Goal: Task Accomplishment & Management: Manage account settings

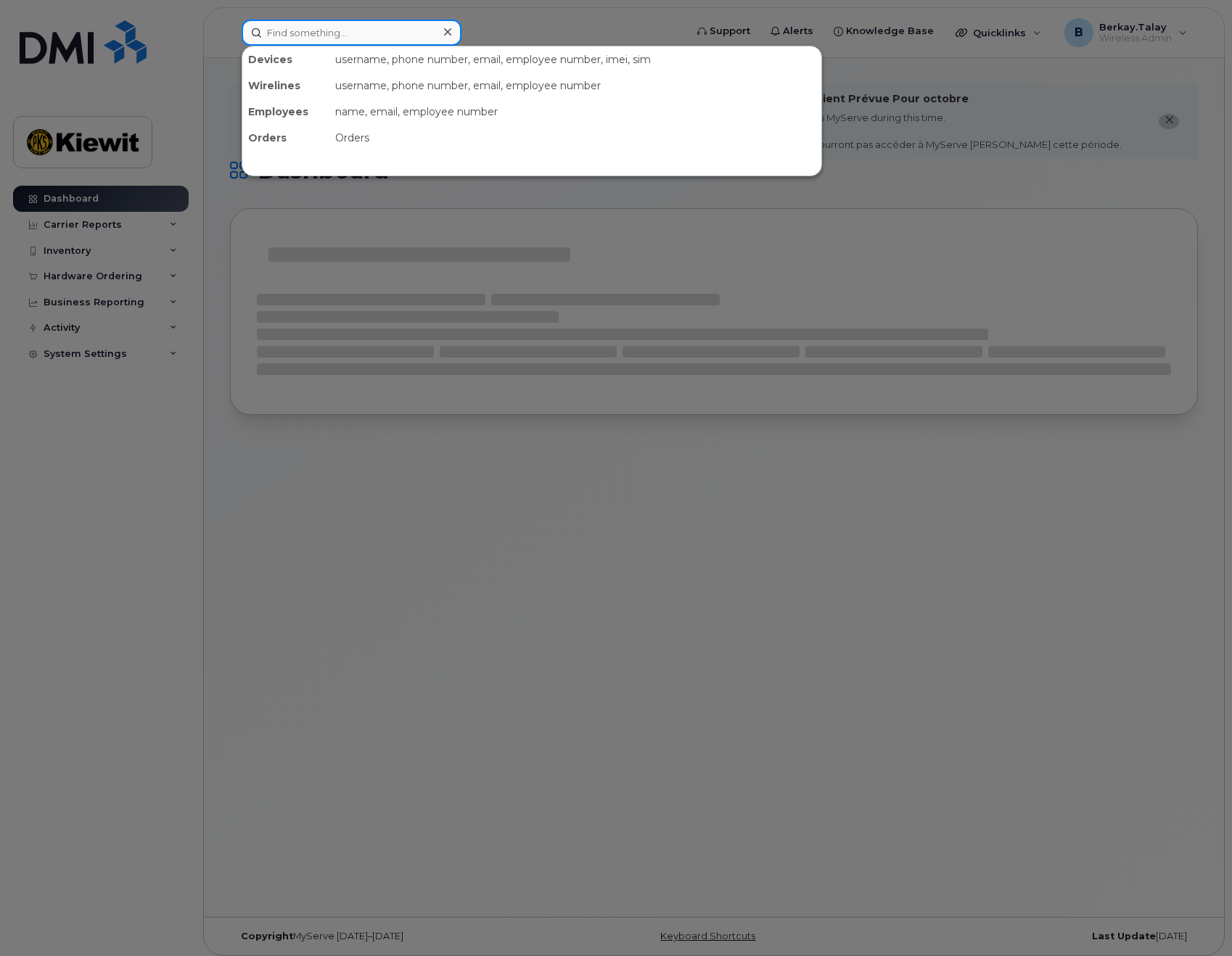
click at [287, 34] on input at bounding box center [351, 32] width 220 height 26
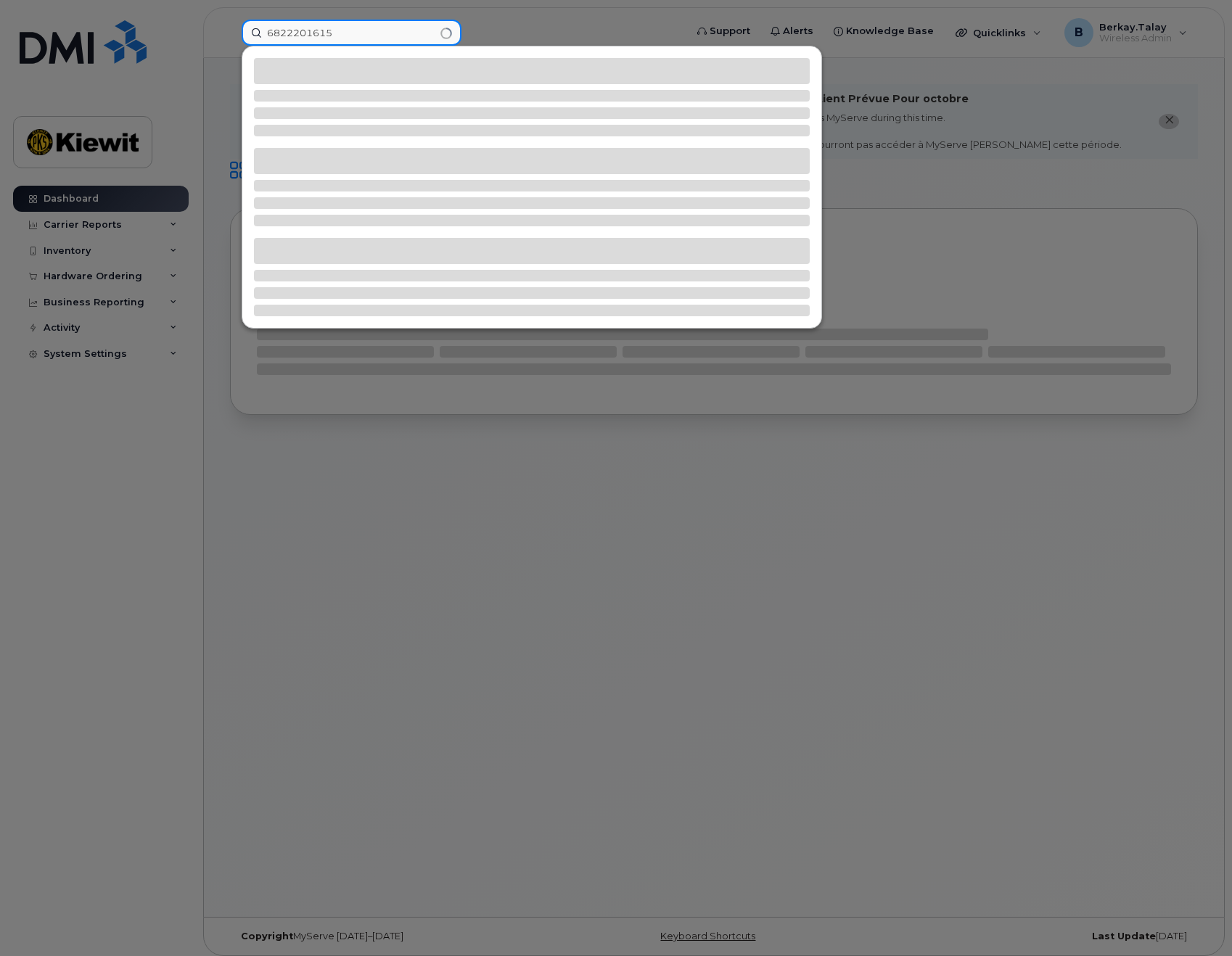
type input "6822201615"
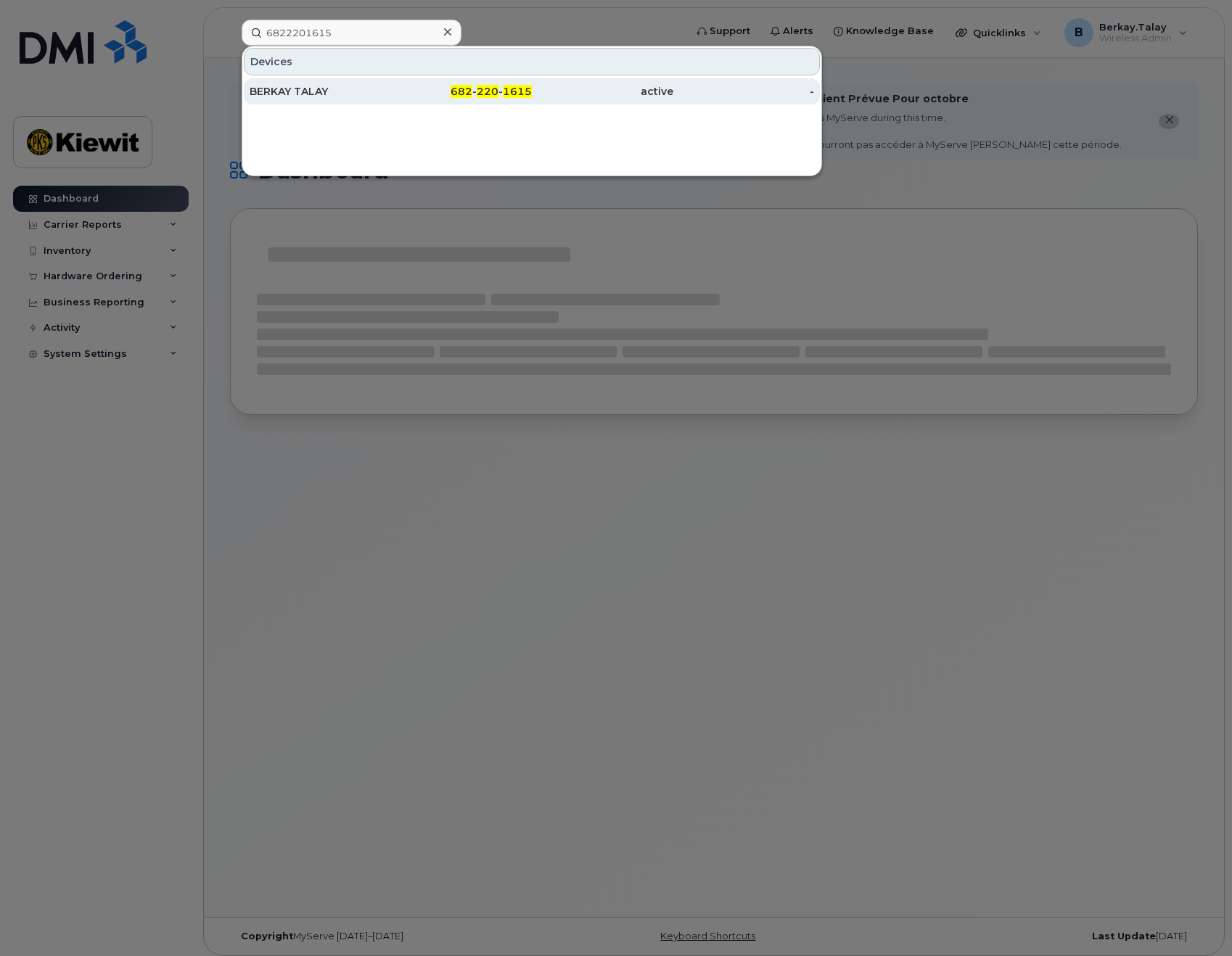
click at [323, 99] on div "BERKAY TALAY" at bounding box center [320, 91] width 142 height 26
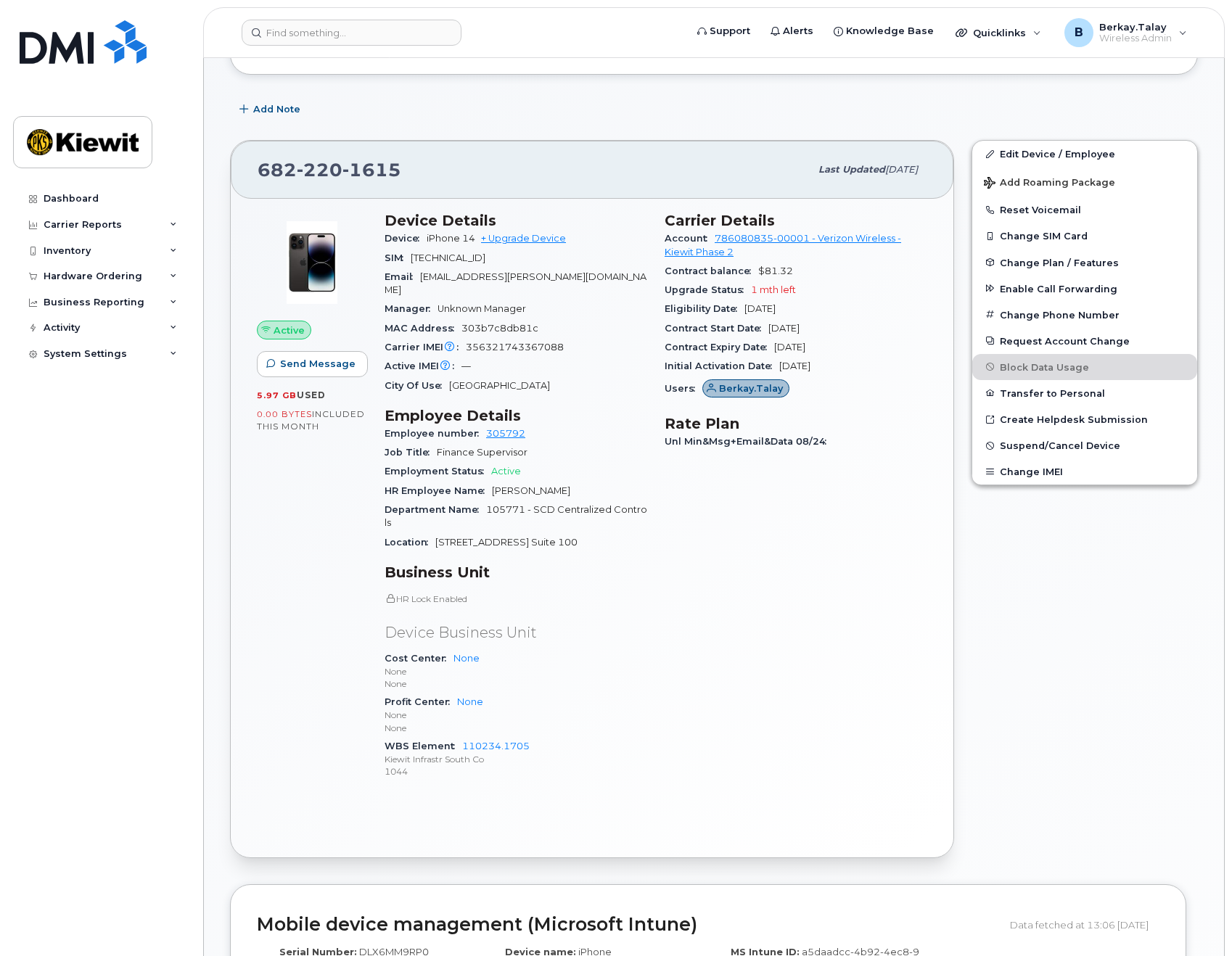
scroll to position [290, 0]
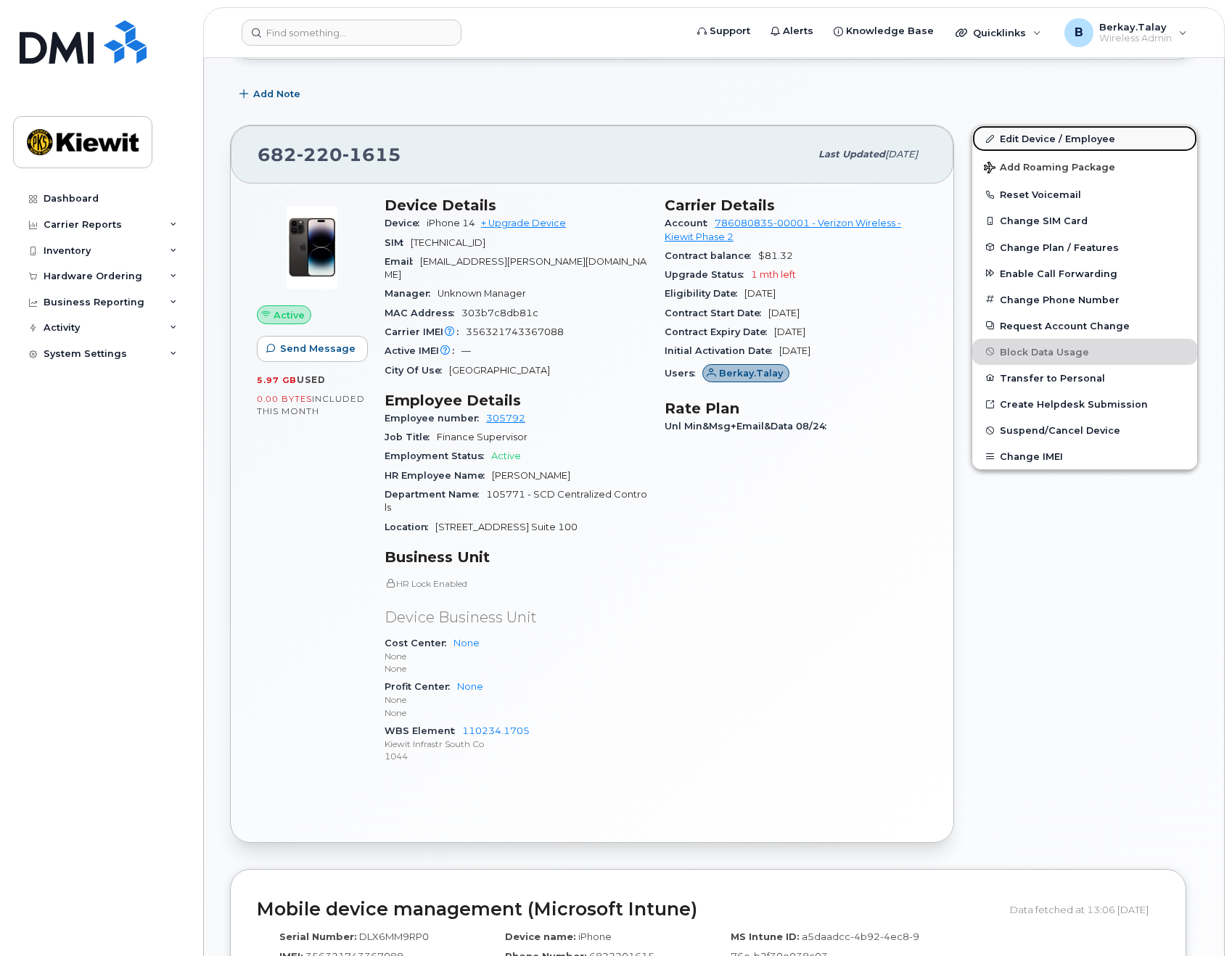
click at [1041, 141] on link "Edit Device / Employee" at bounding box center [1085, 138] width 225 height 26
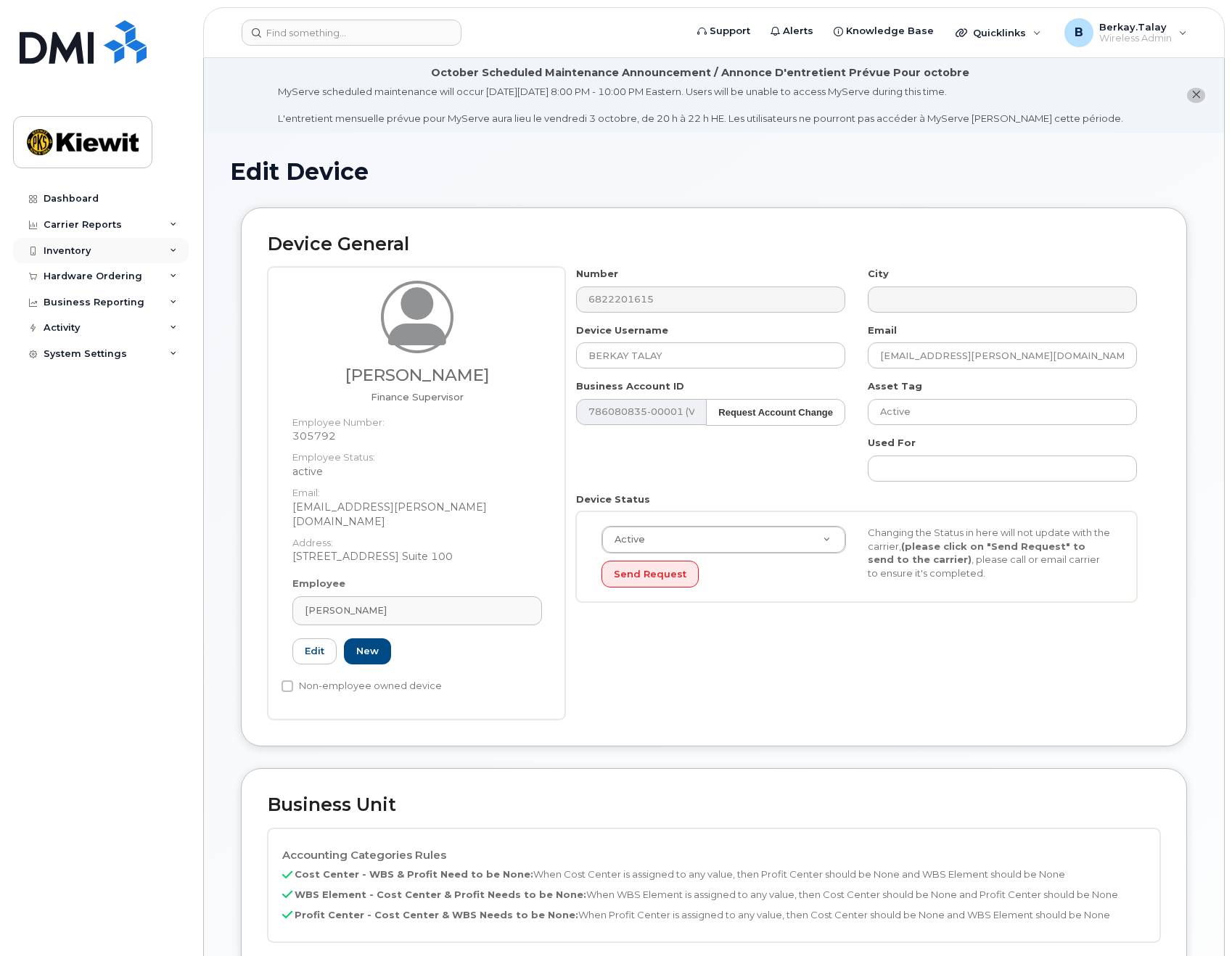
click at [93, 261] on div "Inventory" at bounding box center [101, 251] width 175 height 26
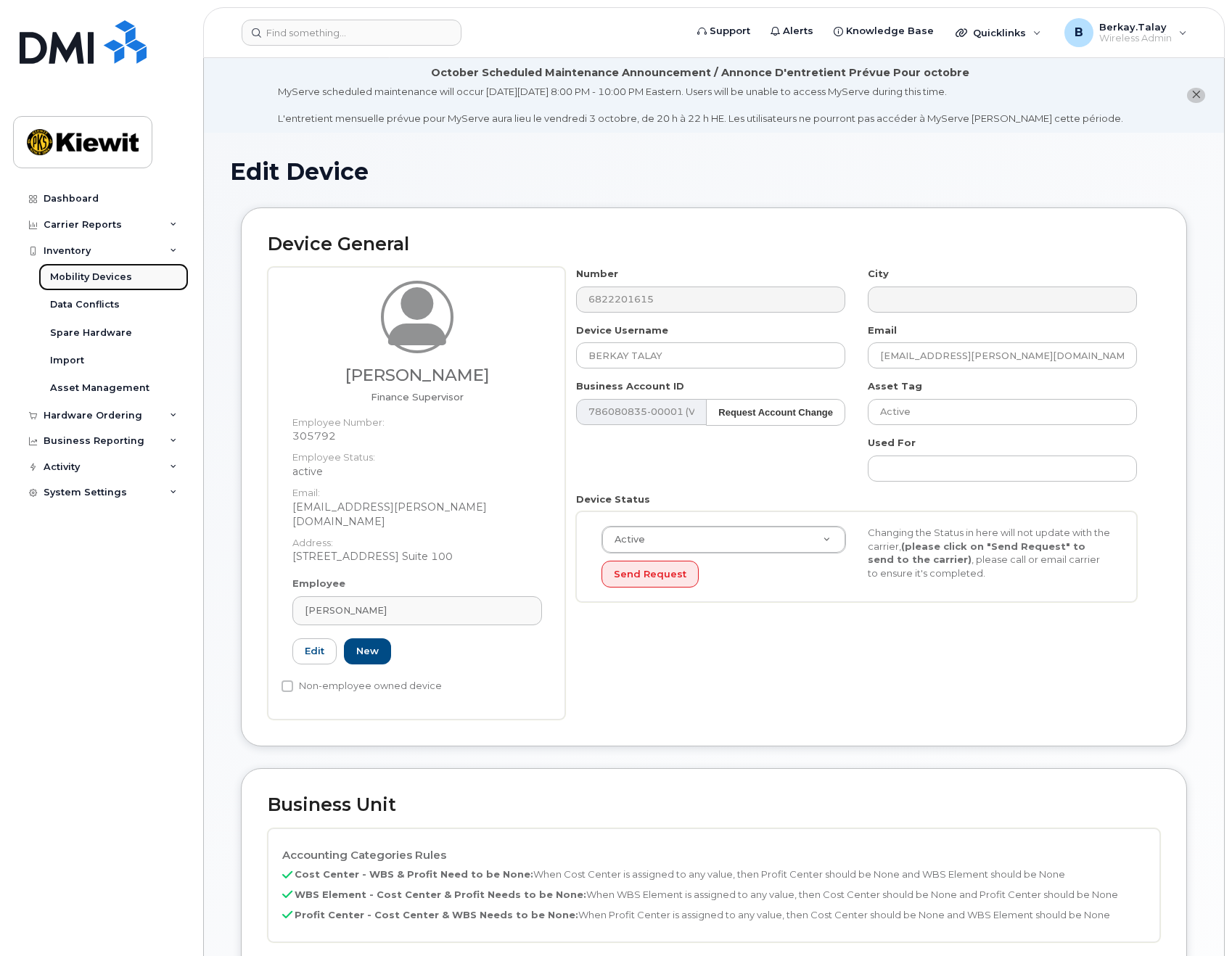
click at [100, 273] on div "Mobility Devices" at bounding box center [91, 277] width 82 height 13
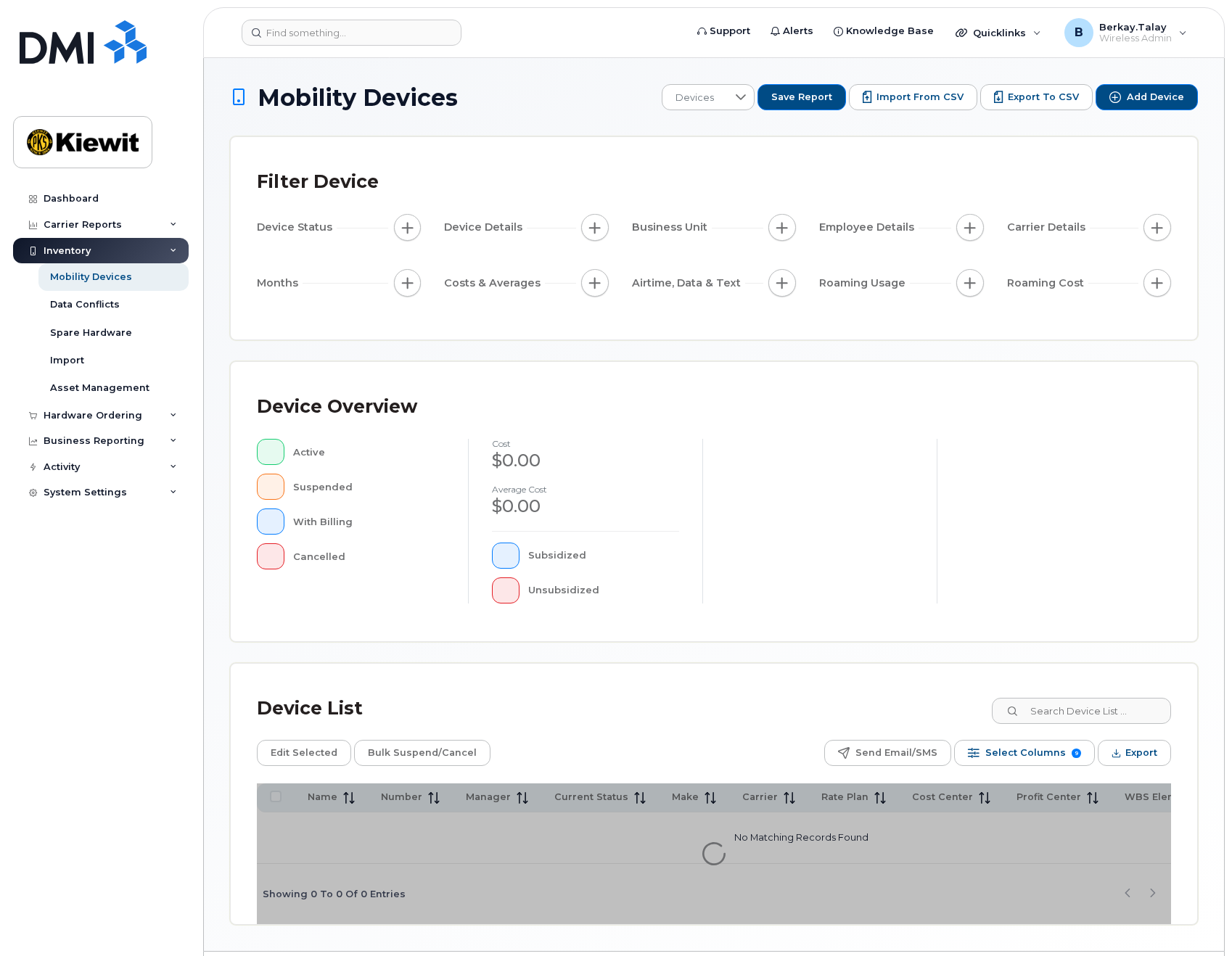
click at [585, 228] on button "button" at bounding box center [595, 228] width 27 height 27
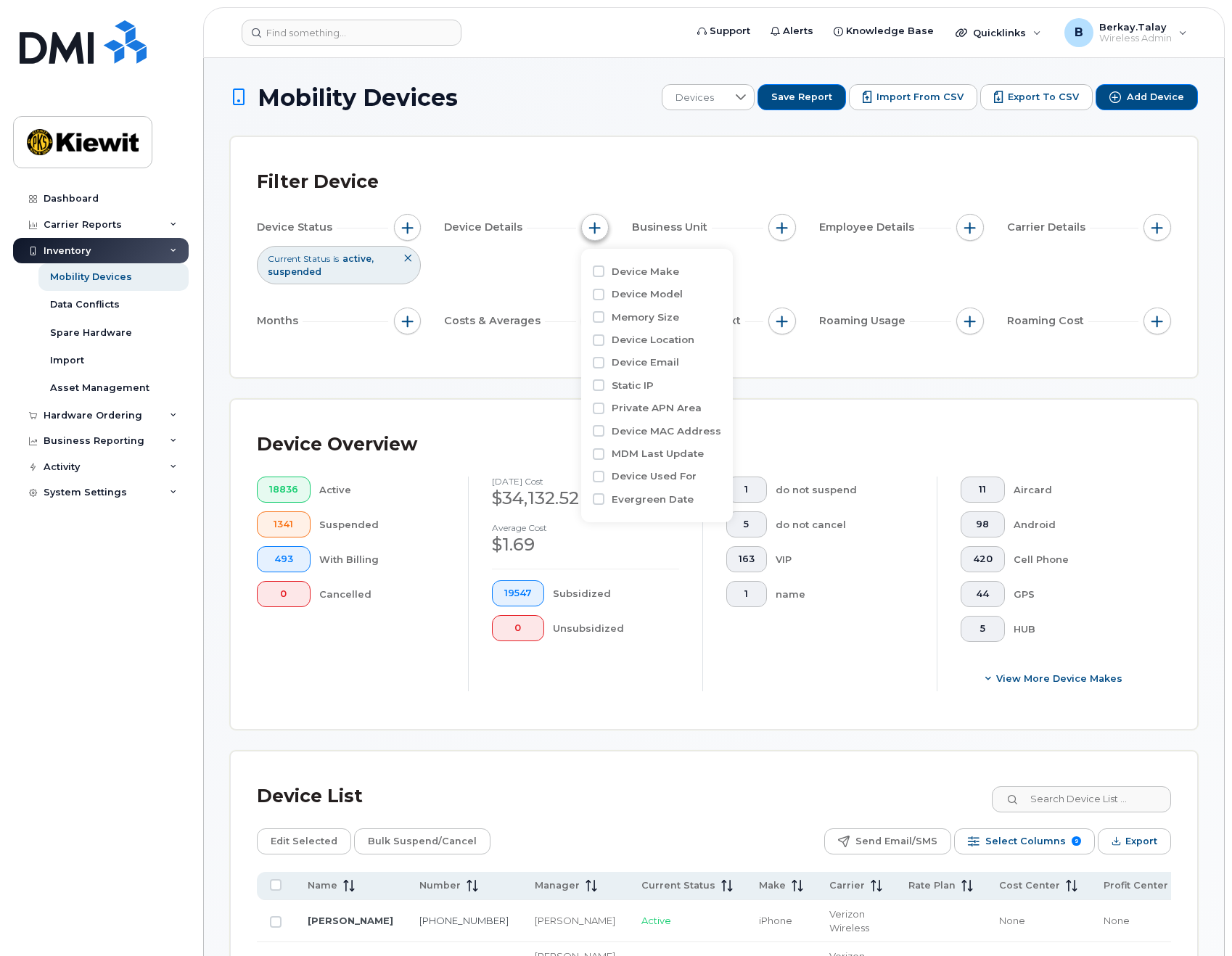
click at [597, 228] on span "button" at bounding box center [595, 228] width 11 height 11
drag, startPoint x: 778, startPoint y: 226, endPoint x: 836, endPoint y: 231, distance: 58.2
click at [780, 227] on span "button" at bounding box center [782, 228] width 11 height 11
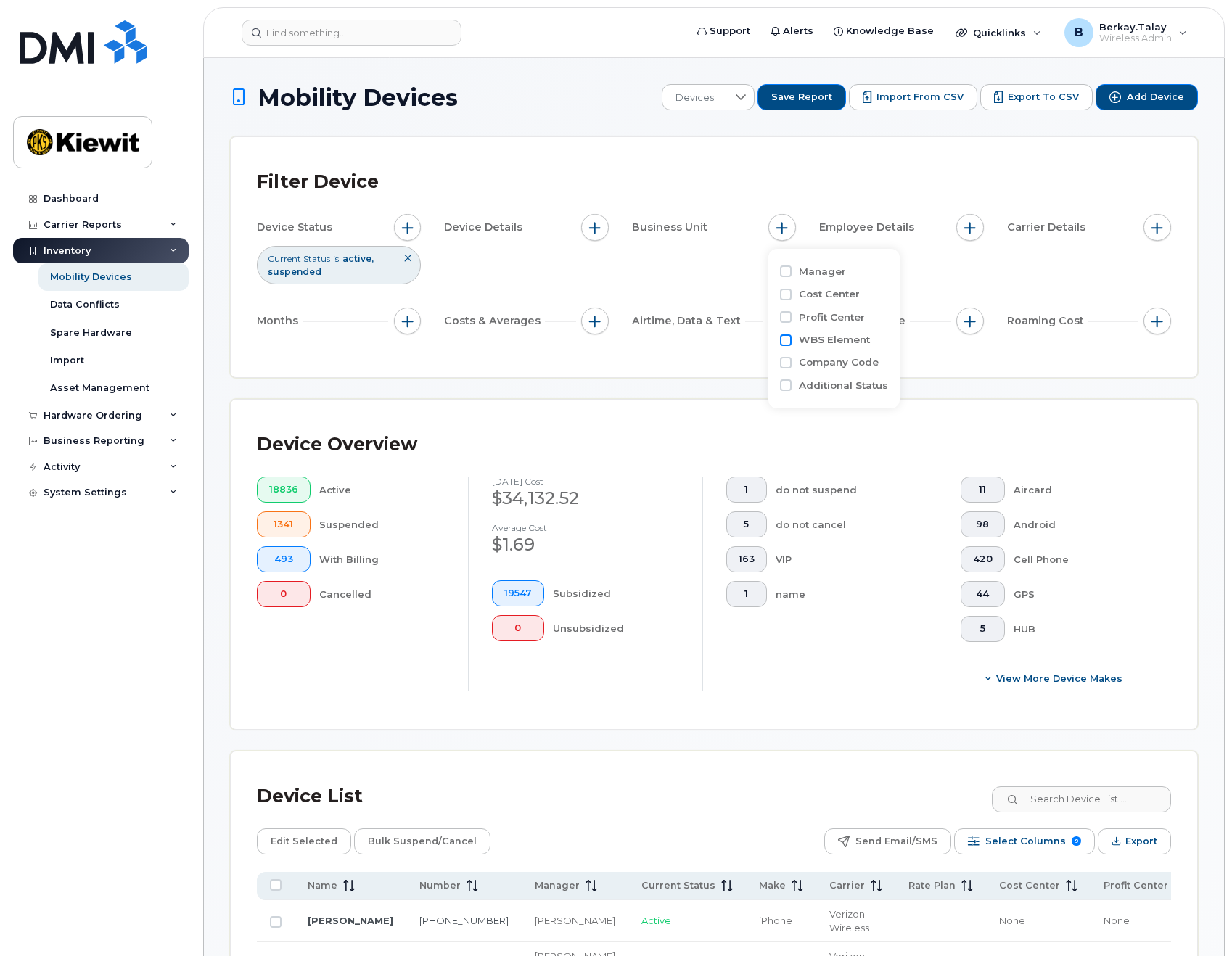
click at [784, 338] on input "WBS Element" at bounding box center [786, 340] width 11 height 11
click at [792, 322] on div "Profit Center" at bounding box center [868, 317] width 175 height 14
click at [786, 339] on input "WBS Element" at bounding box center [786, 340] width 11 height 11
checkbox input "false"
click at [782, 316] on input "Profit Center" at bounding box center [786, 317] width 11 height 11
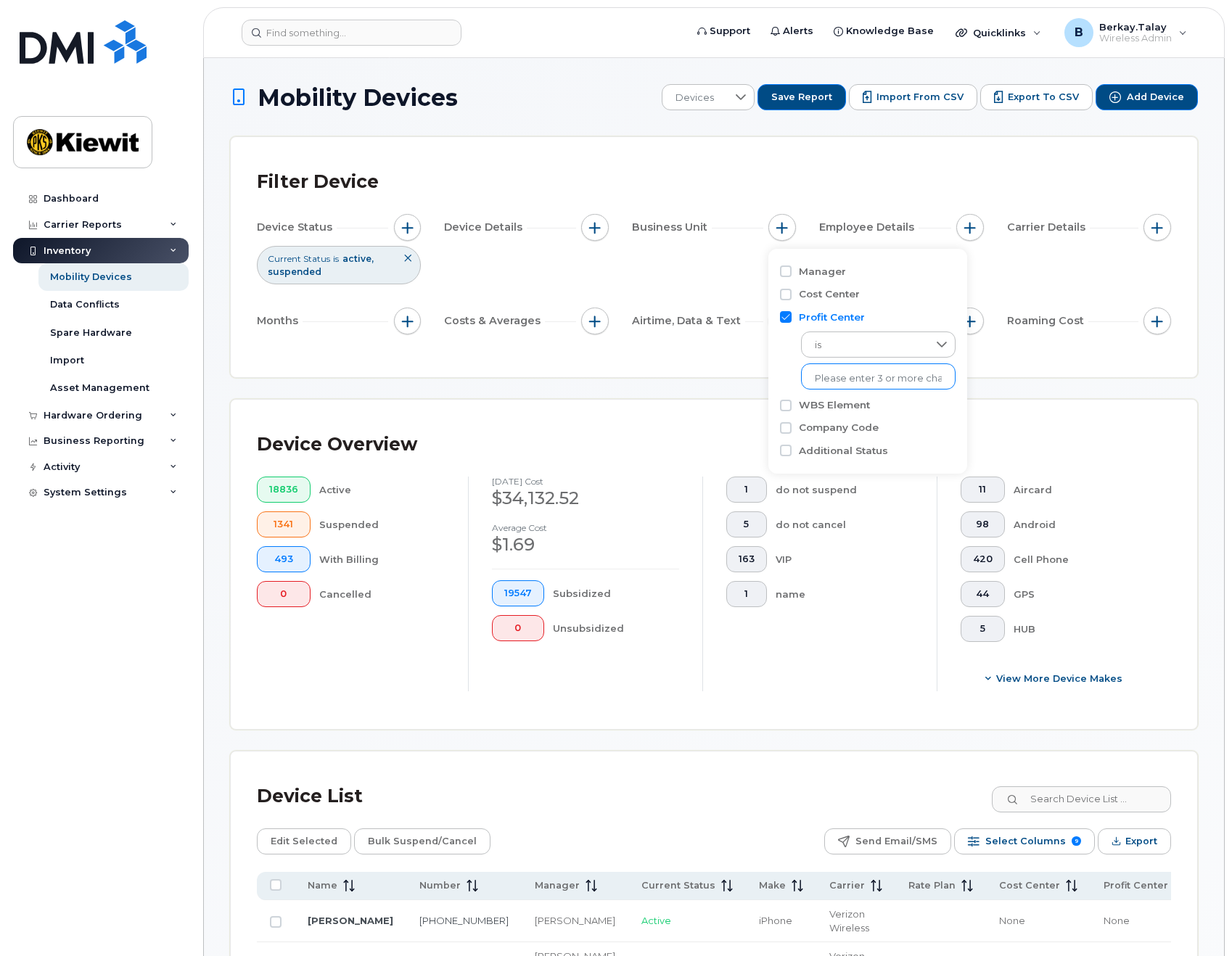
click at [840, 372] on input "text" at bounding box center [878, 379] width 127 height 13
click at [786, 317] on input "Profit Center" at bounding box center [786, 317] width 11 height 11
checkbox input "false"
click at [781, 290] on div "Manager Cost Center Profit Center WBS Element Company Code Additional Status" at bounding box center [834, 329] width 131 height 160
click at [791, 295] on input "Cost Center" at bounding box center [786, 294] width 11 height 11
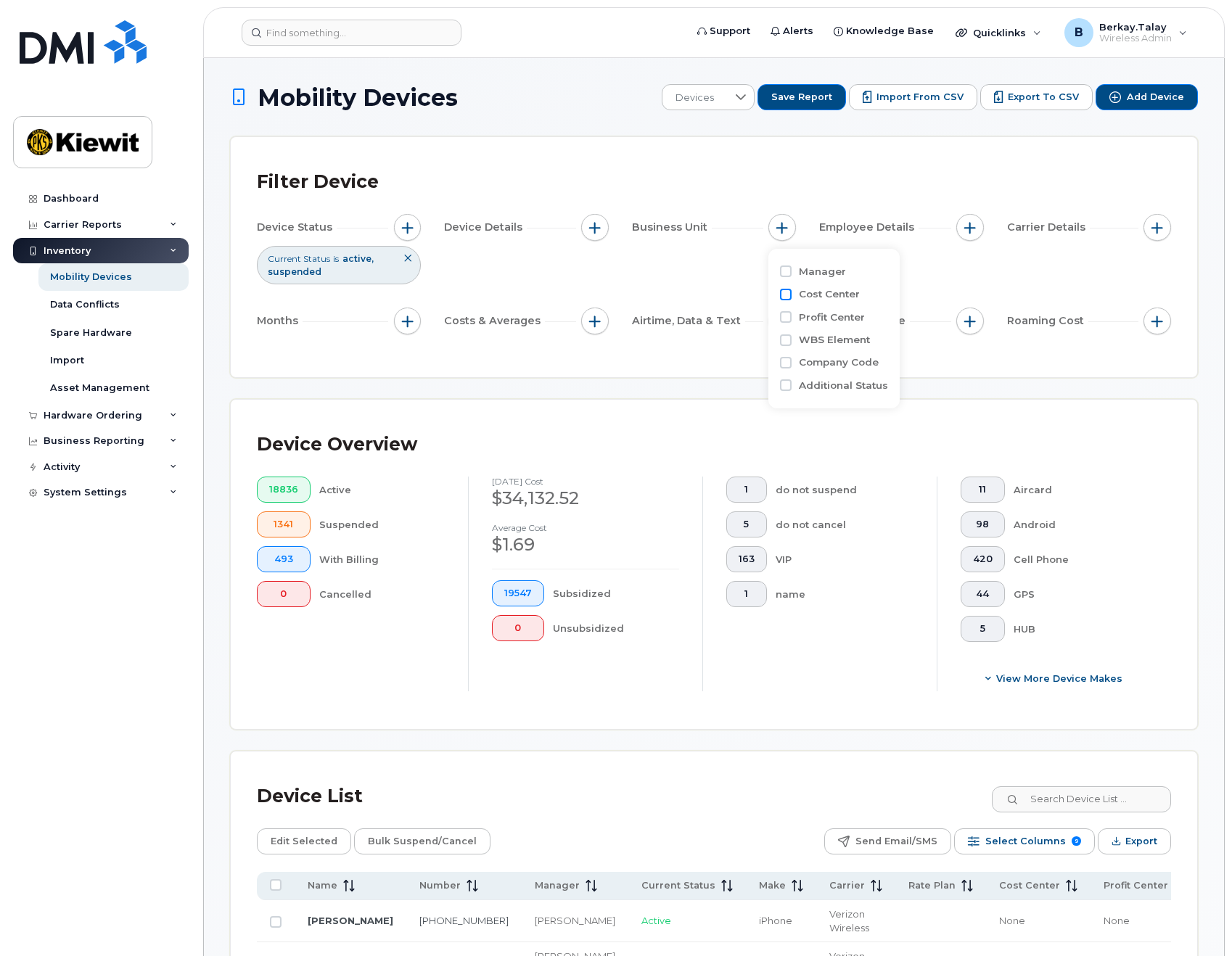
checkbox input "true"
click at [852, 357] on input "text" at bounding box center [878, 356] width 127 height 13
type input "106407"
click at [852, 386] on li "1044 - 106407 - Kiewit Infrastructure South Co." at bounding box center [973, 386] width 345 height 27
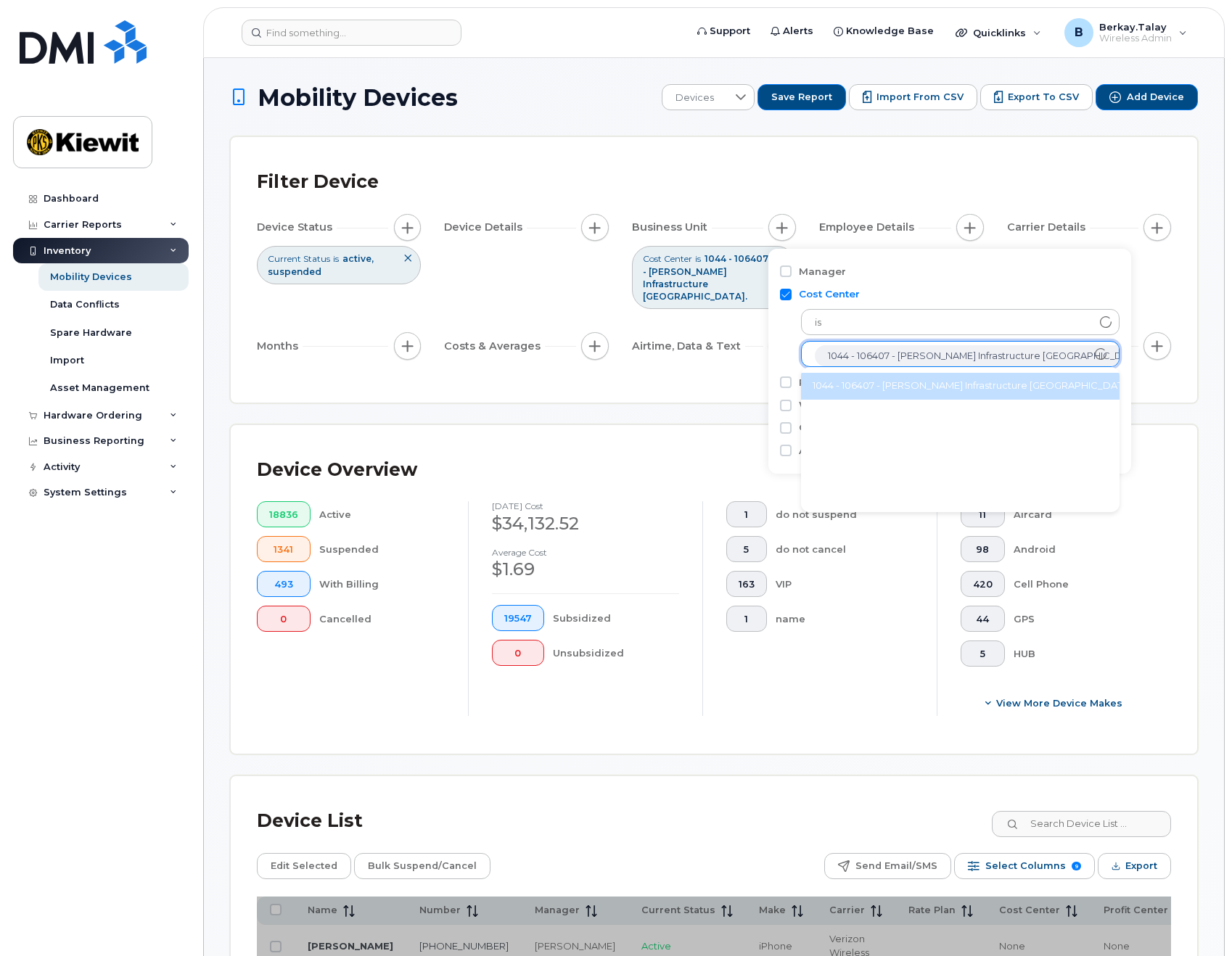
scroll to position [29, 0]
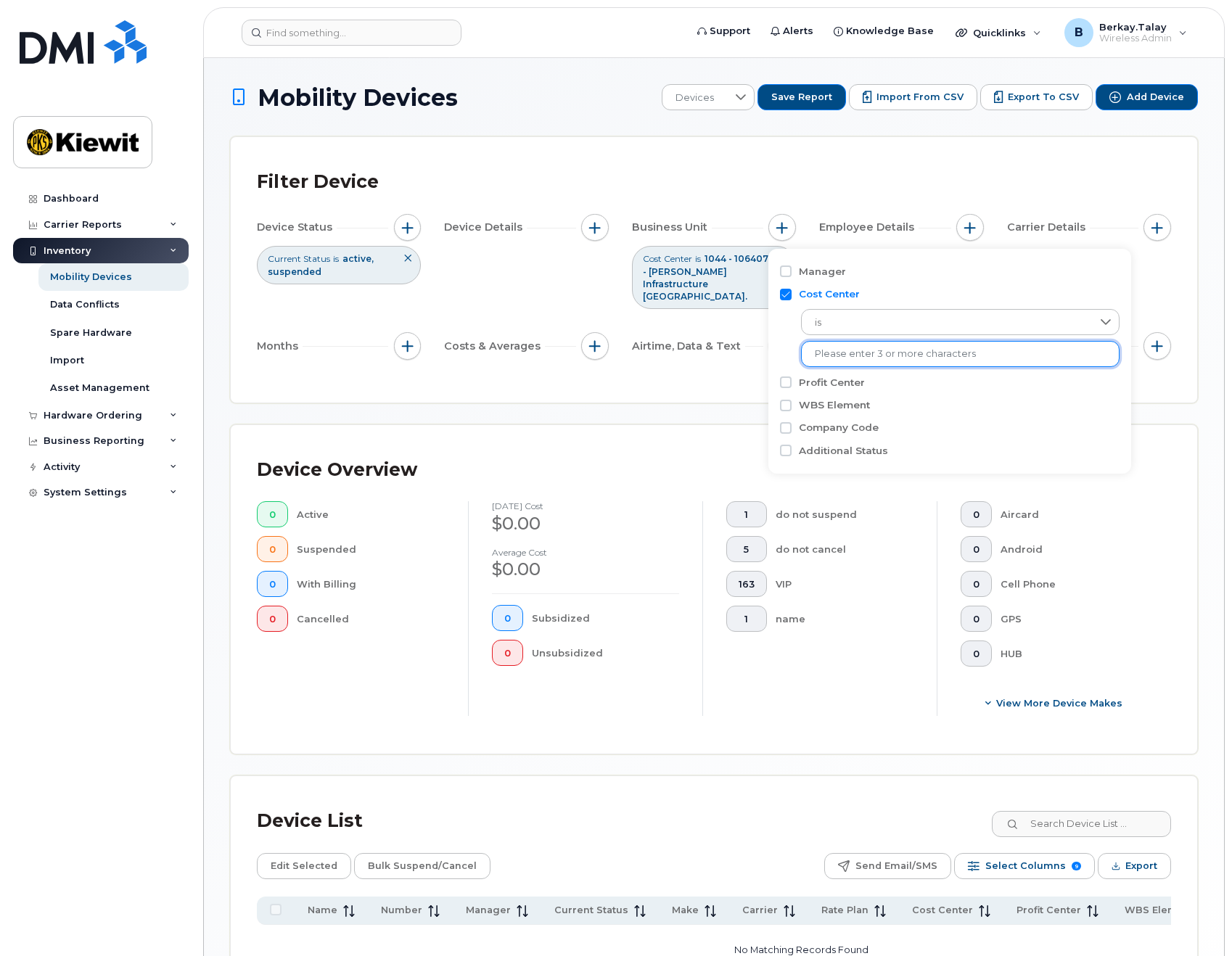
click at [1156, 380] on div "Filter Device Device Status Current Status is active suspended Device Details B…" at bounding box center [714, 270] width 967 height 265
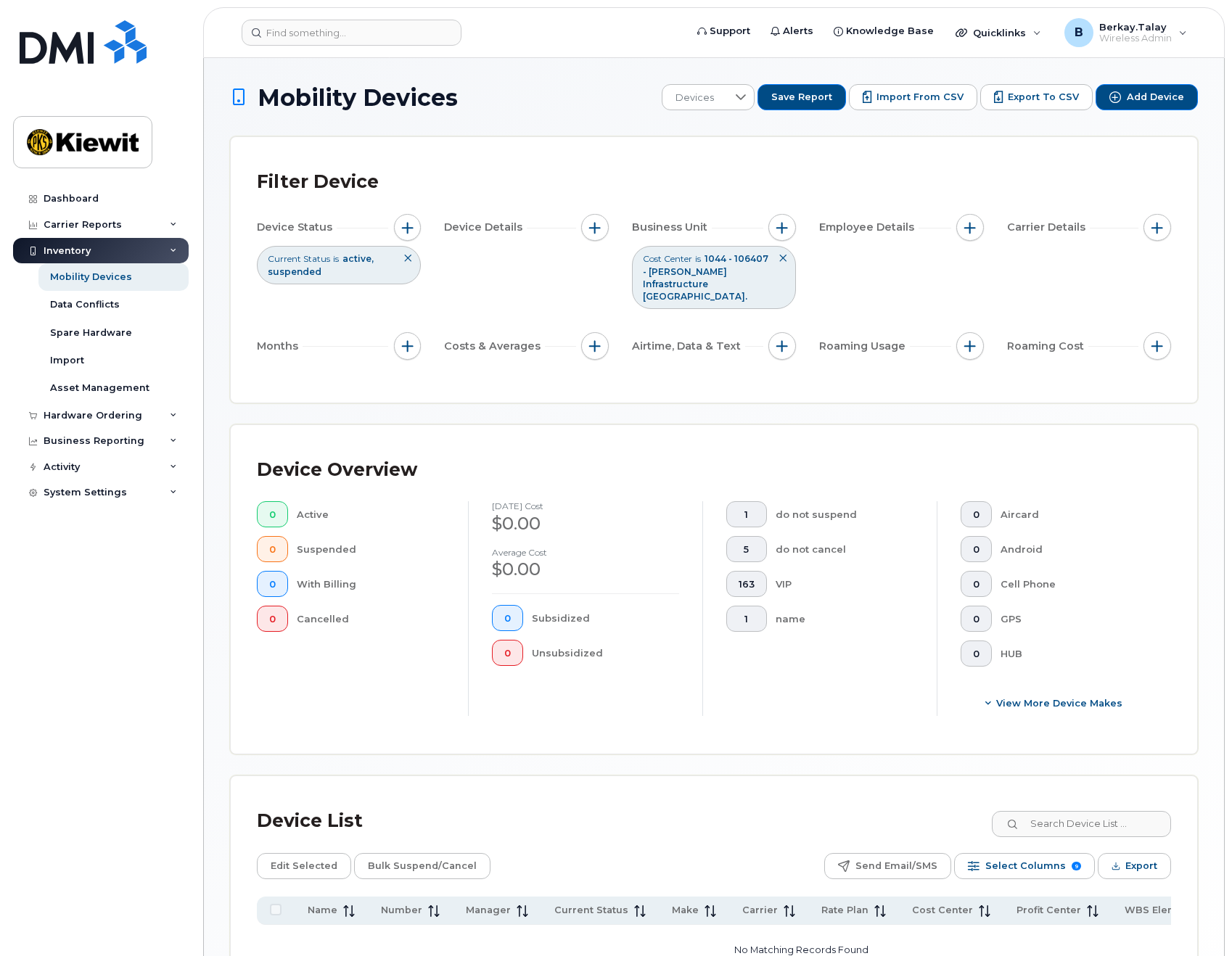
click at [784, 256] on icon at bounding box center [782, 258] width 9 height 9
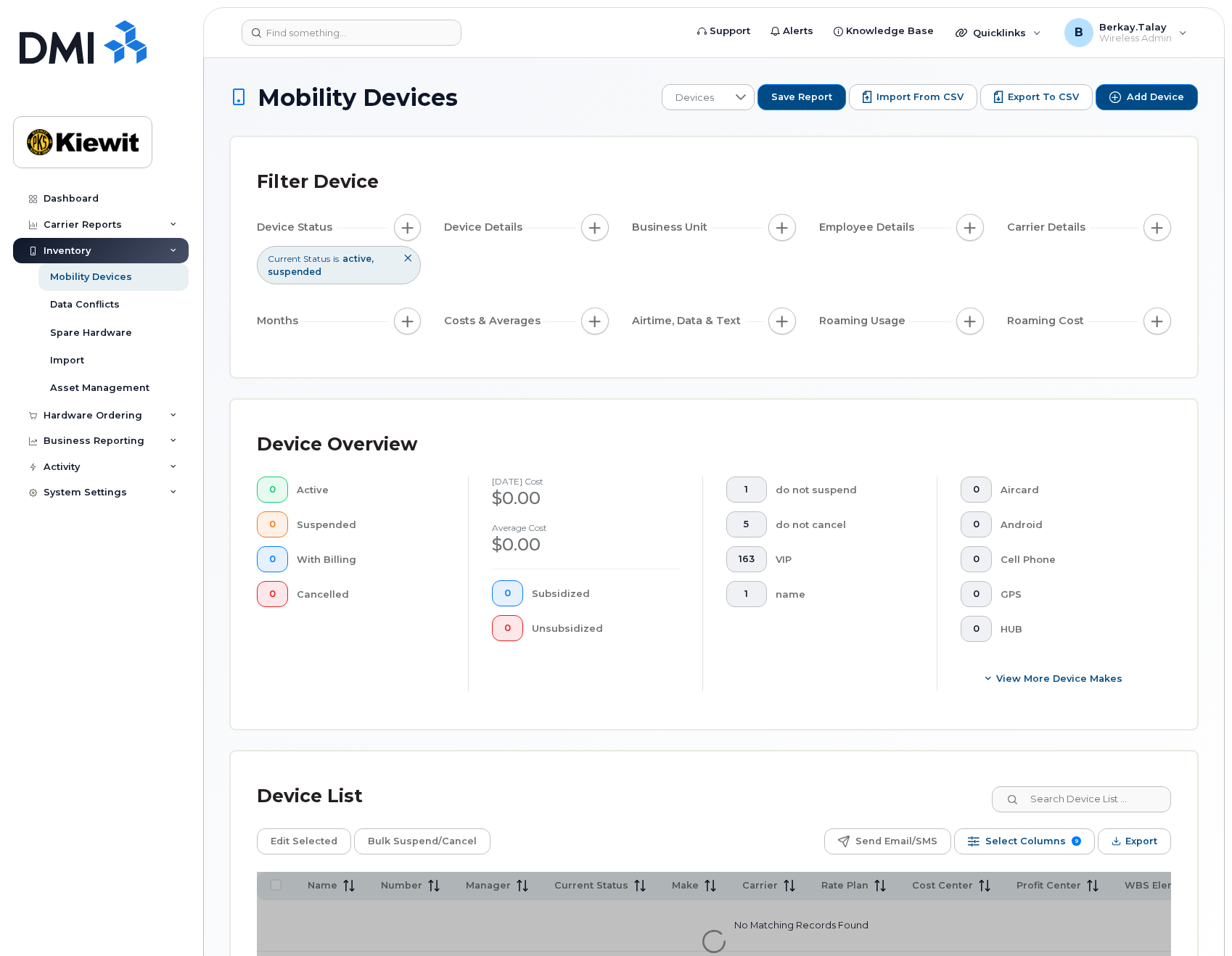
click at [967, 141] on div "Filter Device Device Status Current Status is active suspended Device Details B…" at bounding box center [714, 257] width 967 height 240
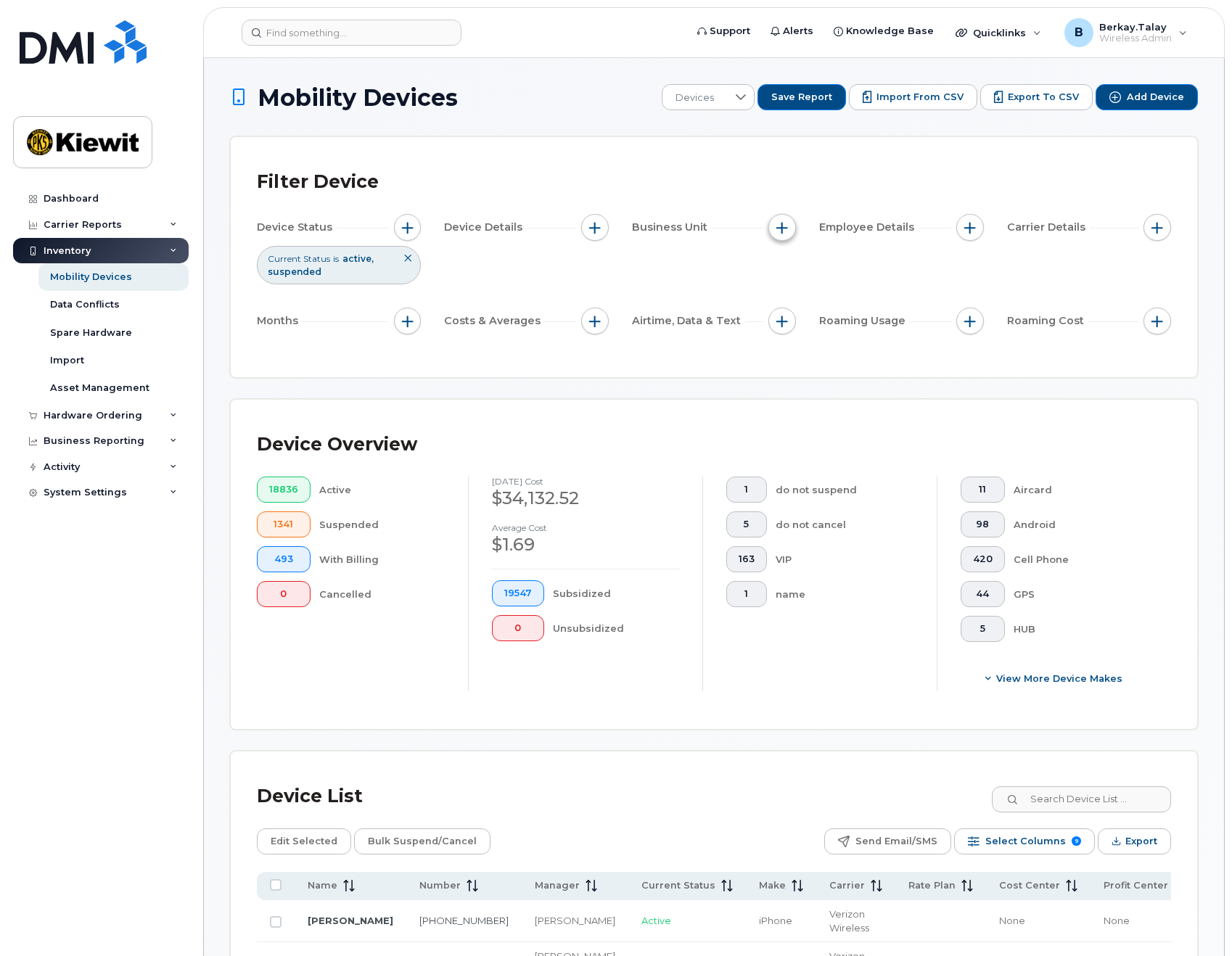
click at [781, 226] on span "button" at bounding box center [782, 228] width 11 height 11
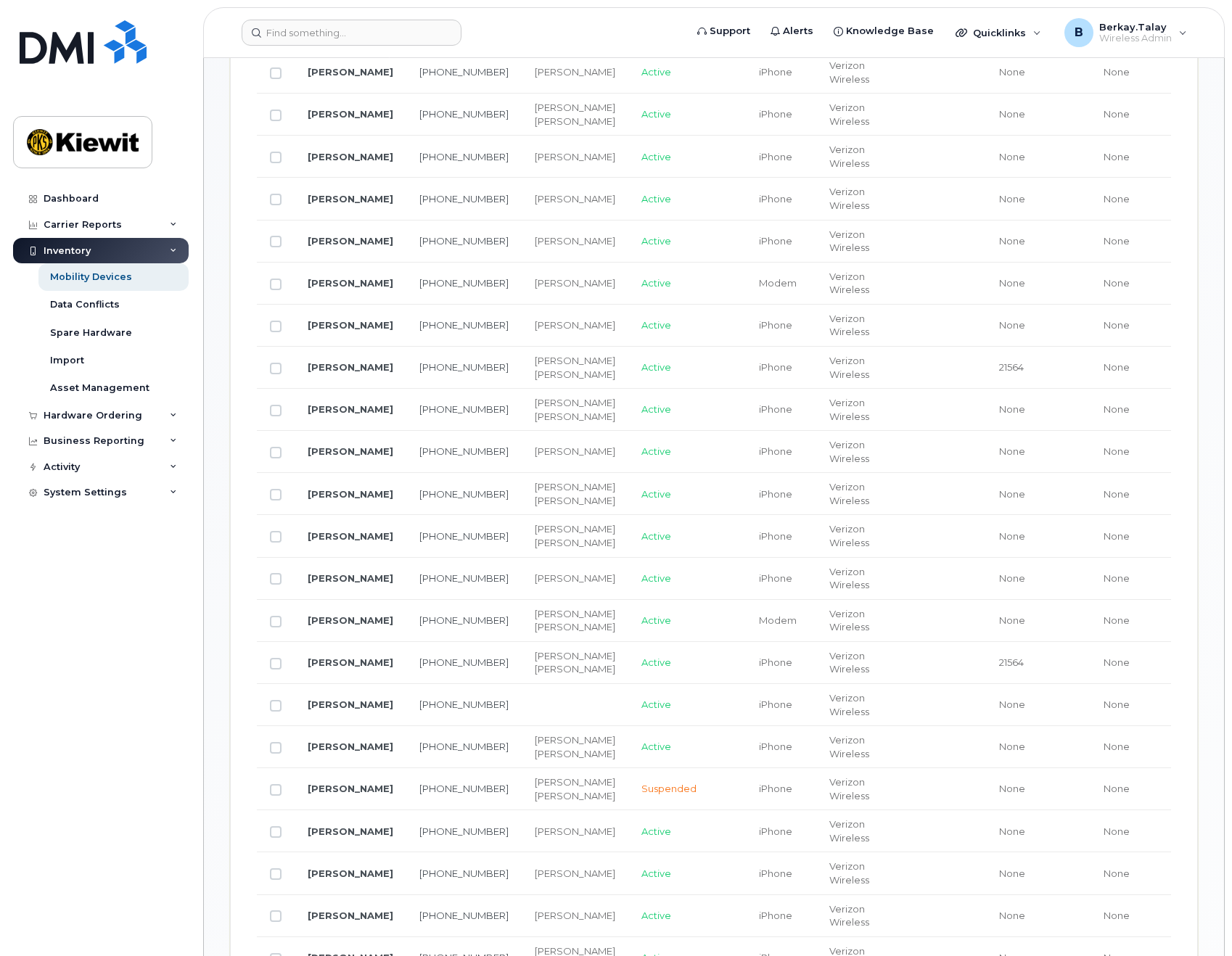
scroll to position [725, 0]
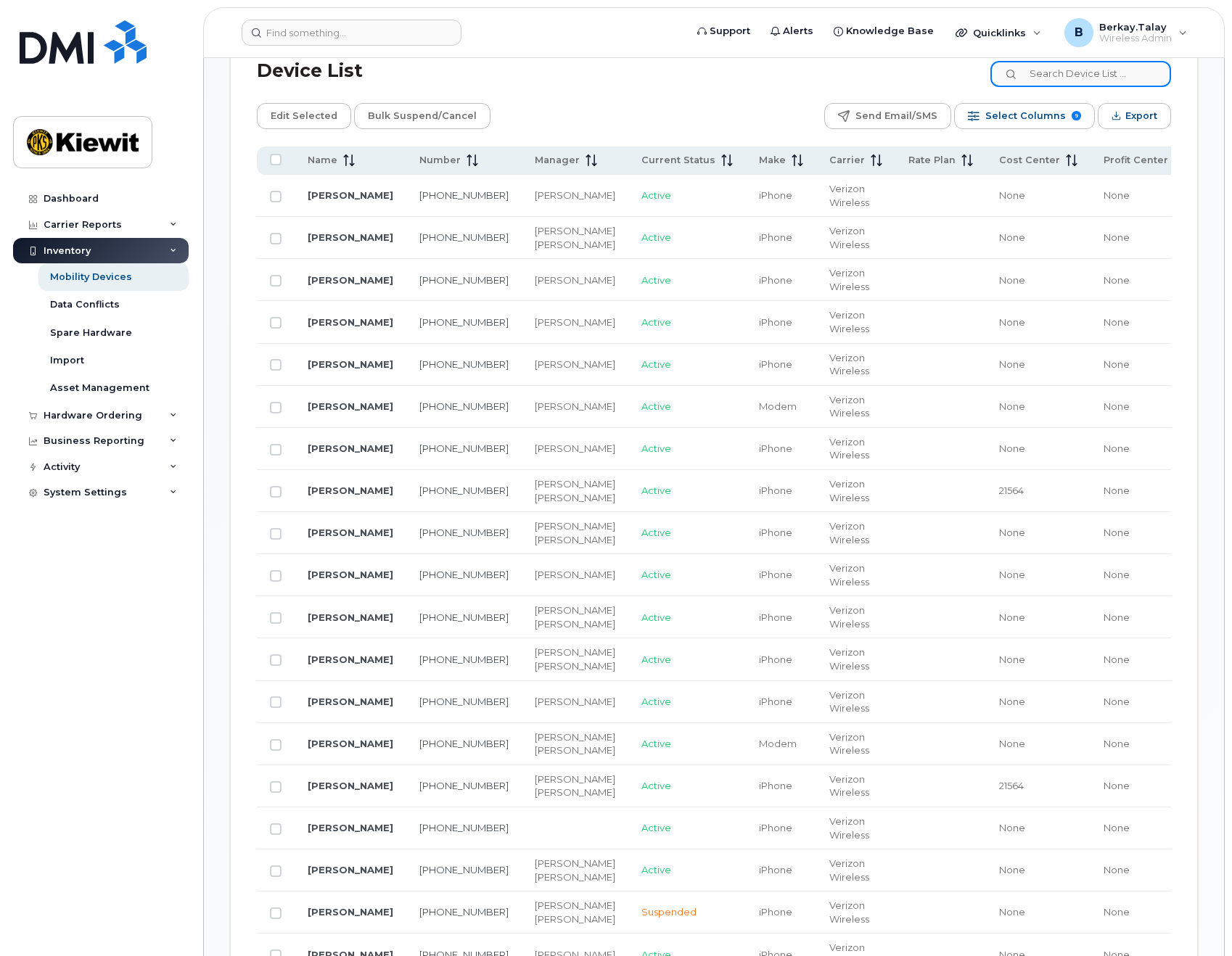
click at [1079, 77] on input at bounding box center [1081, 74] width 181 height 26
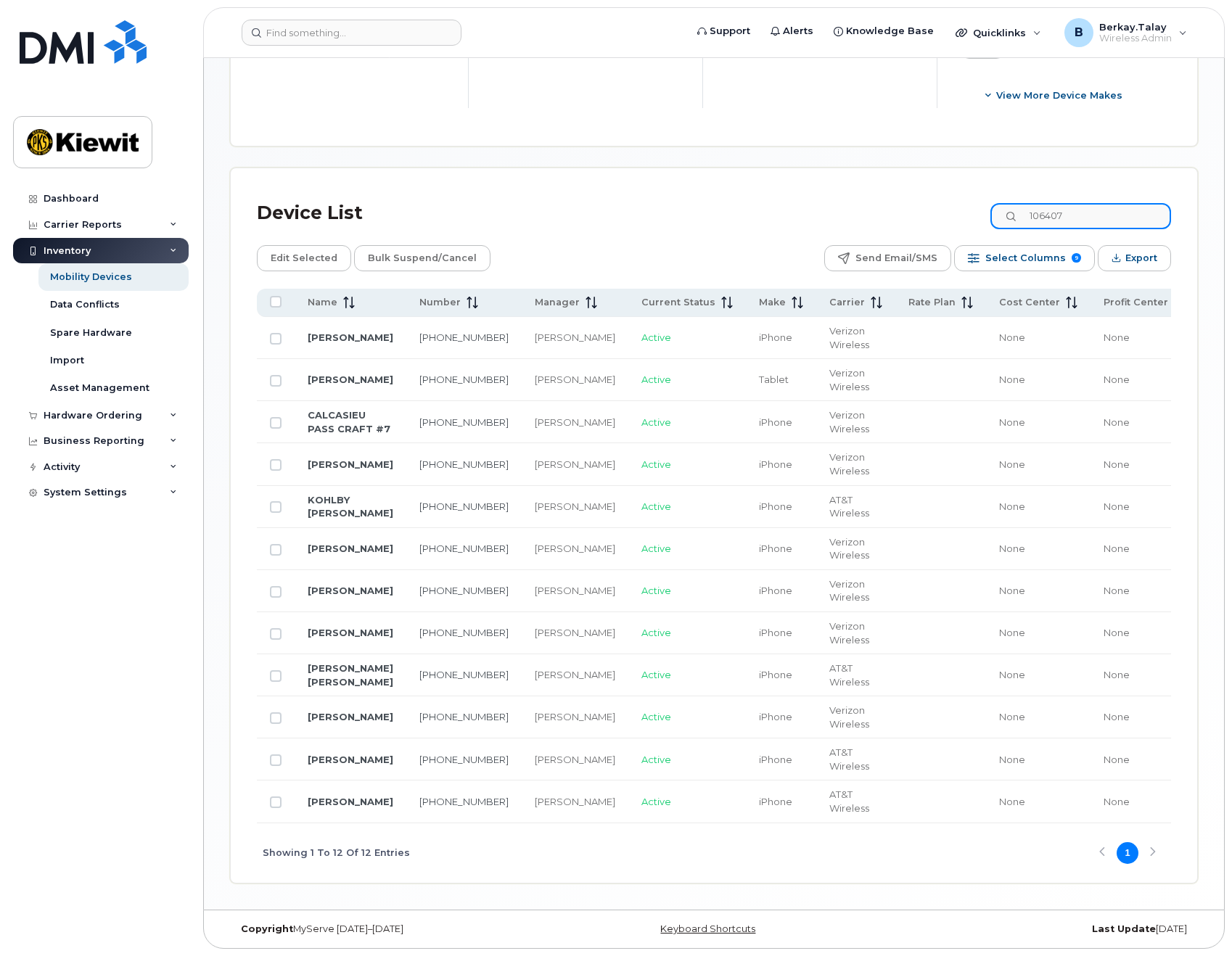
scroll to position [601, 0]
type input "106407"
click at [272, 333] on input "Row Unselected" at bounding box center [276, 338] width 11 height 11
click at [277, 333] on input "Row Selected" at bounding box center [276, 338] width 11 height 11
checkbox input "false"
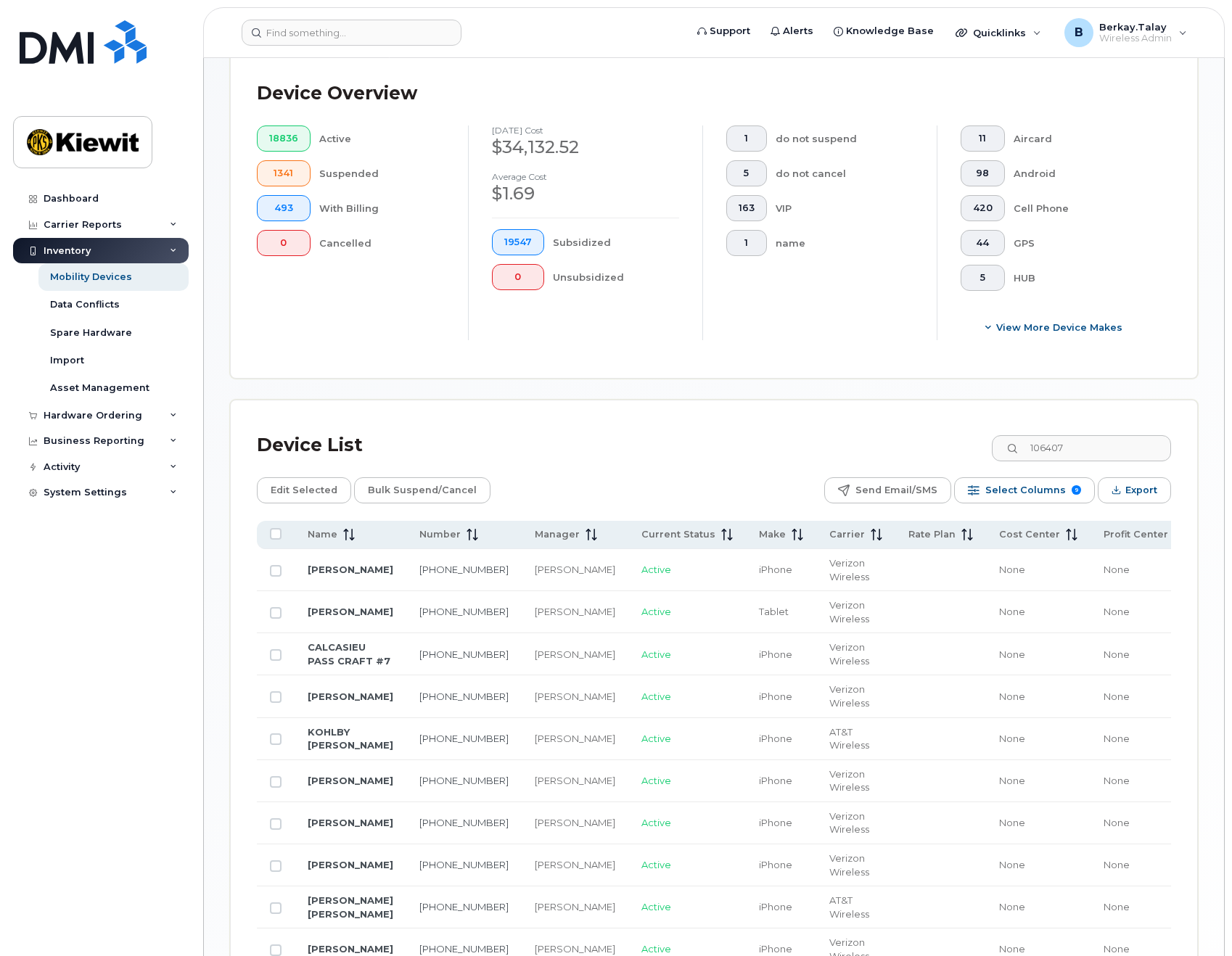
scroll to position [311, 0]
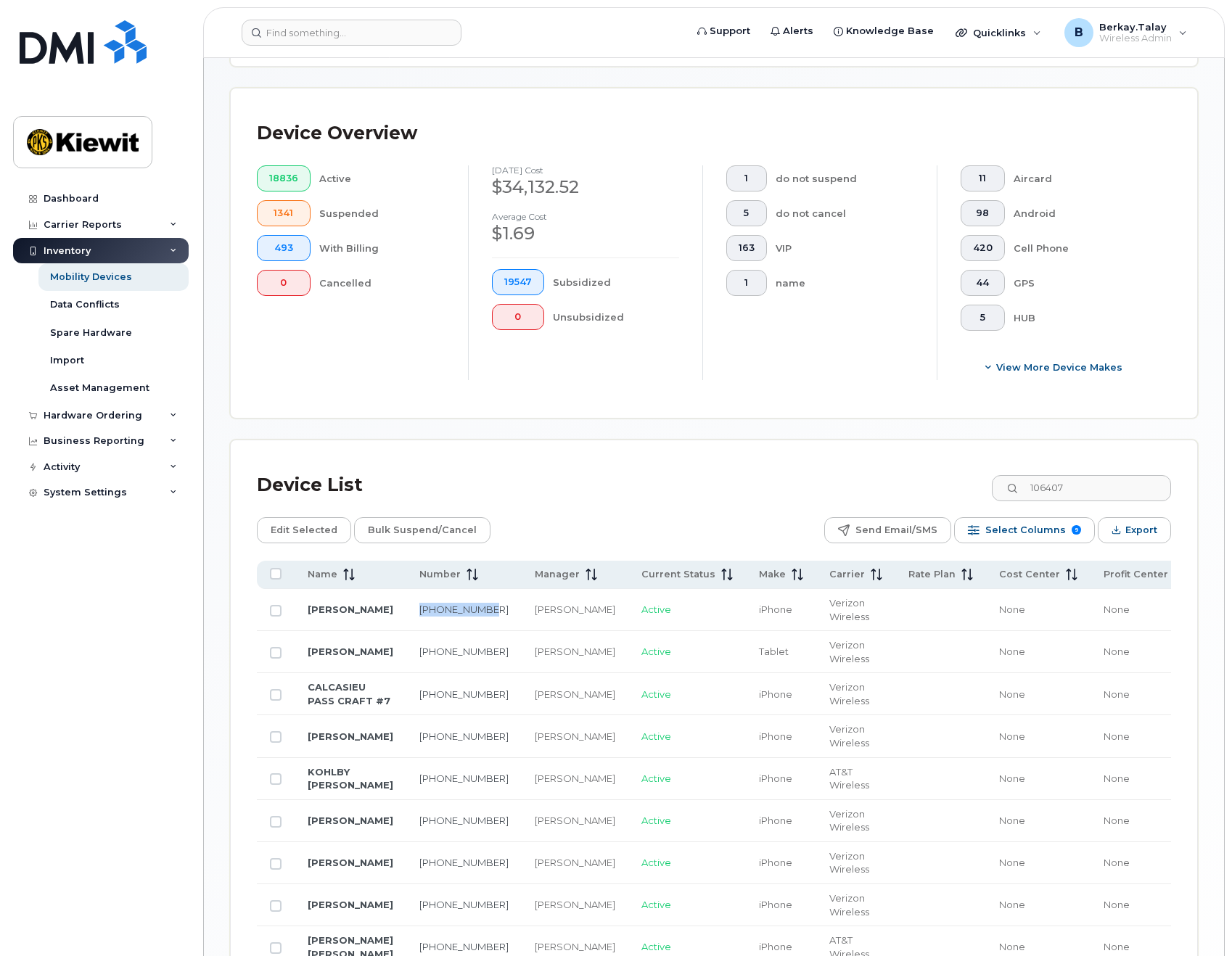
drag, startPoint x: 425, startPoint y: 618, endPoint x: 386, endPoint y: 601, distance: 42.5
click at [406, 601] on td "225-615-6690" at bounding box center [463, 610] width 115 height 42
copy link "225-615-6690"
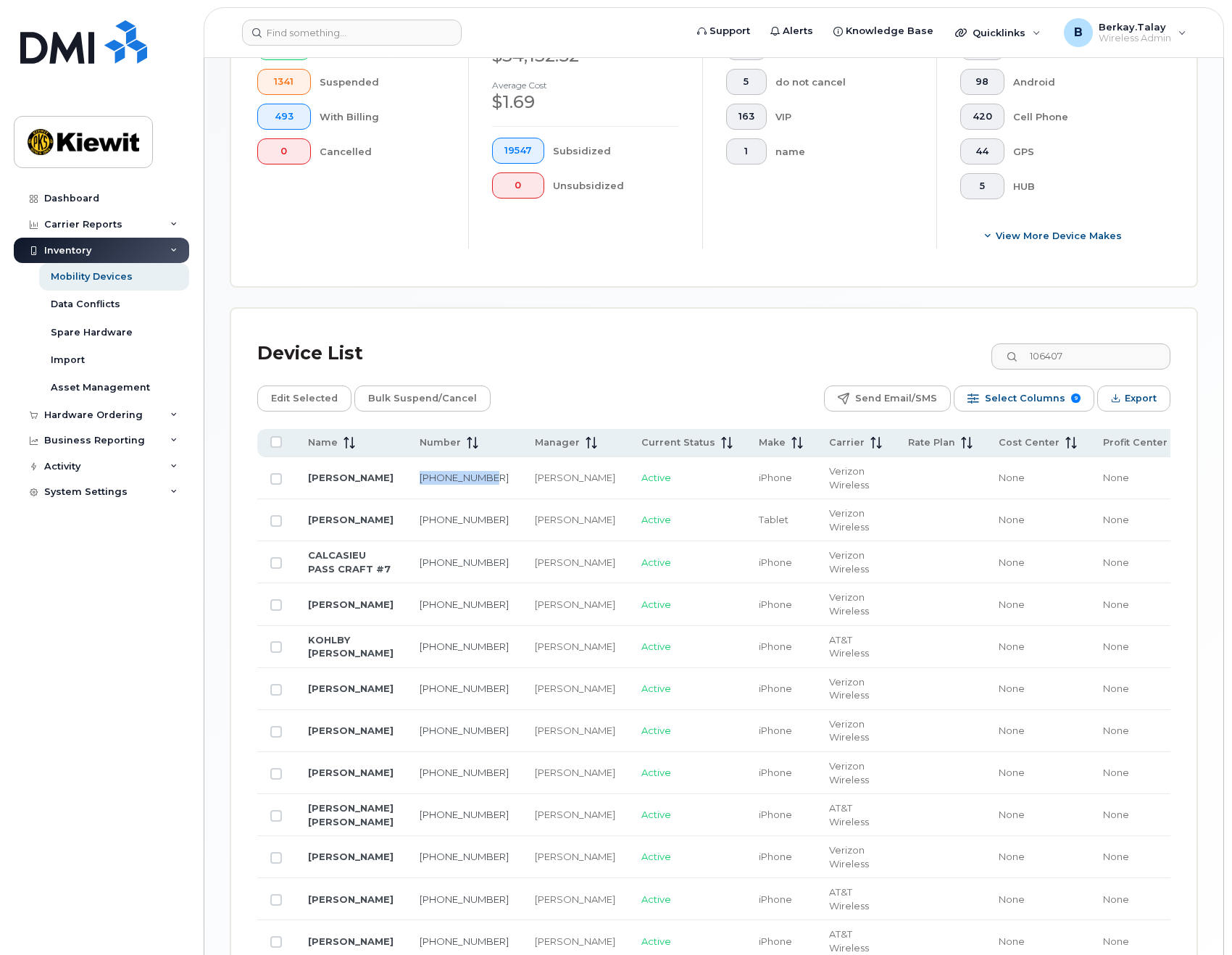
scroll to position [601, 0]
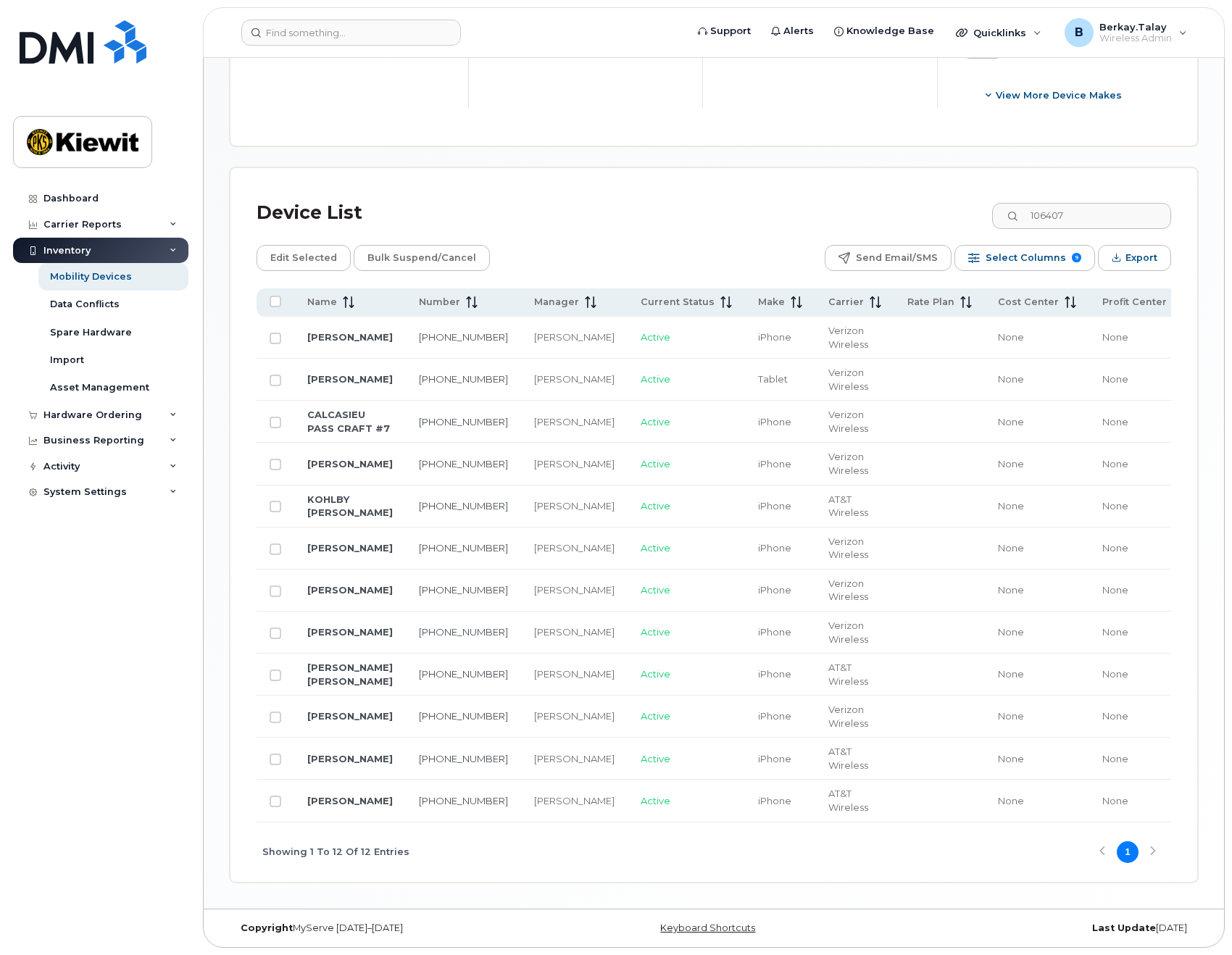
click at [78, 250] on div "Inventory" at bounding box center [67, 251] width 47 height 11
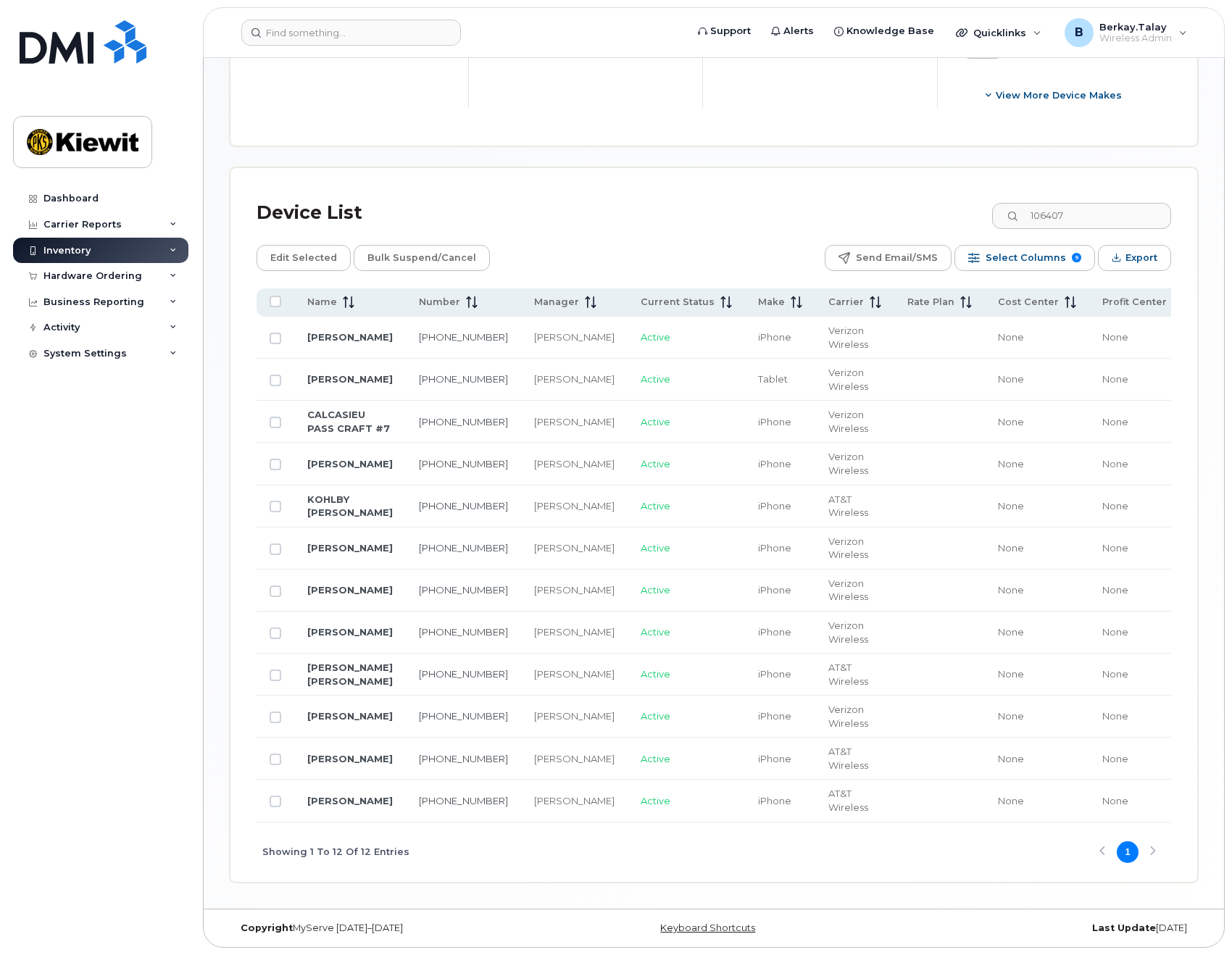
click at [87, 251] on div "Inventory" at bounding box center [67, 251] width 47 height 11
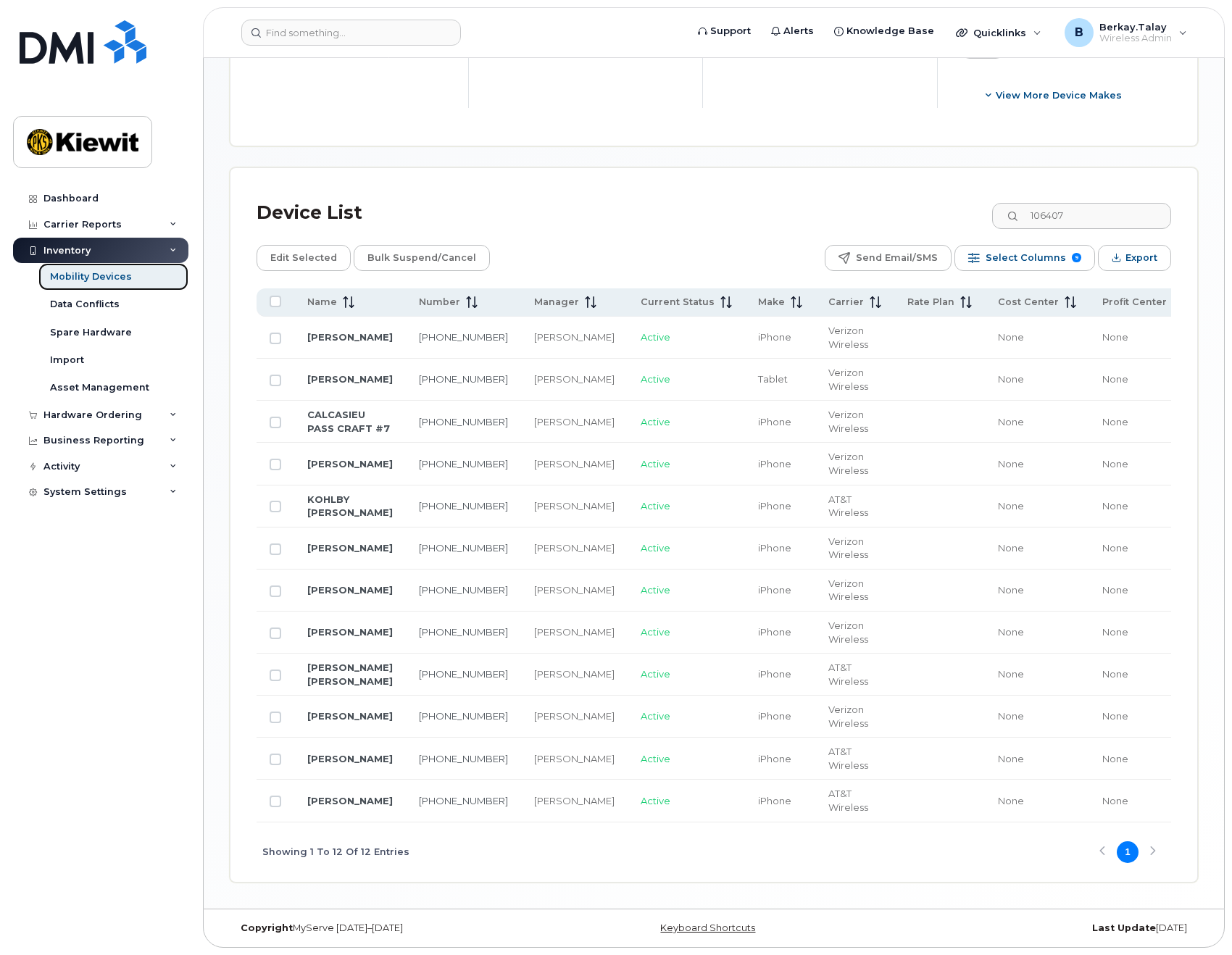
click at [85, 275] on div "Mobility Devices" at bounding box center [91, 277] width 82 height 13
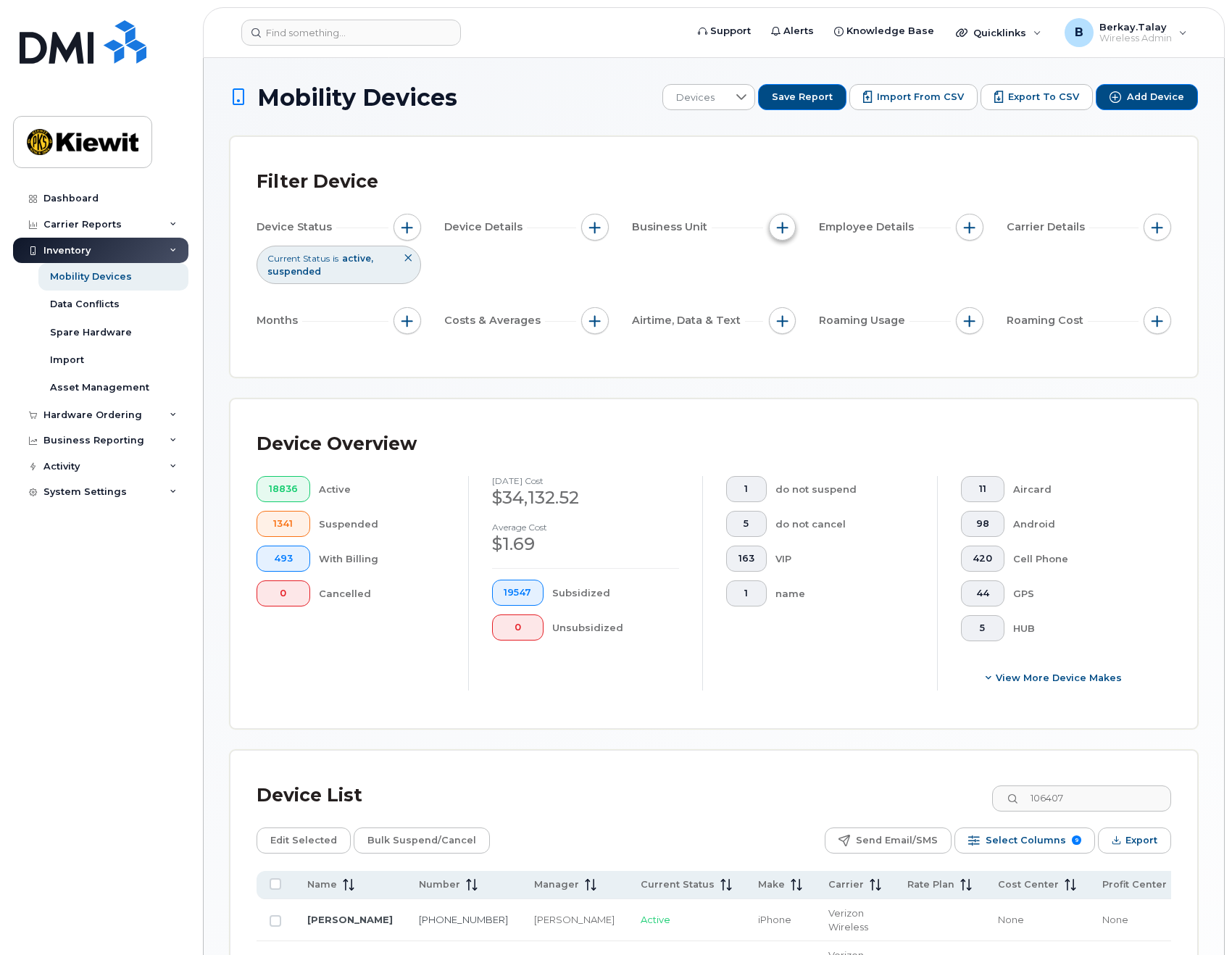
click at [784, 231] on span "button" at bounding box center [782, 227] width 11 height 11
click at [714, 285] on div "Device Status Current Status is active suspended Device Details Business Unit E…" at bounding box center [713, 276] width 915 height 126
click at [597, 224] on span "button" at bounding box center [595, 227] width 11 height 11
click at [867, 179] on div "Filter Device" at bounding box center [713, 182] width 915 height 38
click at [591, 227] on span "button" at bounding box center [595, 227] width 11 height 11
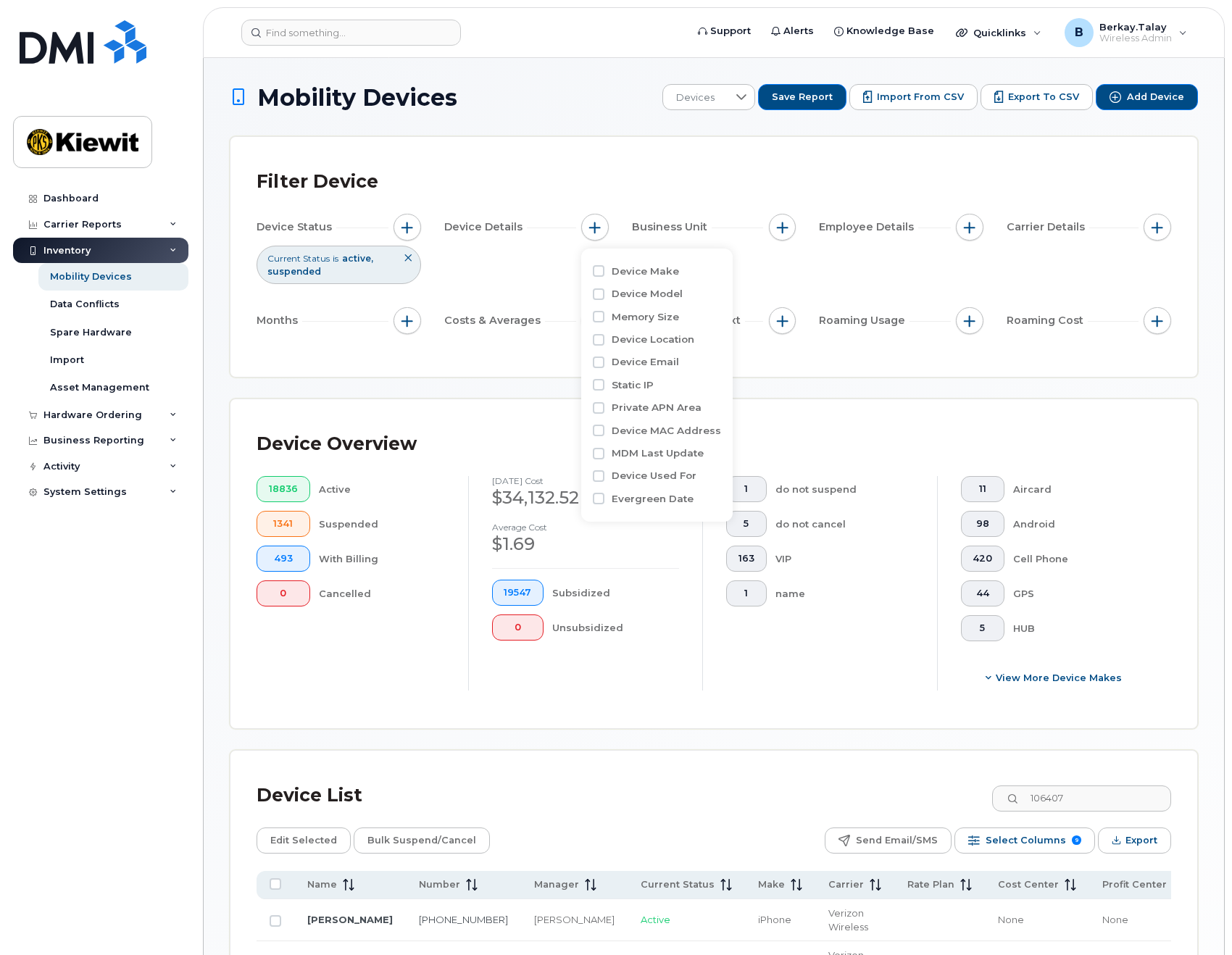
click at [836, 167] on div "Filter Device" at bounding box center [713, 182] width 915 height 38
click at [785, 225] on span "button" at bounding box center [782, 227] width 11 height 11
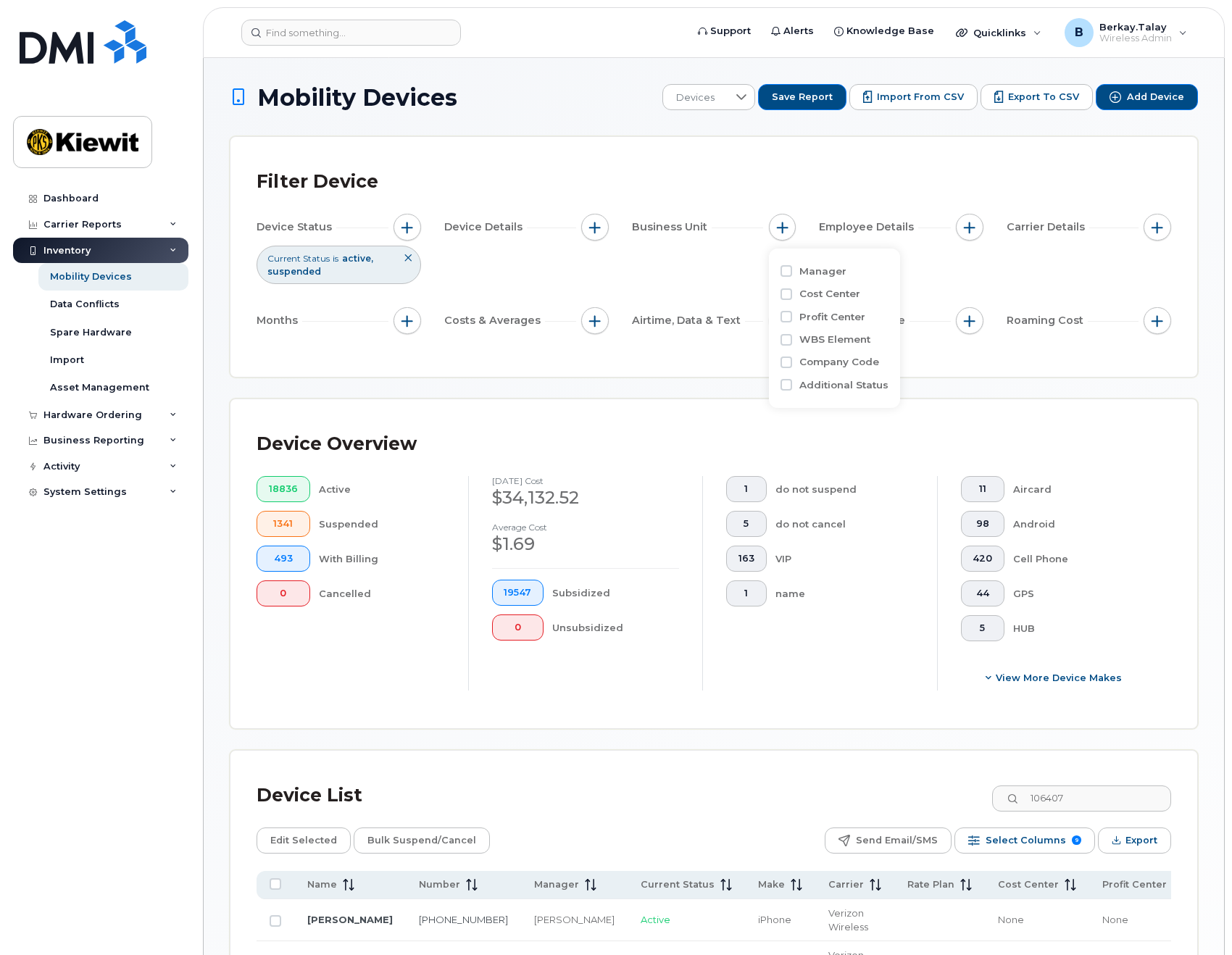
click at [980, 187] on div "Filter Device" at bounding box center [713, 182] width 915 height 38
click at [1165, 236] on button "button" at bounding box center [1157, 227] width 27 height 27
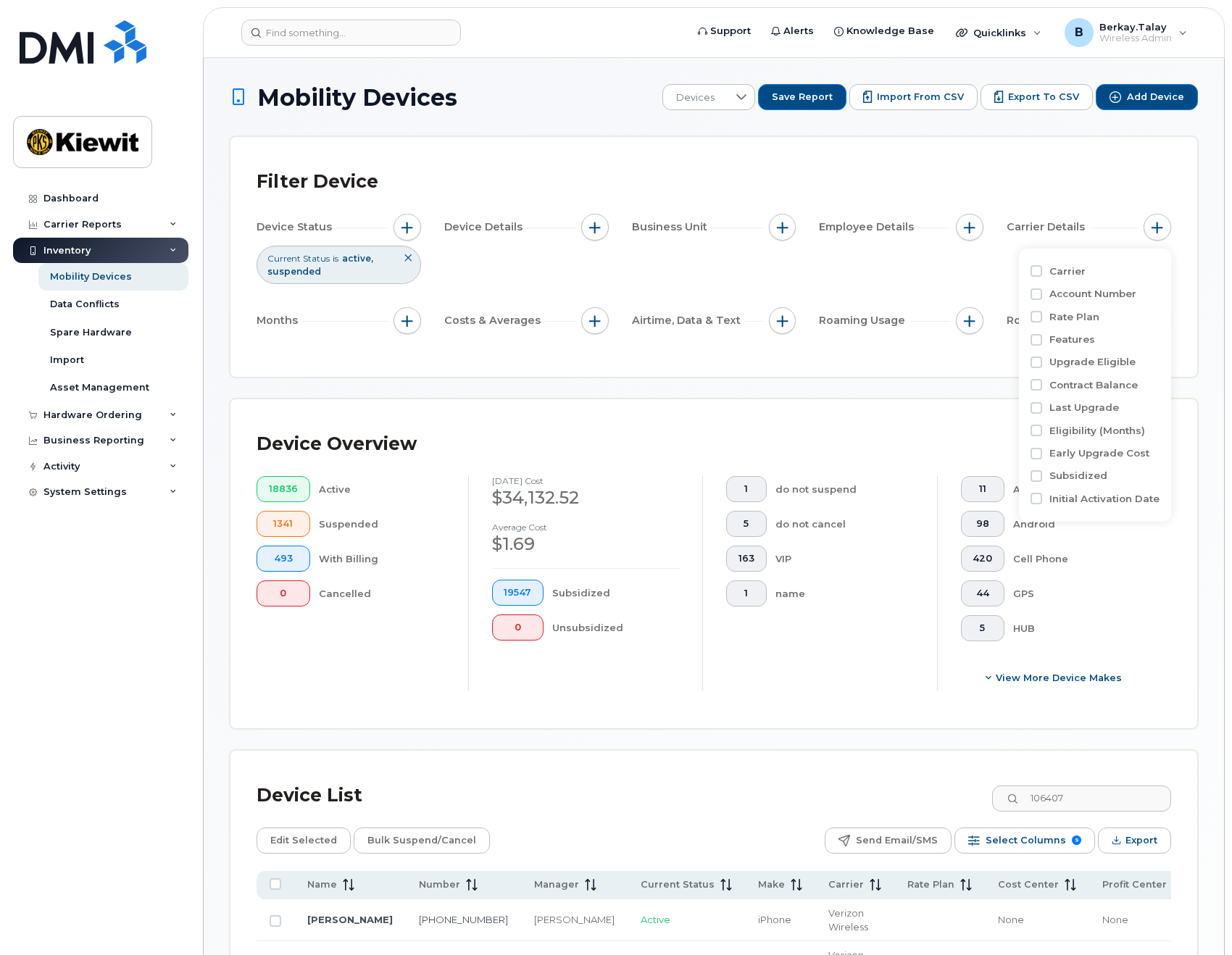
click at [1018, 170] on div "Filter Device" at bounding box center [713, 182] width 915 height 38
click at [952, 231] on div "Employee Details" at bounding box center [901, 227] width 165 height 27
click at [965, 228] on span "button" at bounding box center [969, 227] width 11 height 11
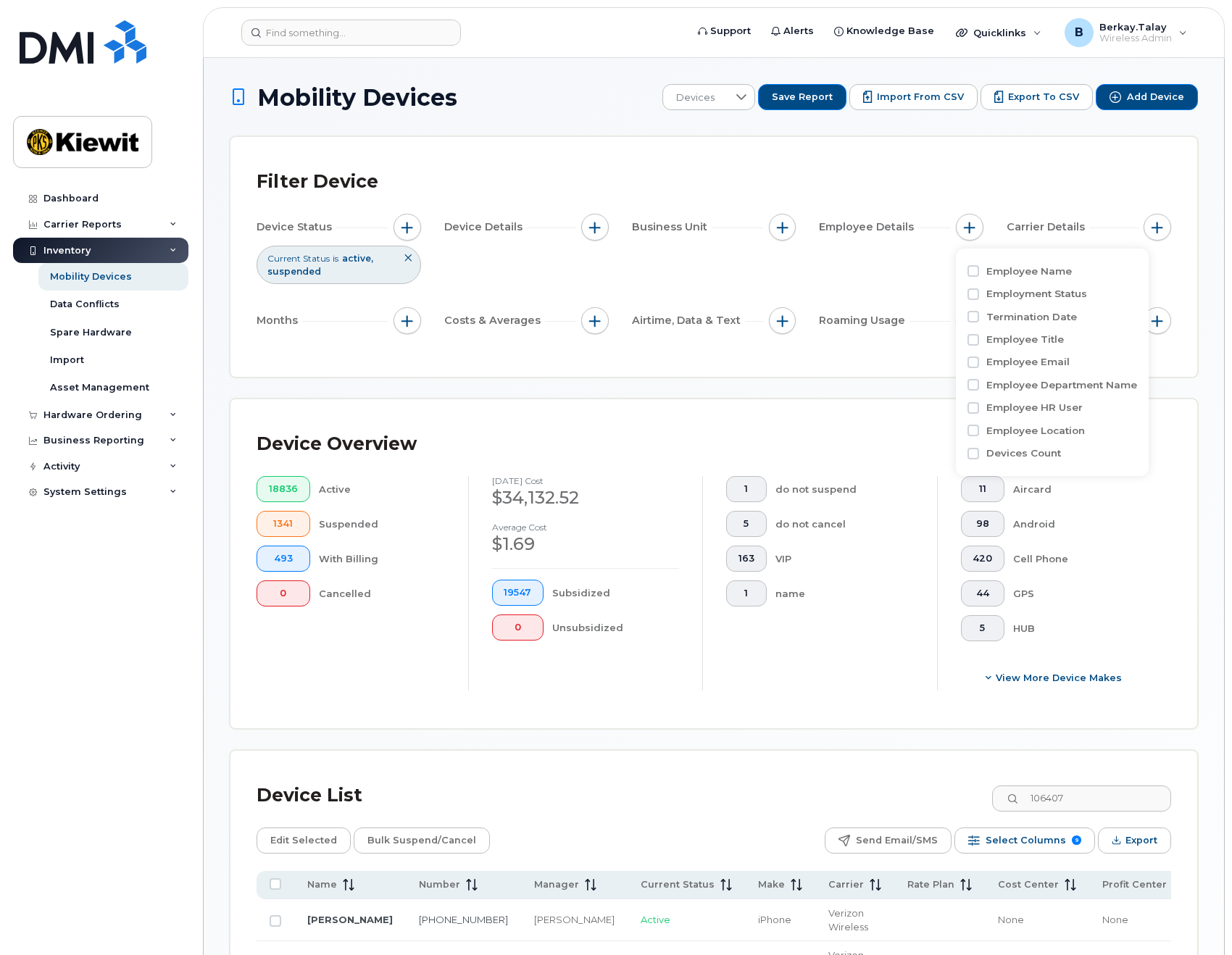
click at [974, 161] on div "Filter Device Device Status Current Status is active suspended Device Details B…" at bounding box center [714, 257] width 967 height 240
click at [770, 228] on button "button" at bounding box center [782, 227] width 27 height 27
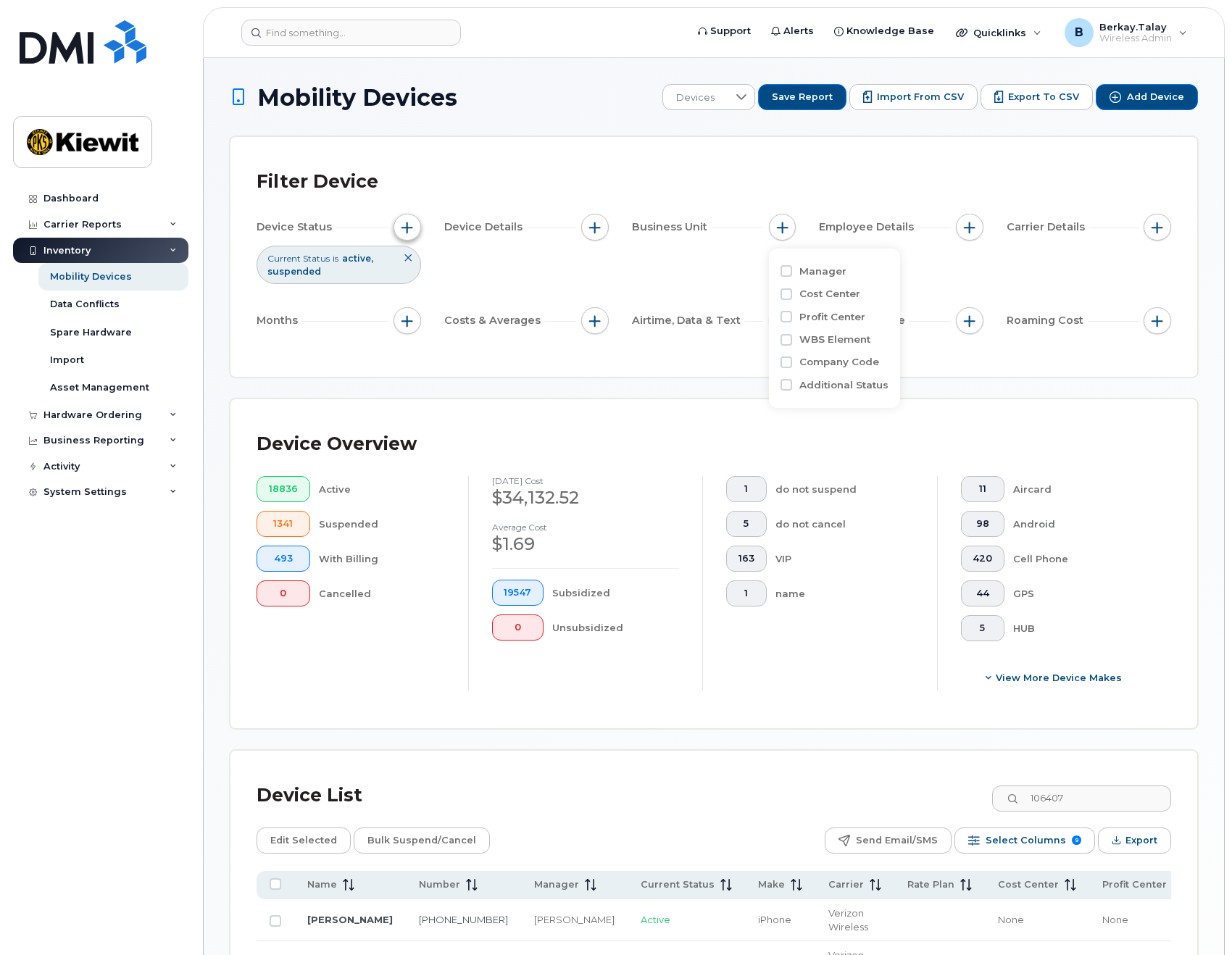
click at [410, 227] on span "button" at bounding box center [407, 227] width 11 height 11
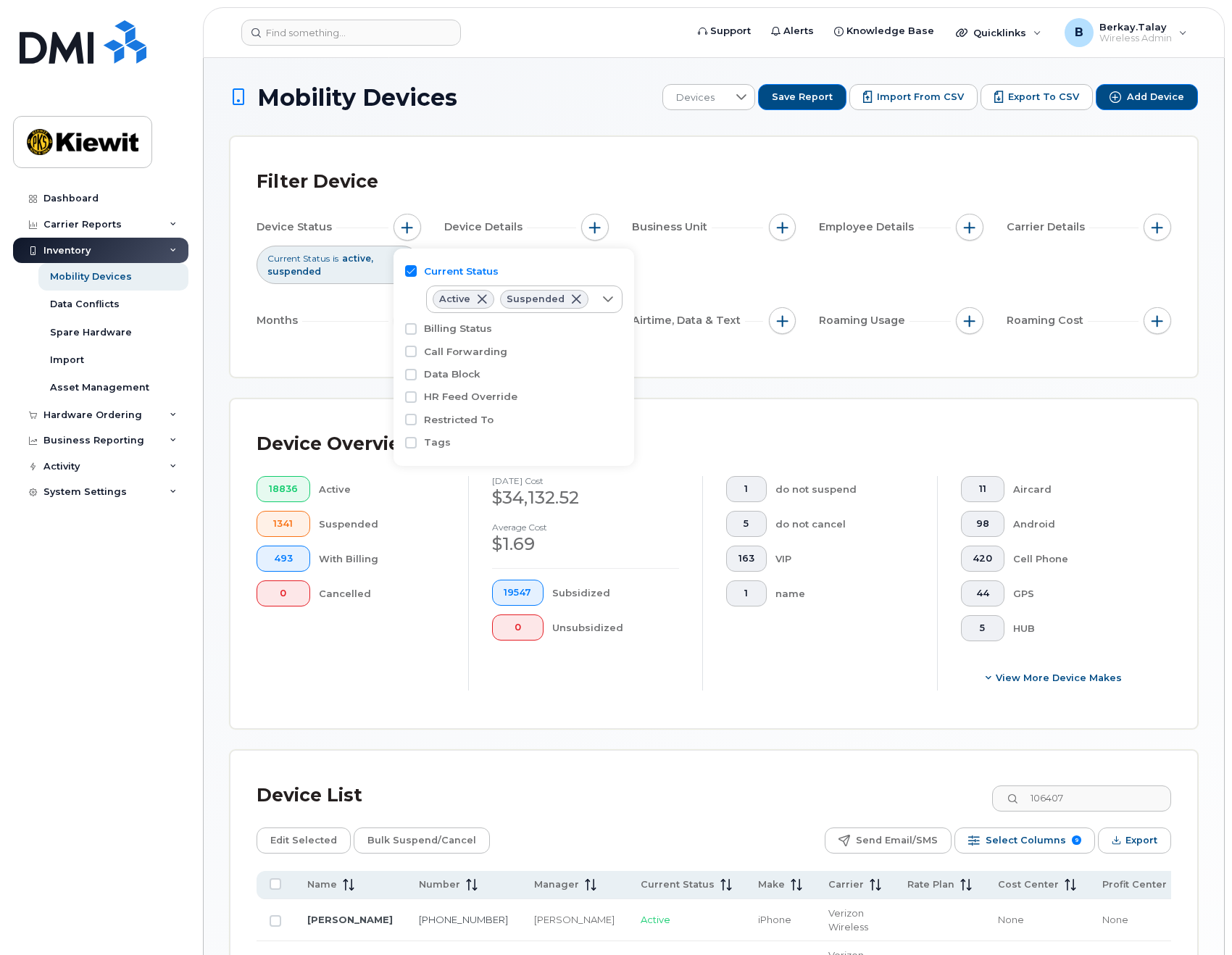
click at [651, 133] on div "Mobility Devices Devices Save Report Import from CSV Export to CSV Add Device F…" at bounding box center [714, 775] width 969 height 1381
drag, startPoint x: 586, startPoint y: 228, endPoint x: 602, endPoint y: 239, distance: 19.4
click at [587, 228] on button "button" at bounding box center [595, 227] width 27 height 27
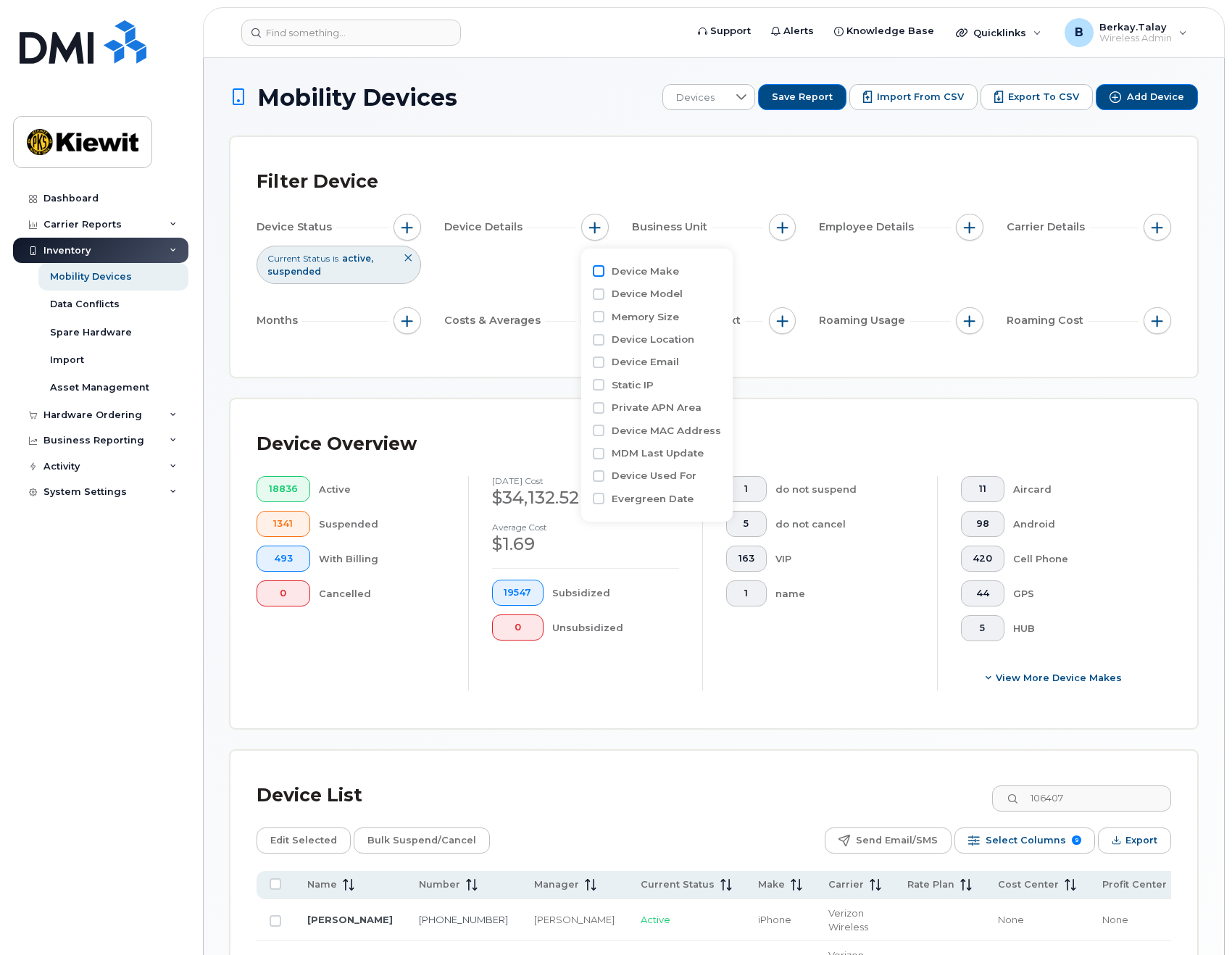
click at [599, 274] on input "Device Make" at bounding box center [598, 271] width 11 height 11
checkbox input "true"
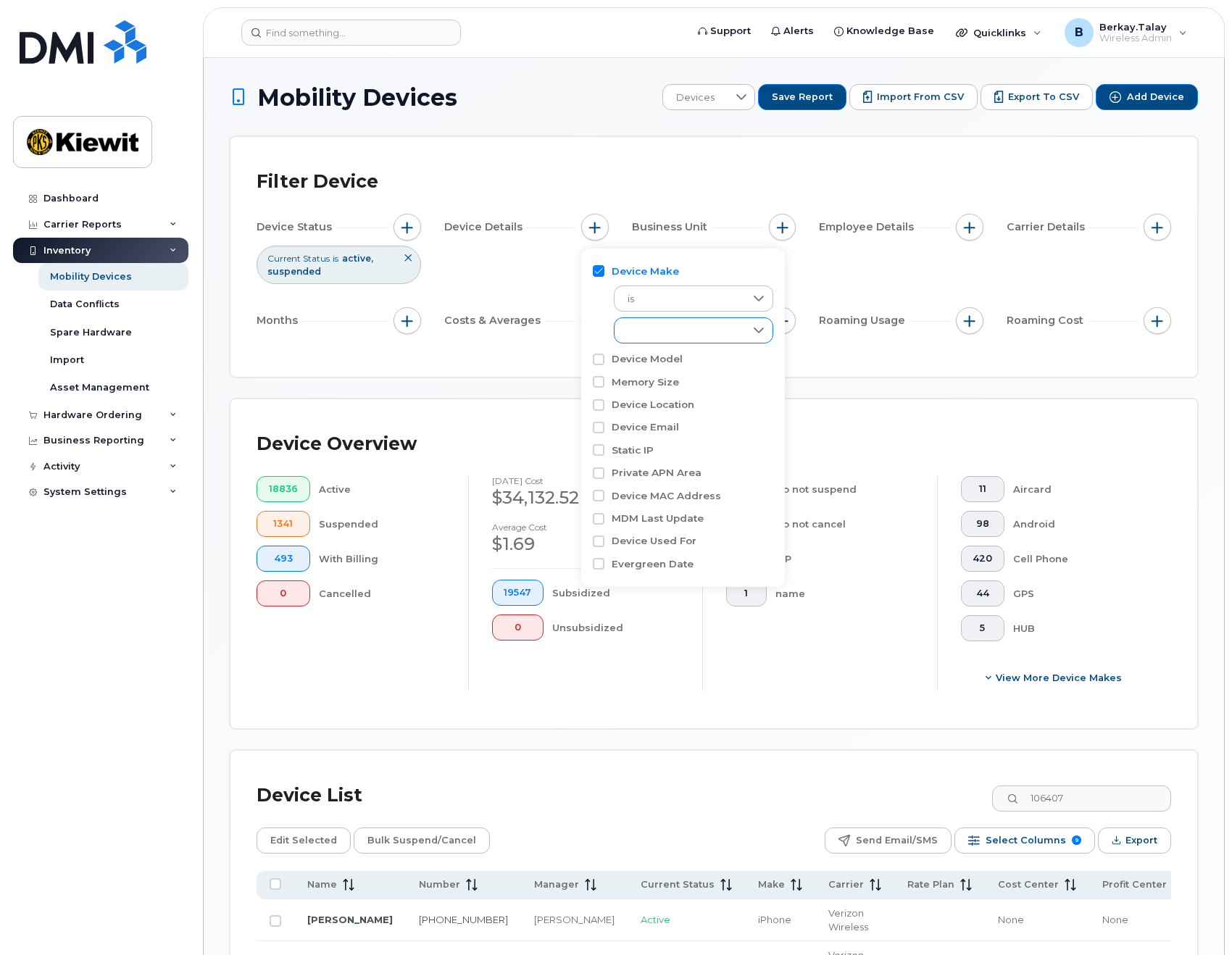
click at [670, 333] on div "empty" at bounding box center [679, 330] width 130 height 25
click at [663, 177] on div "Filter Device" at bounding box center [713, 182] width 915 height 38
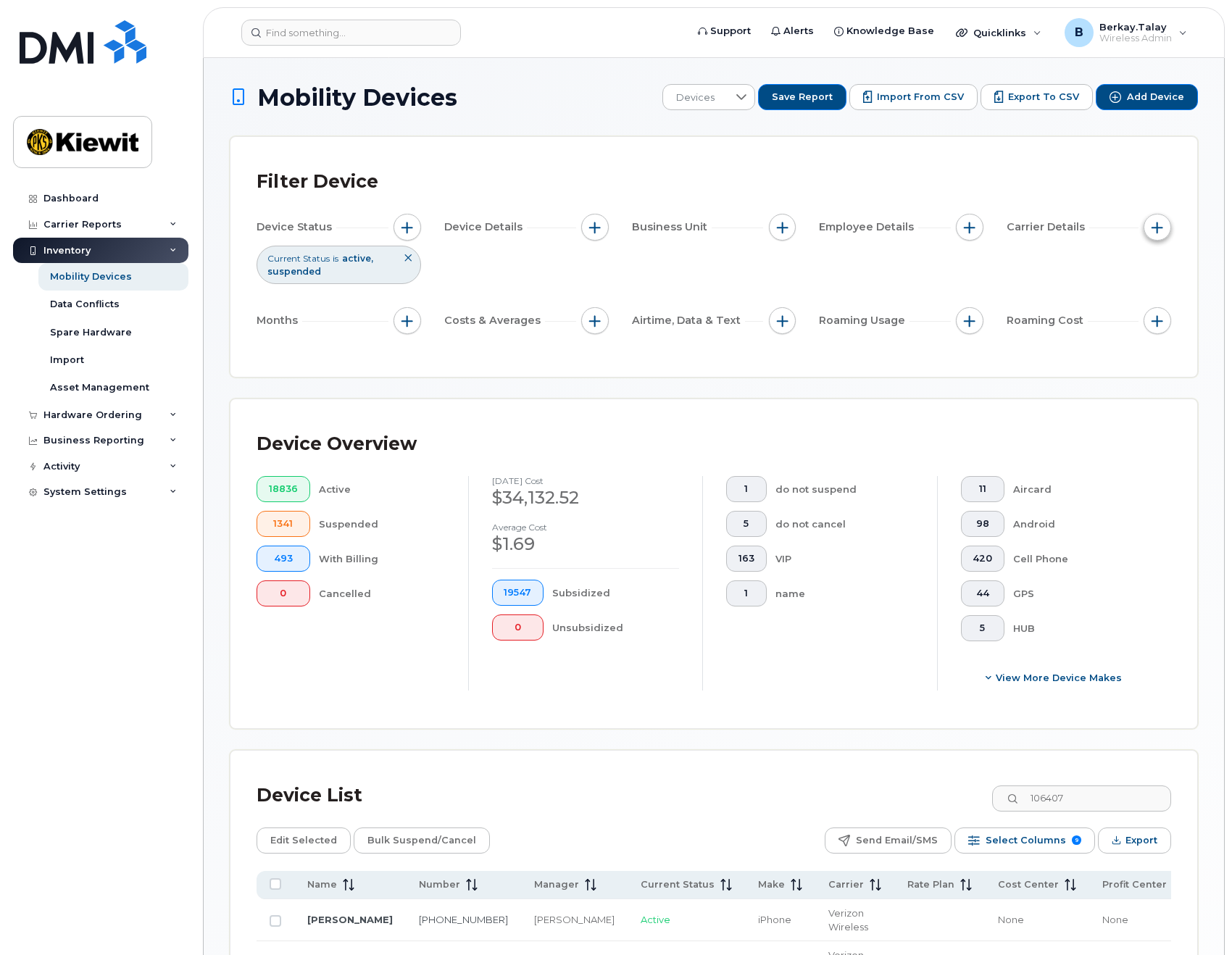
click at [1160, 226] on span "button" at bounding box center [1157, 227] width 11 height 11
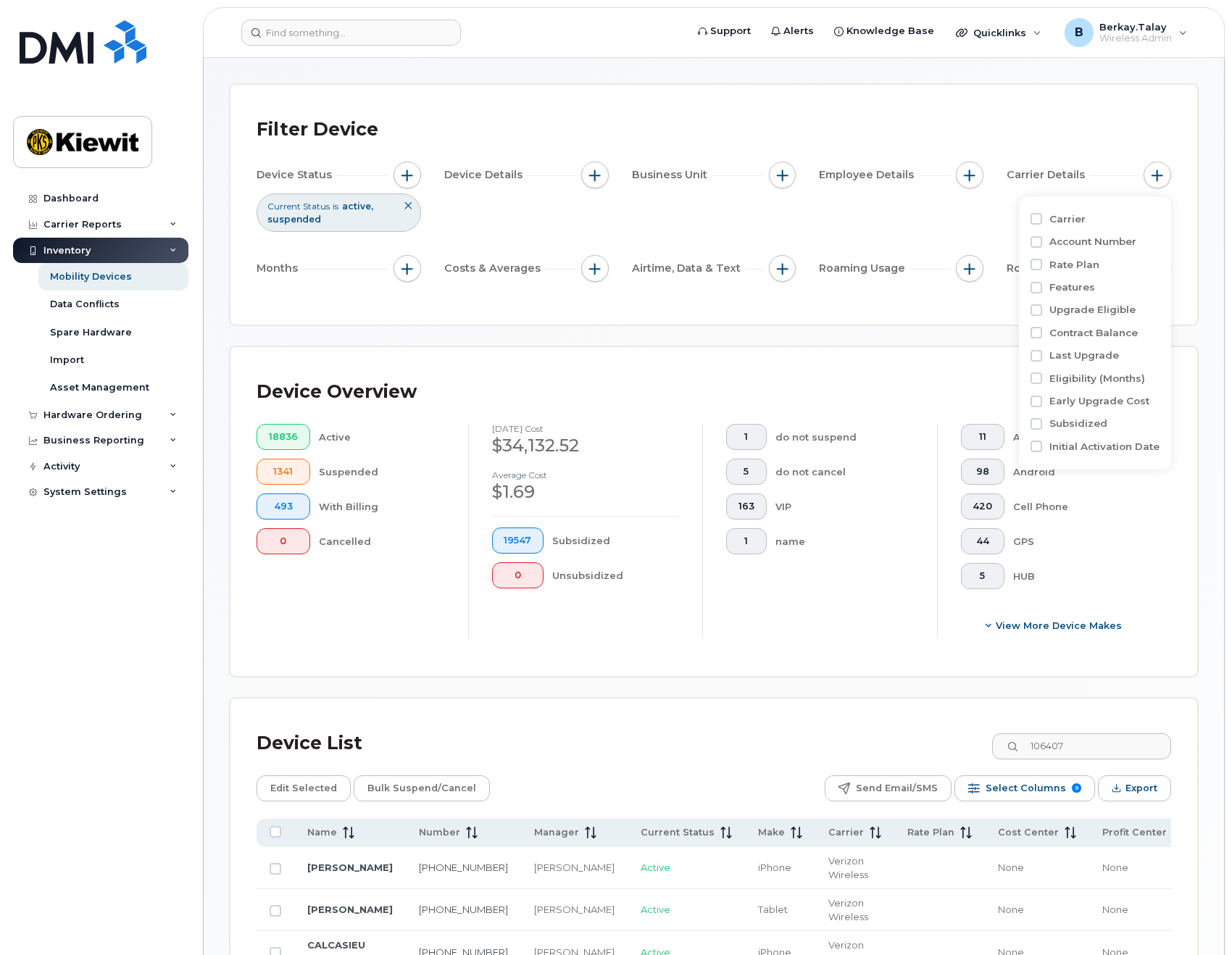
scroll to position [0, 0]
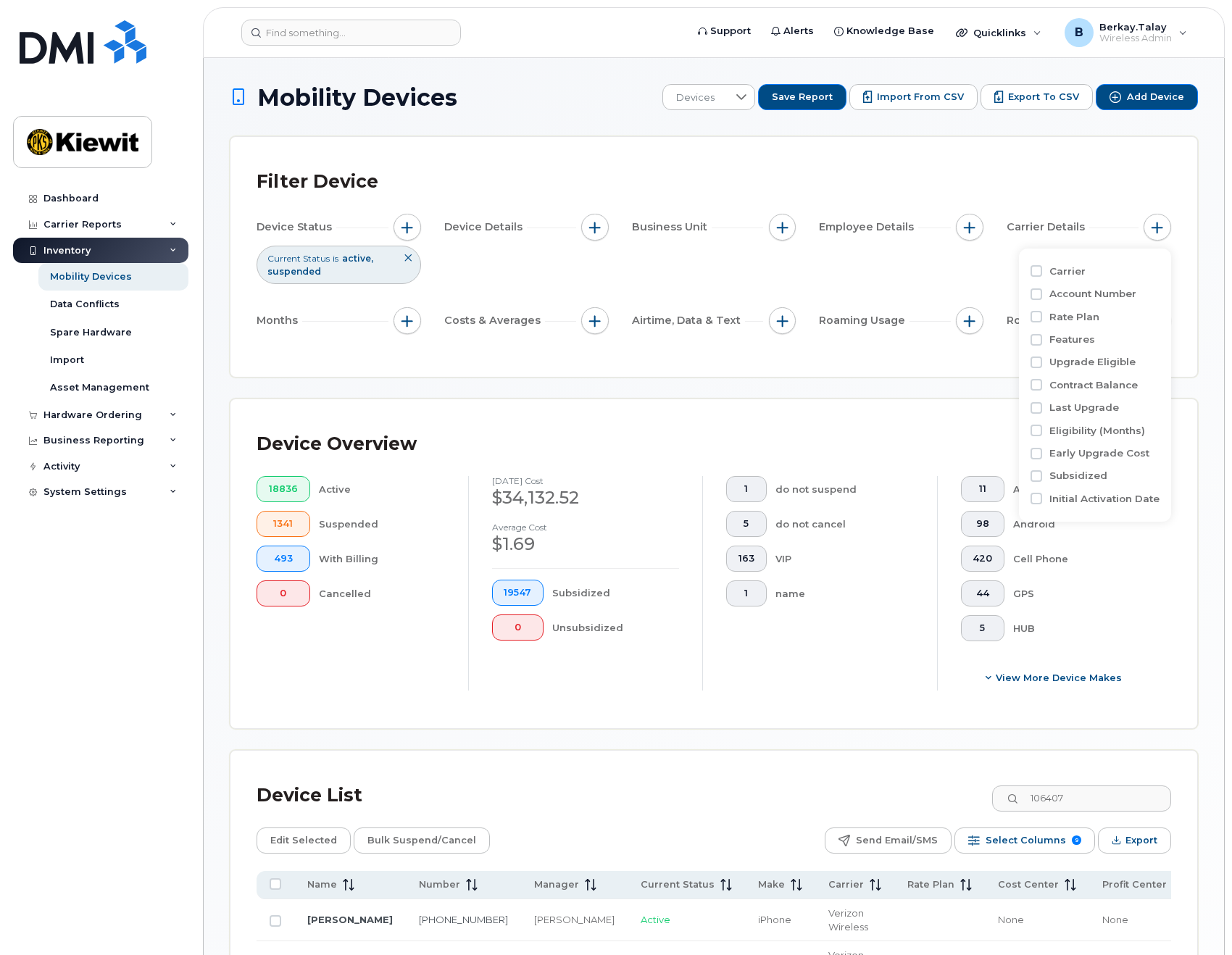
click at [861, 150] on div "Filter Device Device Status Current Status is active suspended Device Details B…" at bounding box center [714, 257] width 967 height 240
click at [1154, 324] on span "button" at bounding box center [1157, 321] width 11 height 11
click at [963, 323] on button "button" at bounding box center [969, 321] width 27 height 27
click at [782, 323] on span "button" at bounding box center [782, 321] width 11 height 11
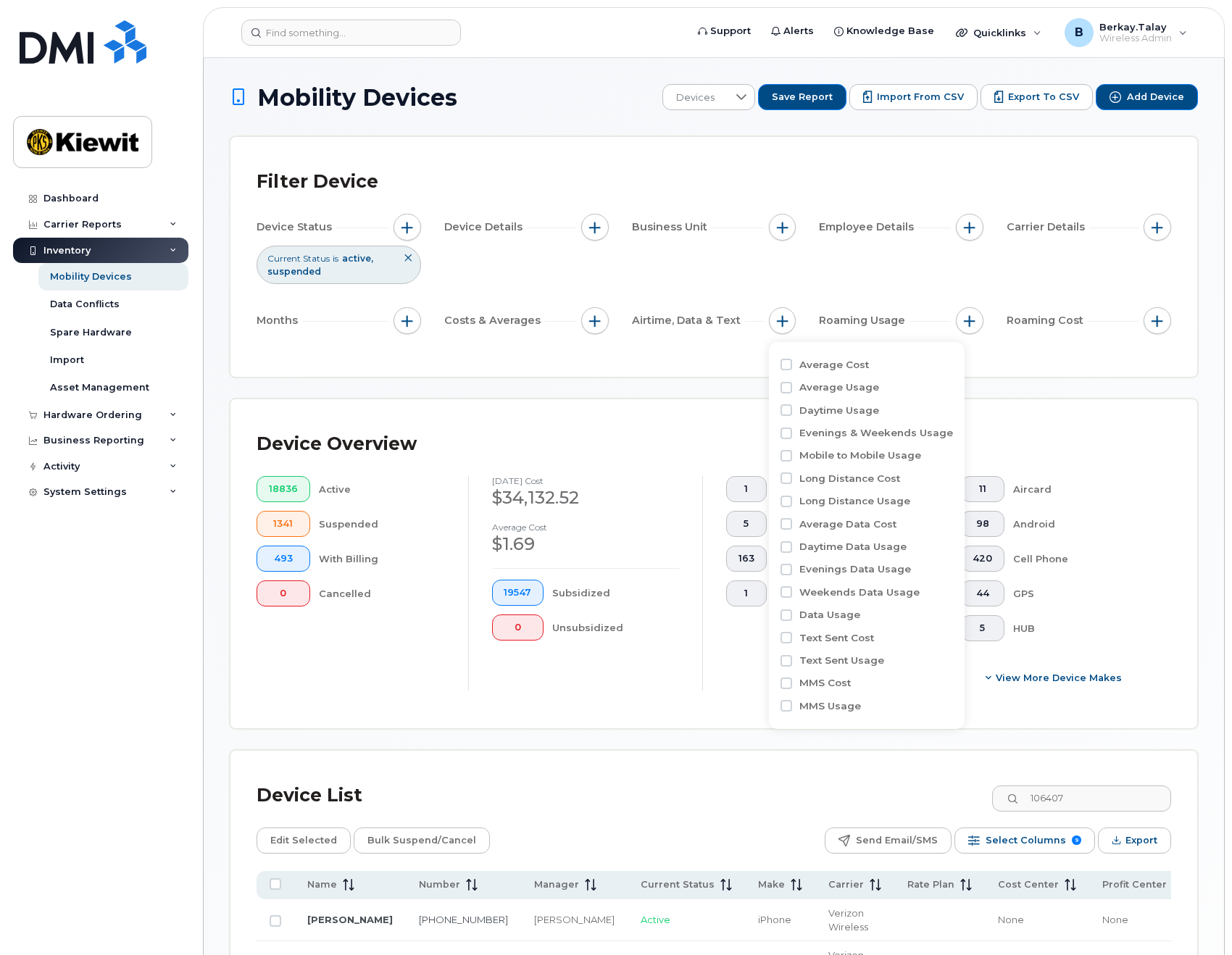
click at [720, 178] on div "Filter Device" at bounding box center [713, 182] width 915 height 38
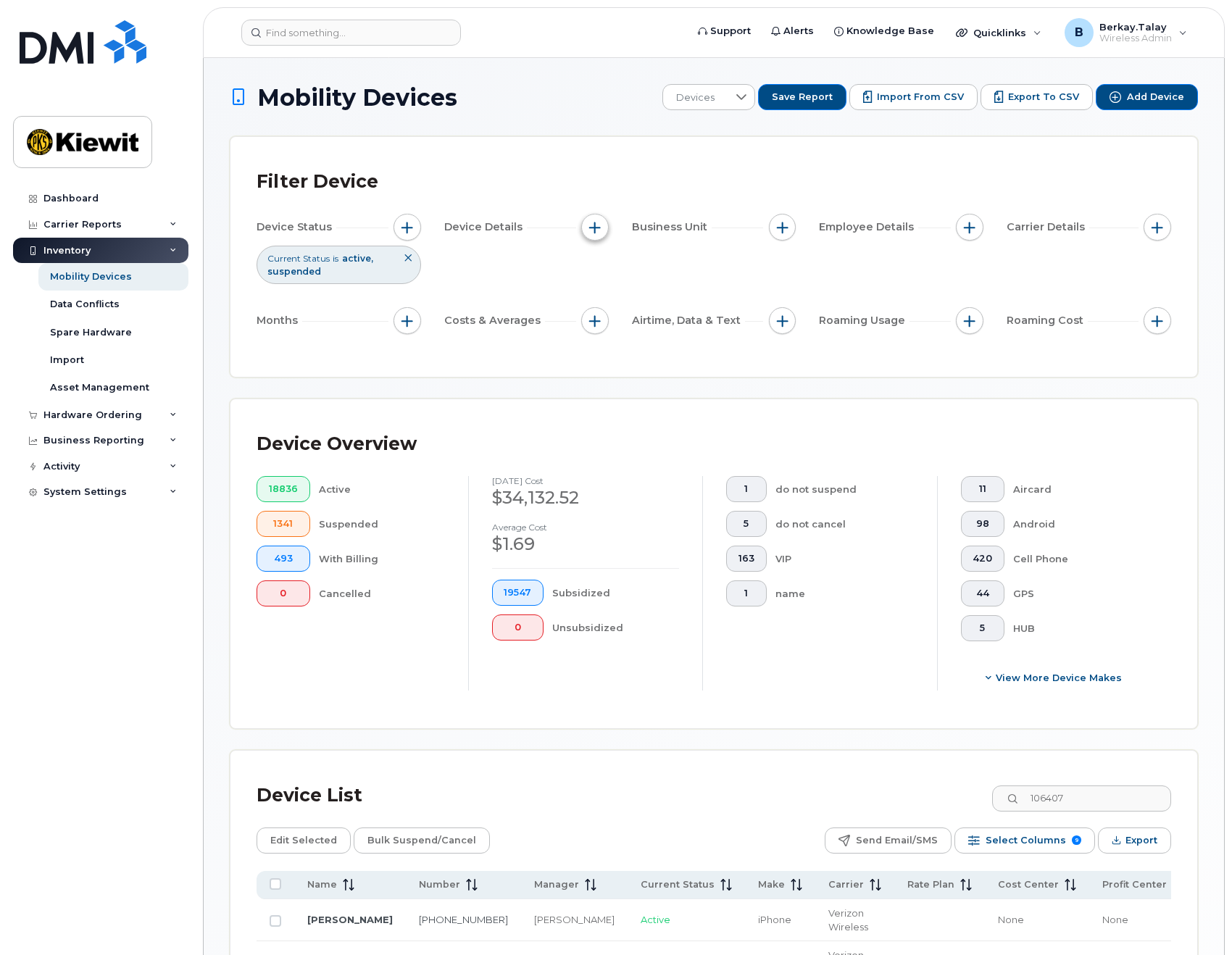
click at [606, 227] on button "button" at bounding box center [595, 227] width 27 height 27
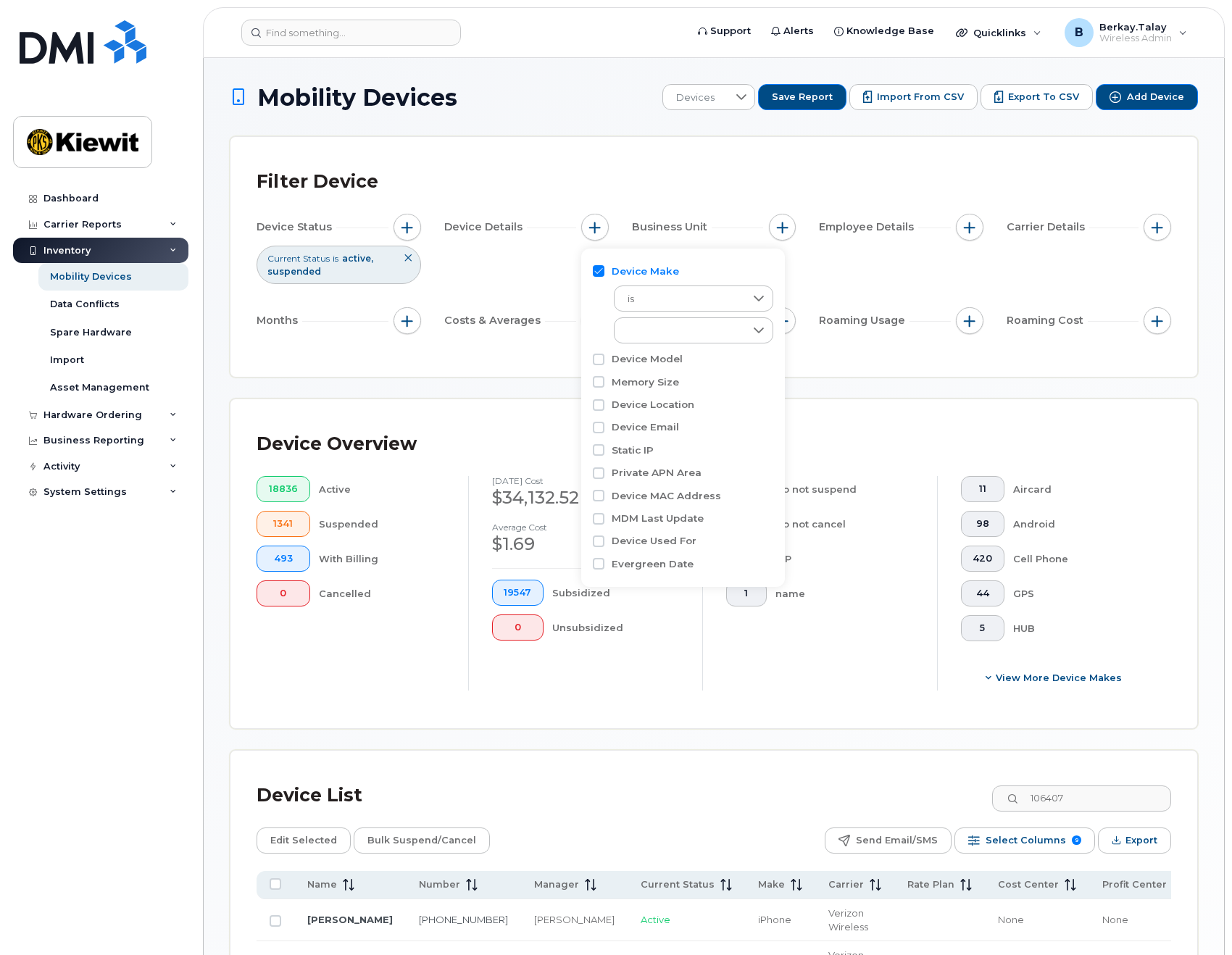
click at [599, 268] on input "Device Make" at bounding box center [598, 271] width 11 height 11
checkbox input "false"
click at [536, 163] on div "Filter Device" at bounding box center [713, 182] width 915 height 38
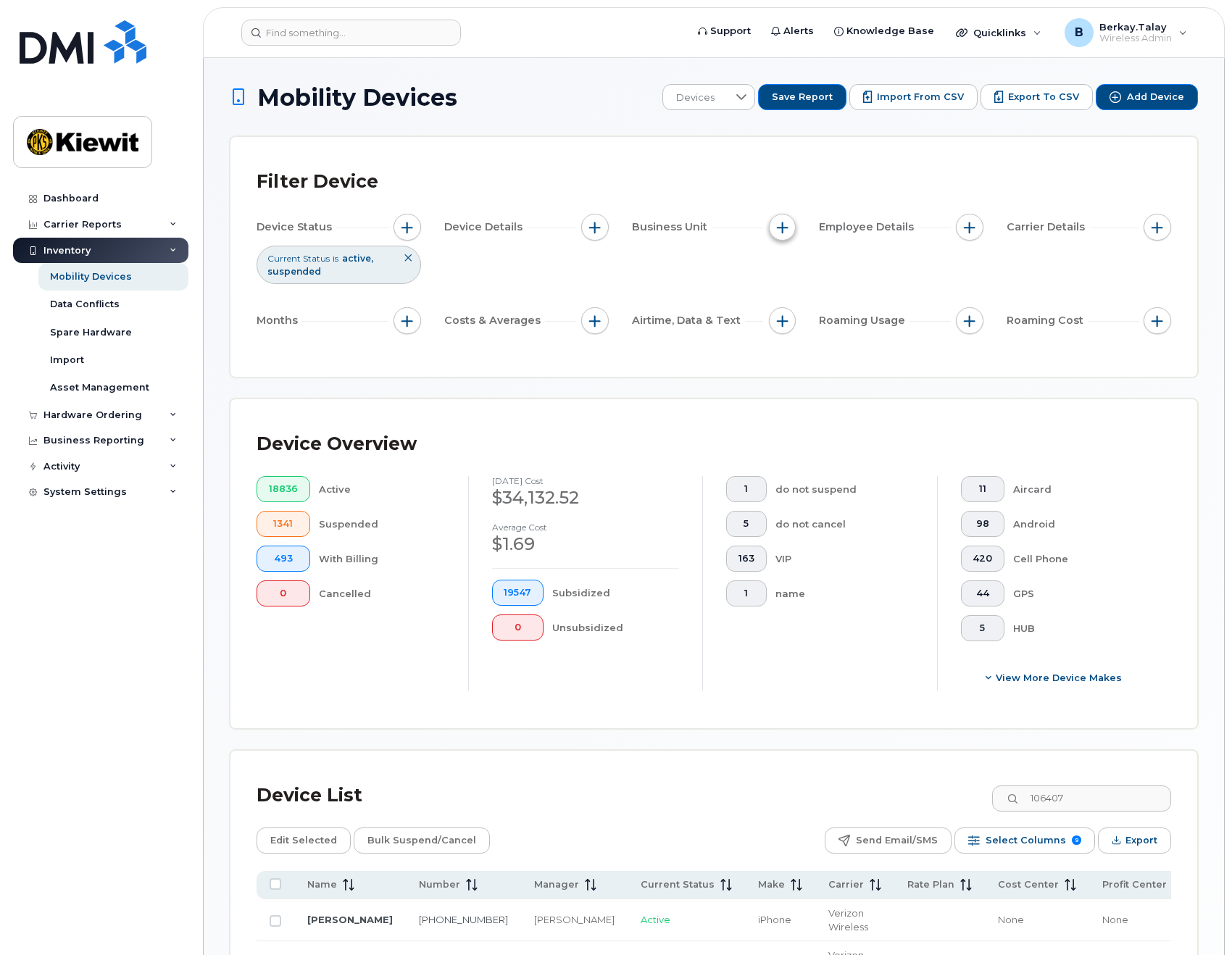
click at [779, 230] on span "button" at bounding box center [782, 227] width 11 height 11
click at [961, 234] on button "button" at bounding box center [969, 227] width 27 height 27
click at [1157, 233] on span "button" at bounding box center [1157, 227] width 11 height 11
click at [1038, 297] on input "Account Number" at bounding box center [1036, 294] width 11 height 11
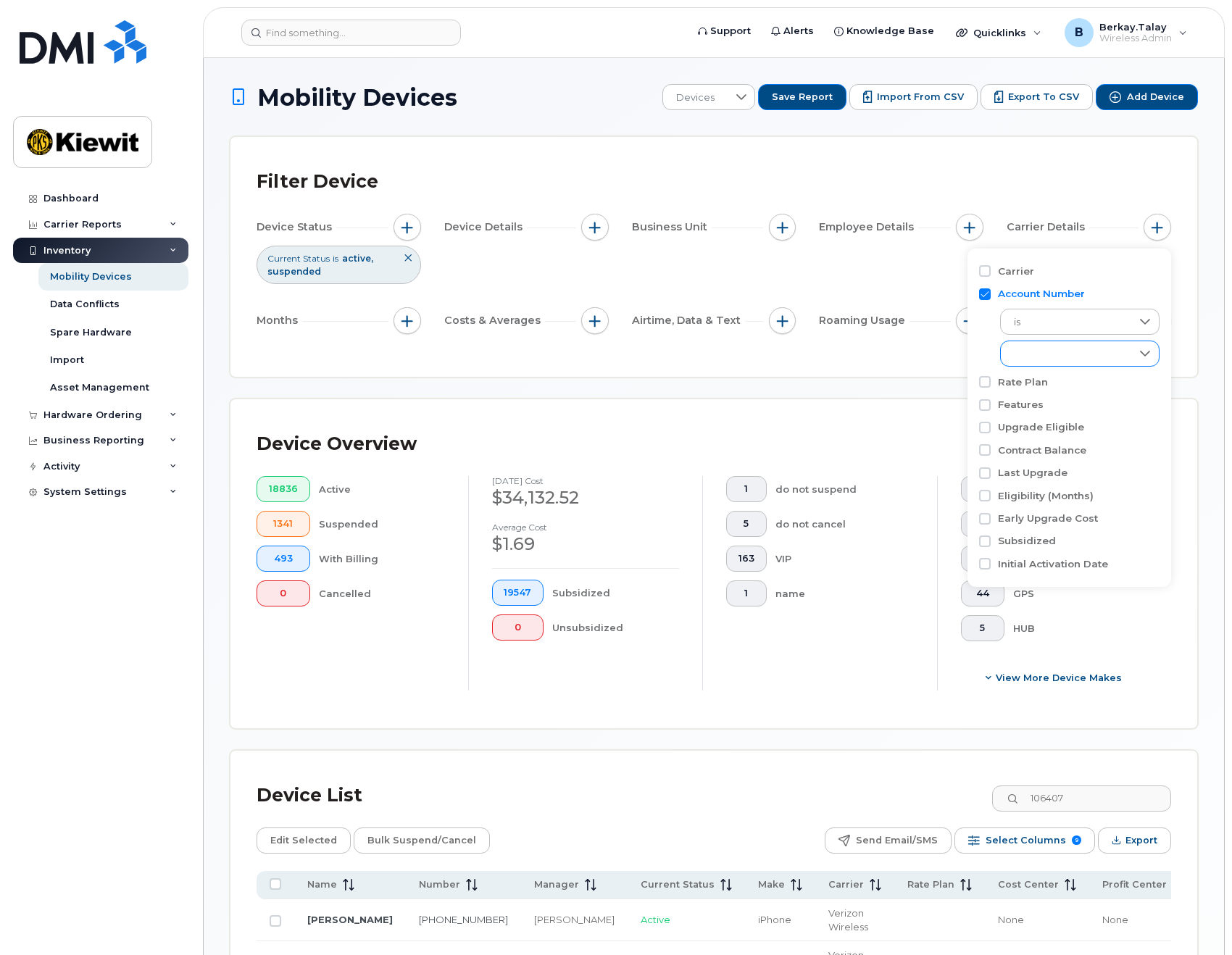
click at [1040, 355] on div "empty" at bounding box center [1066, 353] width 130 height 25
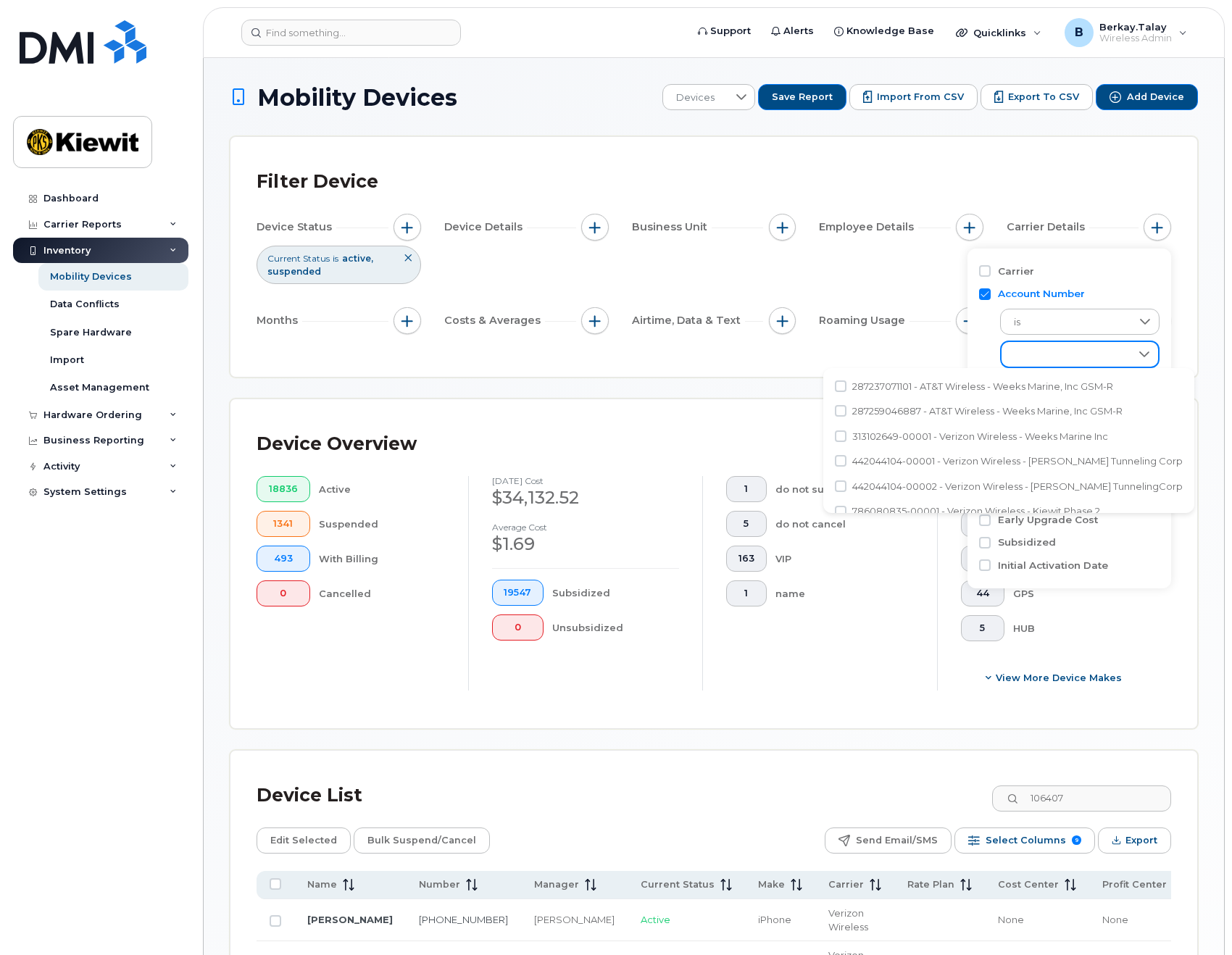
scroll to position [8, 59]
click at [985, 294] on input "Account Number" at bounding box center [985, 294] width 11 height 11
checkbox input "false"
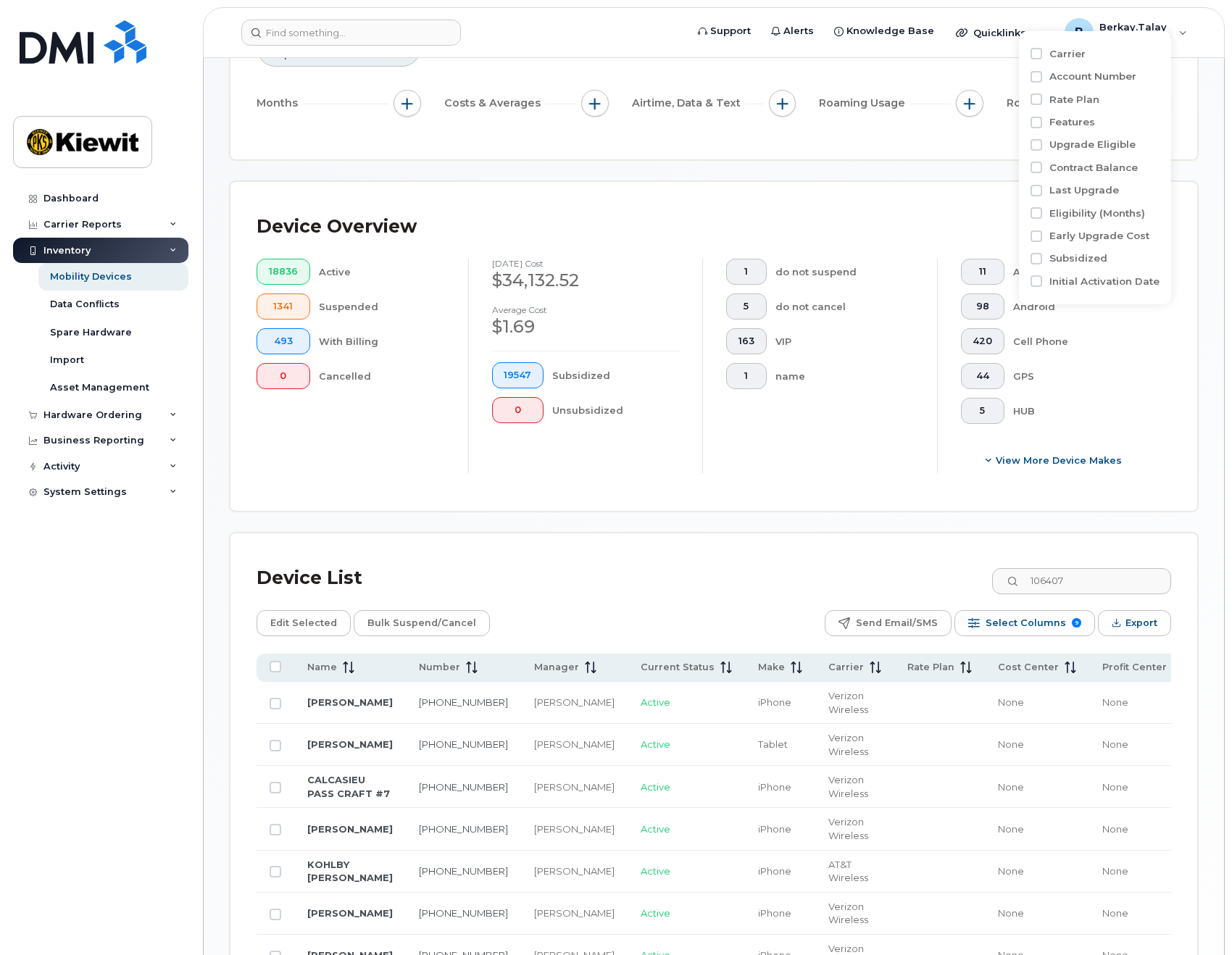
scroll to position [0, 0]
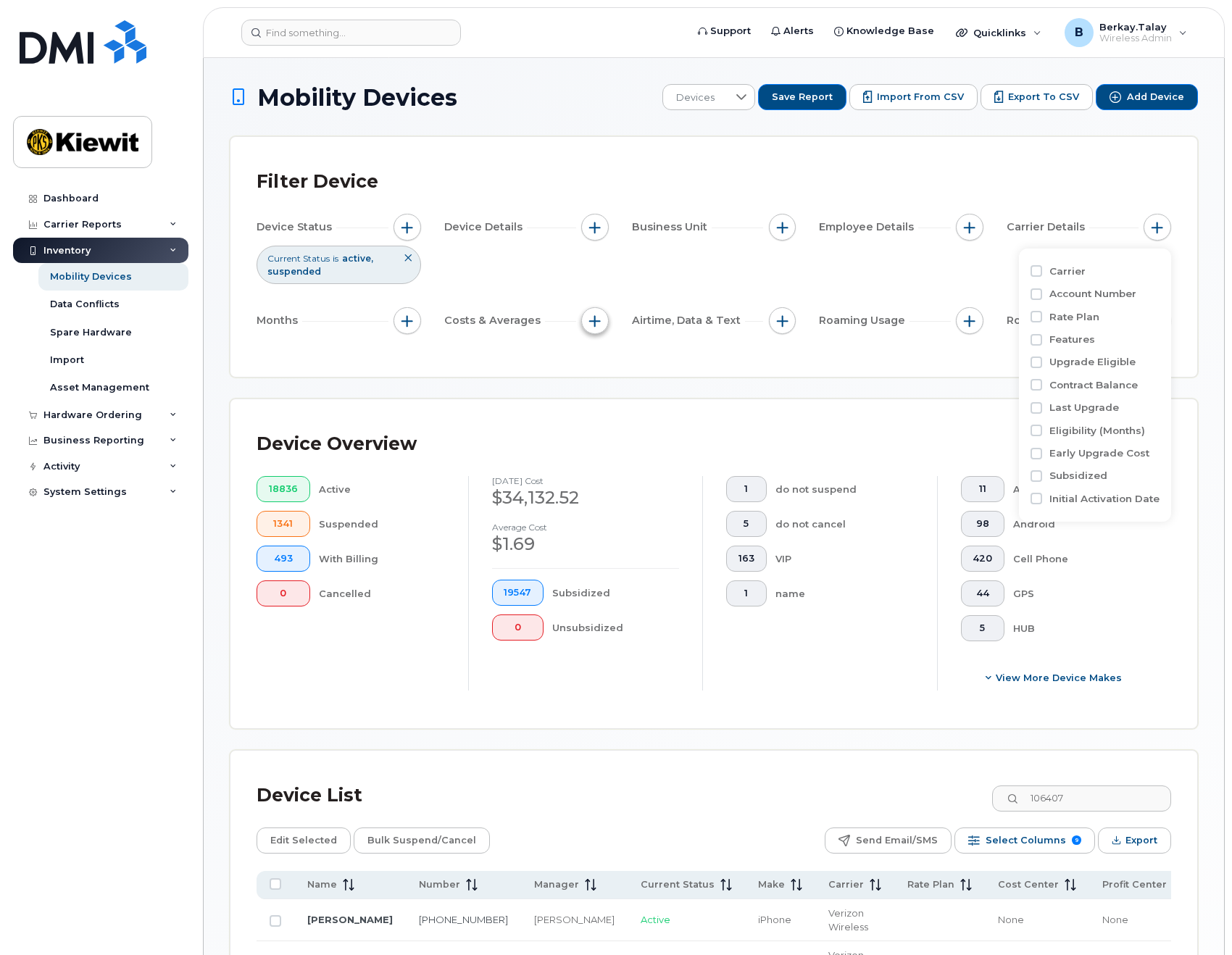
click at [598, 323] on span "button" at bounding box center [595, 321] width 11 height 11
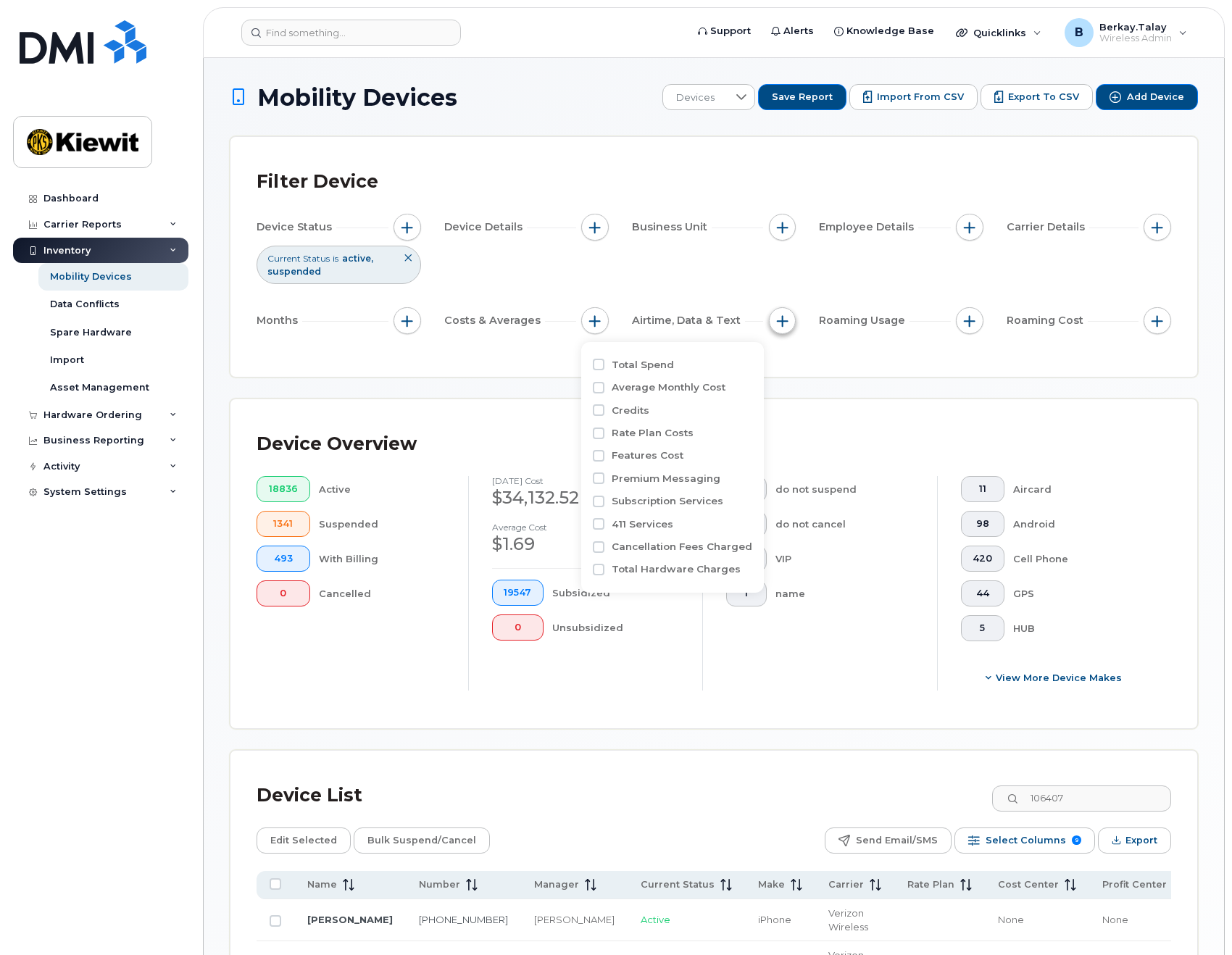
click at [777, 323] on span "button" at bounding box center [782, 321] width 11 height 11
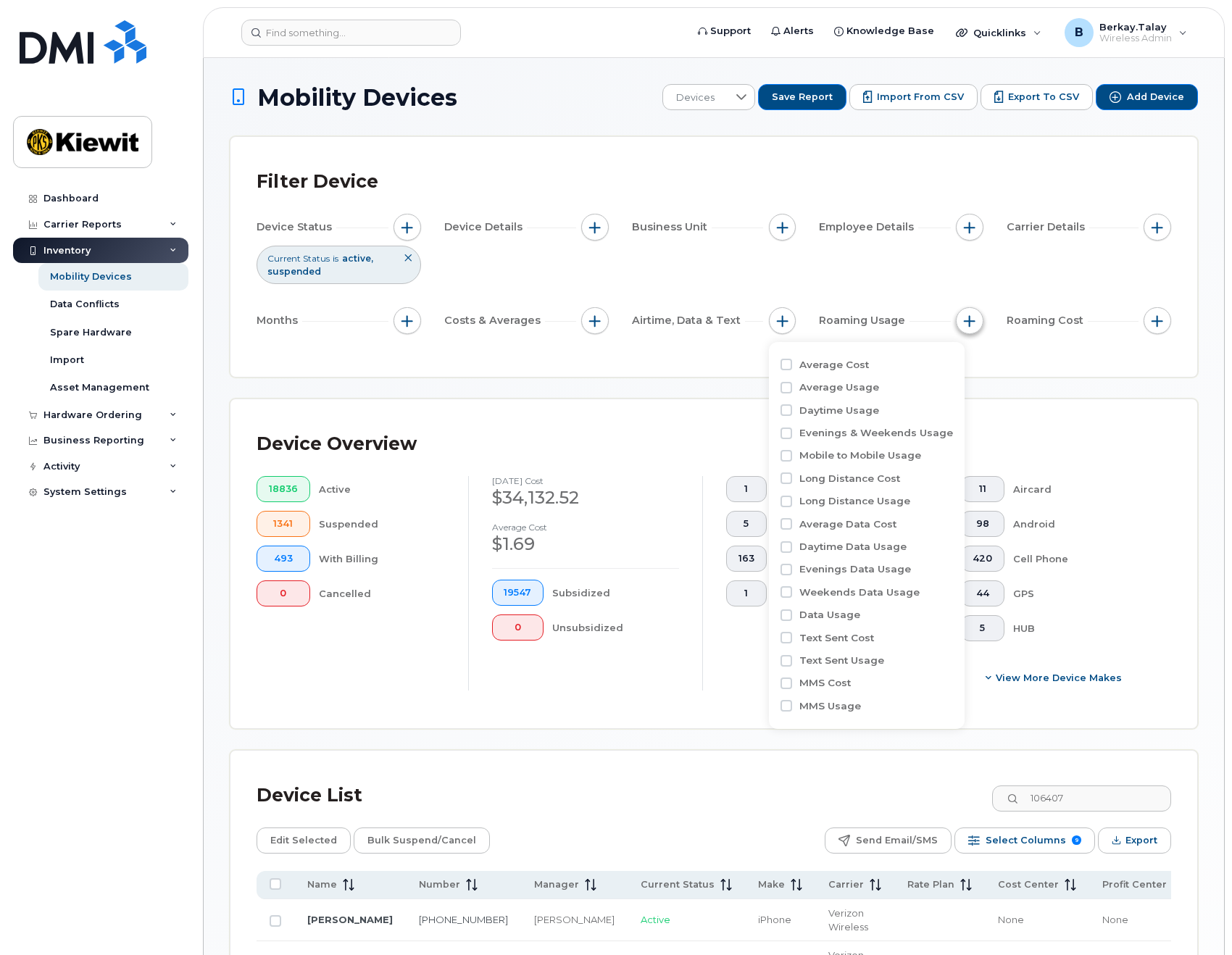
click at [969, 321] on span "button" at bounding box center [969, 321] width 11 height 11
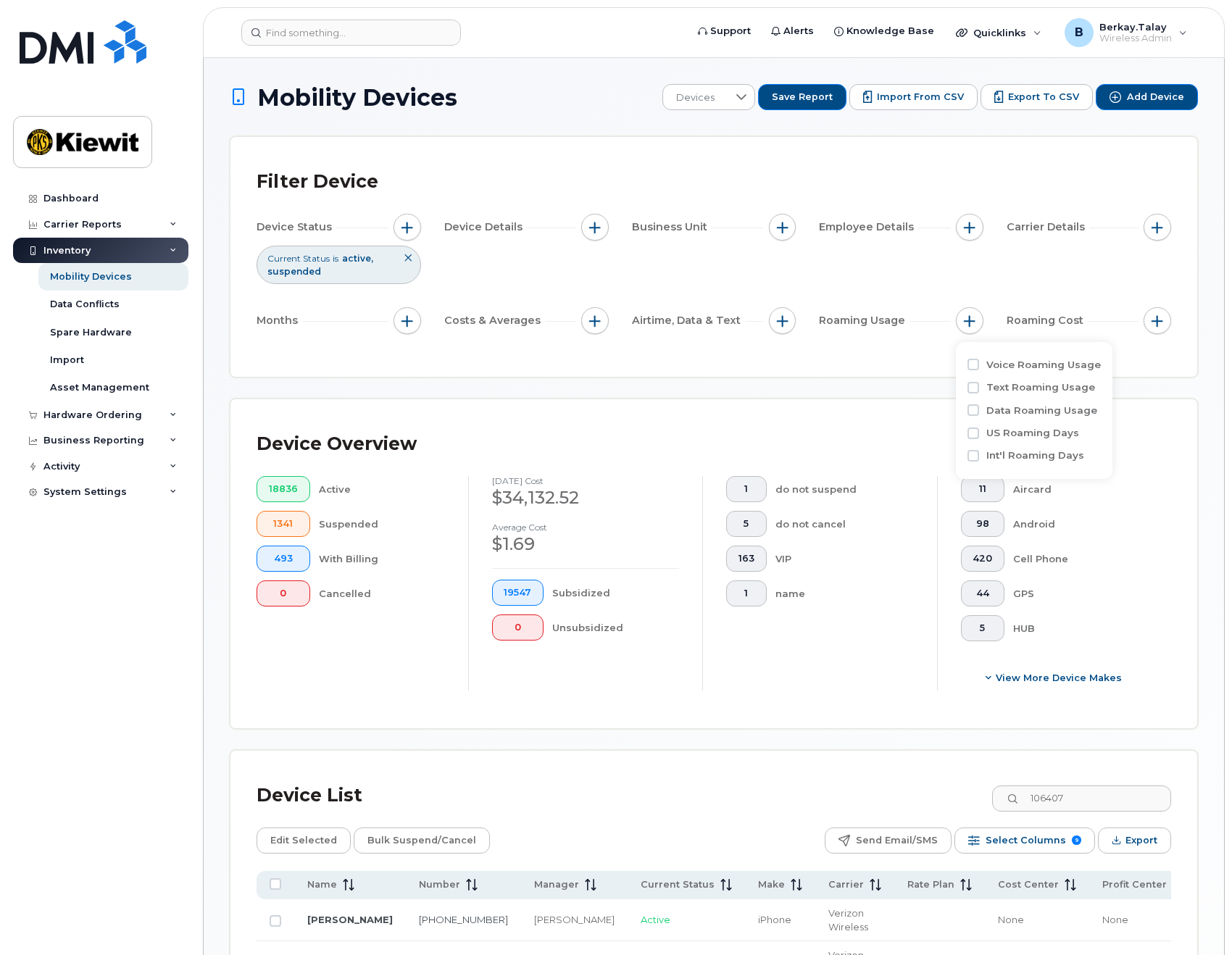
click at [1093, 258] on div "Device Status Current Status is active suspended Device Details Business Unit E…" at bounding box center [713, 276] width 915 height 126
click at [594, 229] on span "button" at bounding box center [595, 227] width 11 height 11
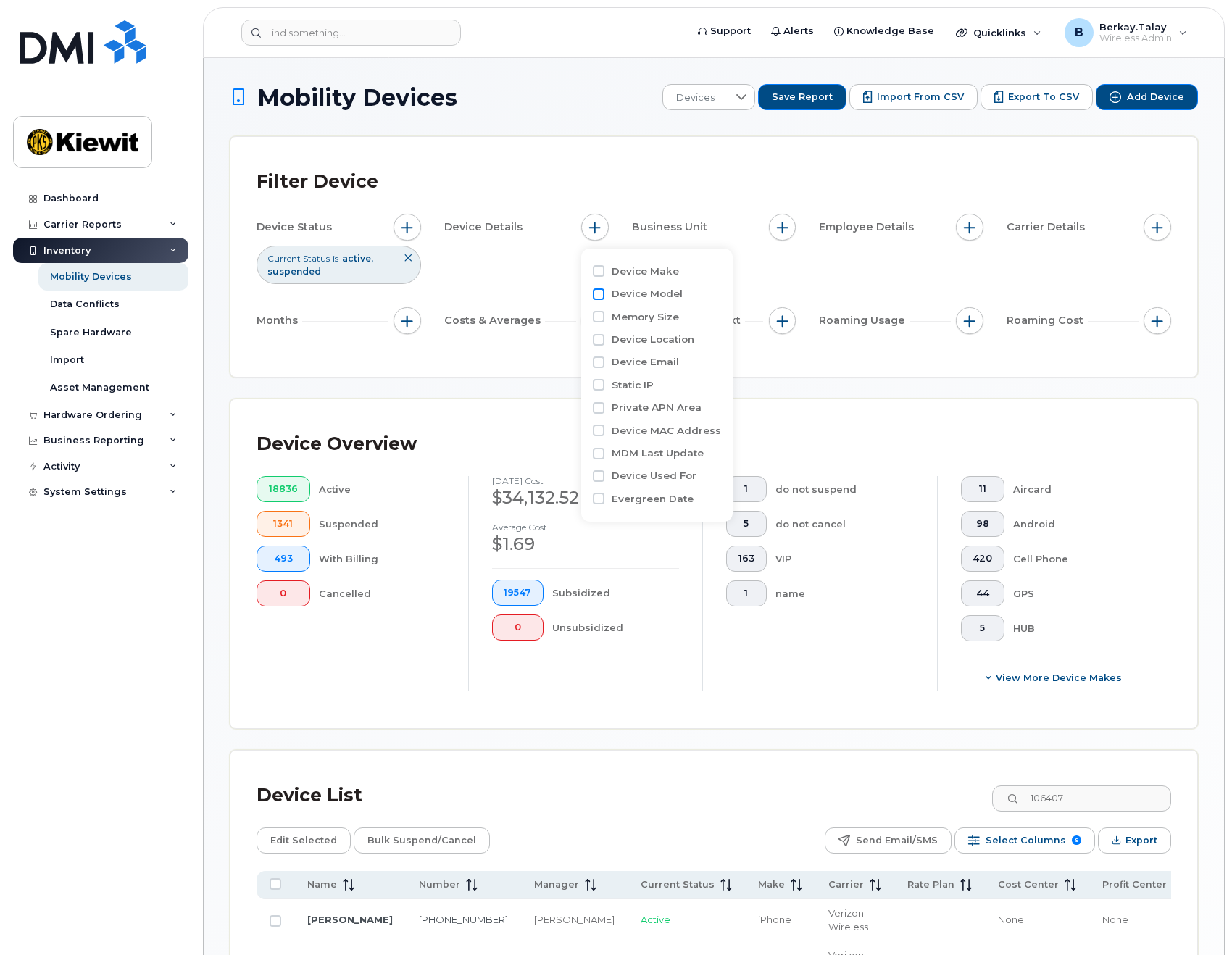
click at [601, 296] on input "Device Model" at bounding box center [598, 294] width 11 height 11
checkbox input "false"
click at [784, 226] on span "button" at bounding box center [782, 227] width 11 height 11
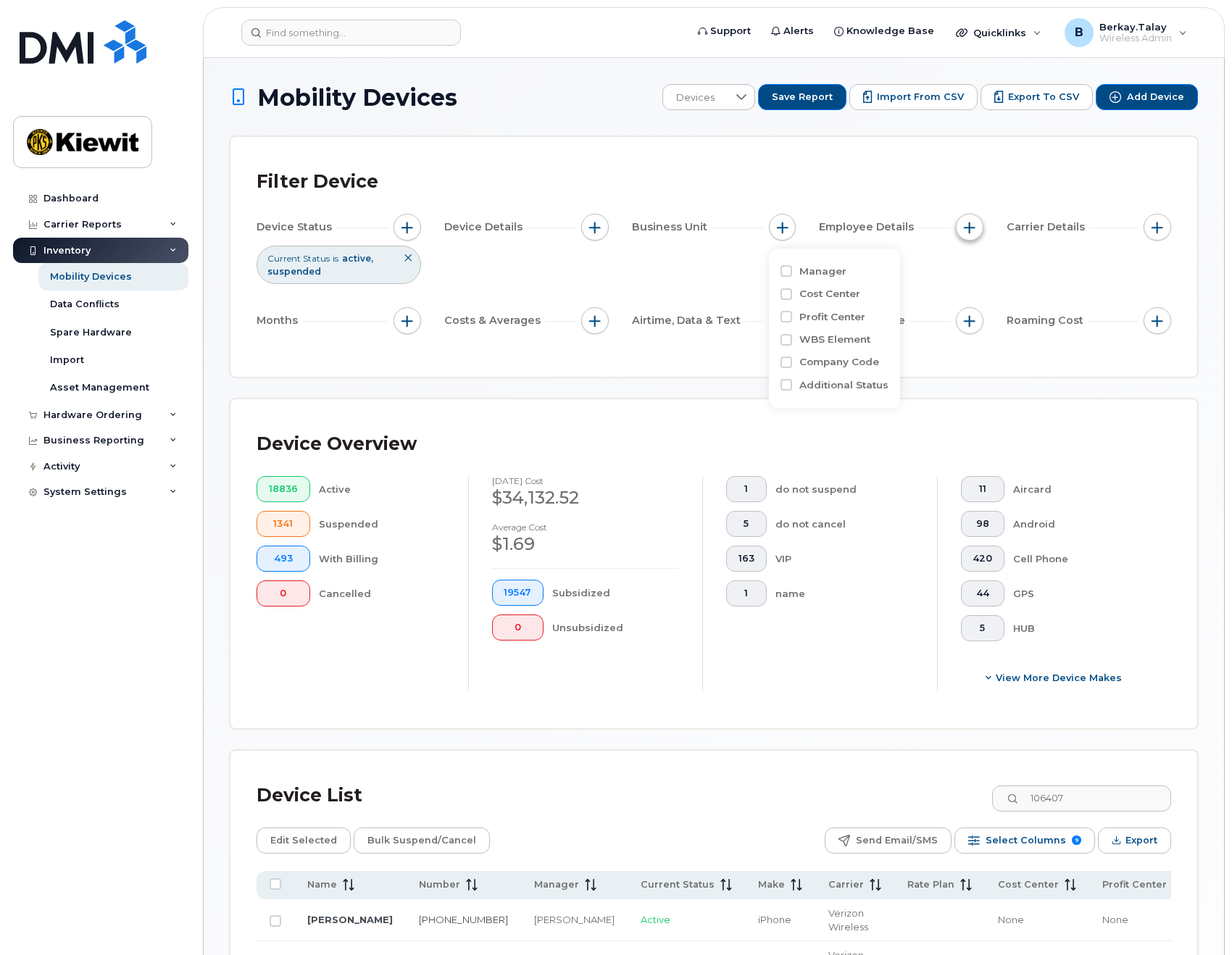
click at [975, 233] on span "button" at bounding box center [969, 227] width 11 height 11
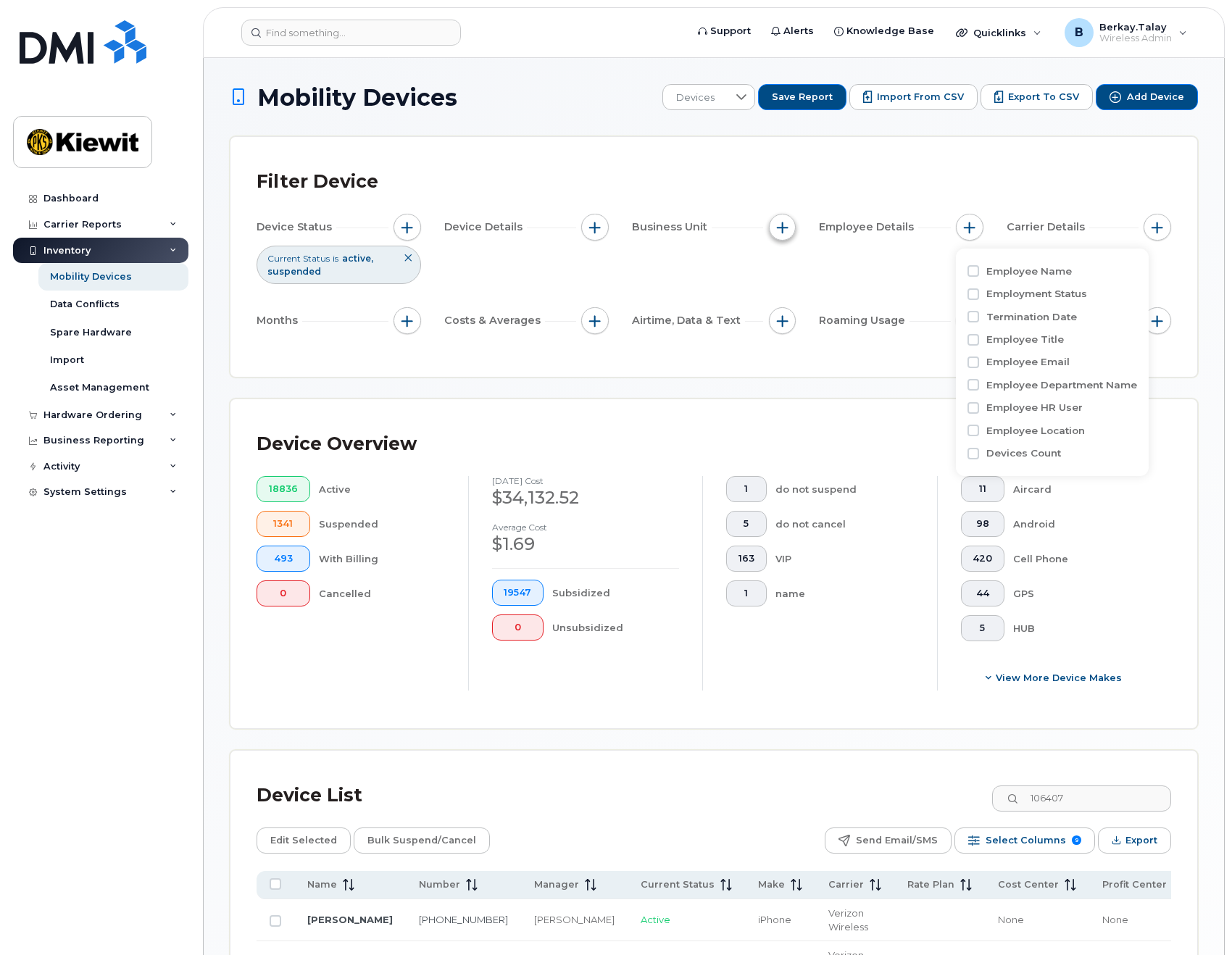
click at [790, 224] on button "button" at bounding box center [782, 227] width 27 height 27
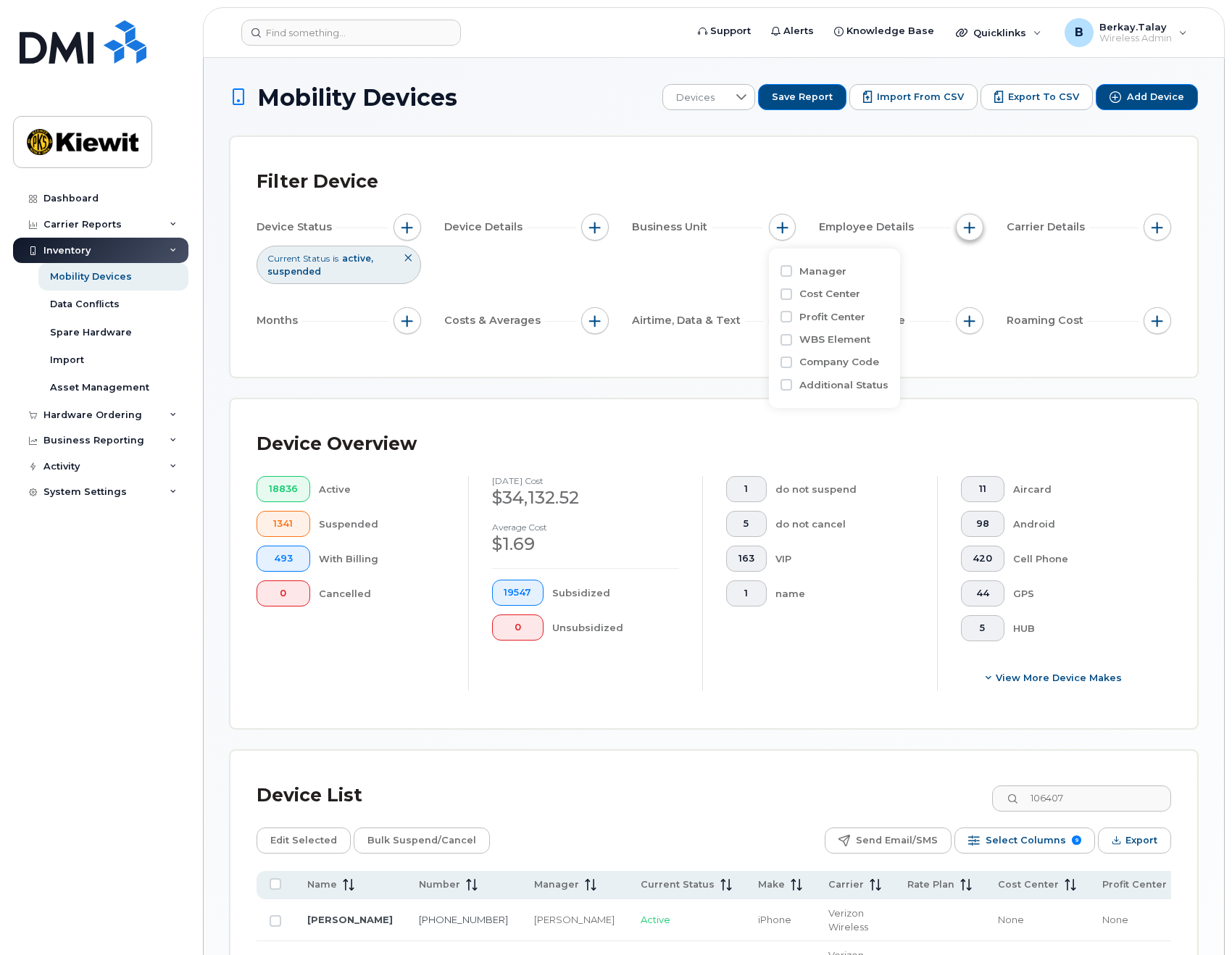
click at [978, 231] on button "button" at bounding box center [969, 227] width 27 height 27
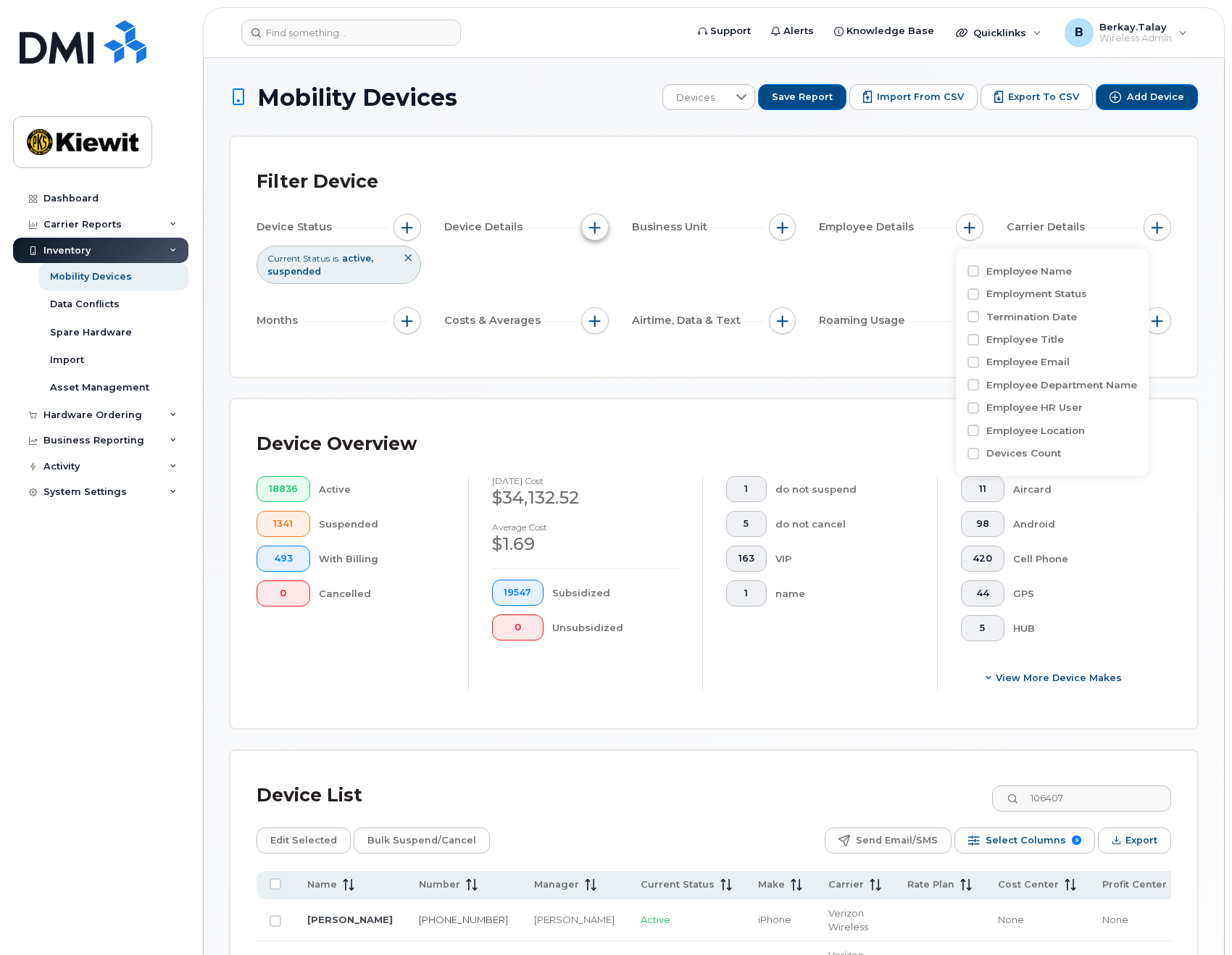
click at [608, 227] on button "button" at bounding box center [595, 227] width 27 height 27
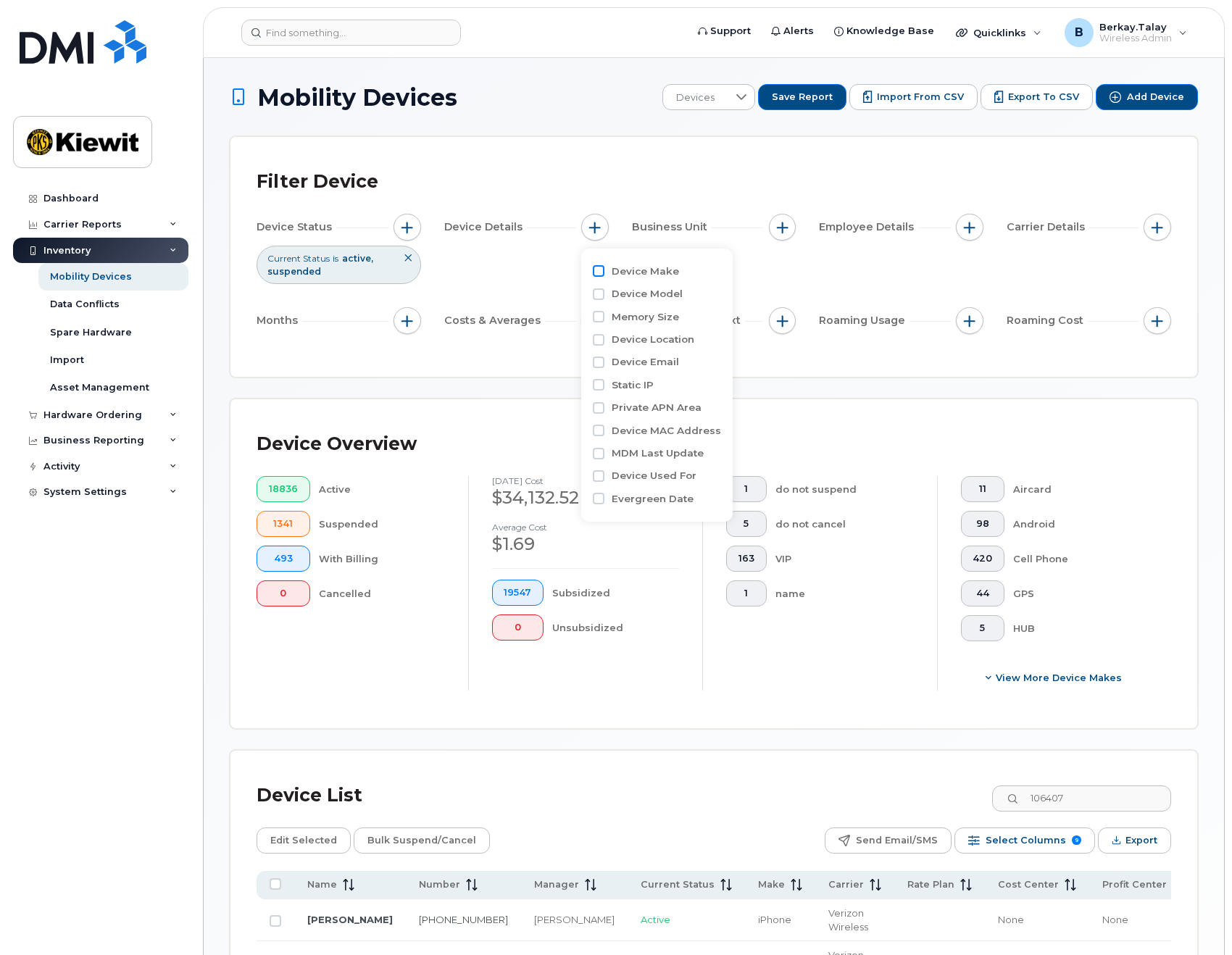
click at [598, 272] on input "Device Make" at bounding box center [598, 271] width 11 height 11
checkbox input "true"
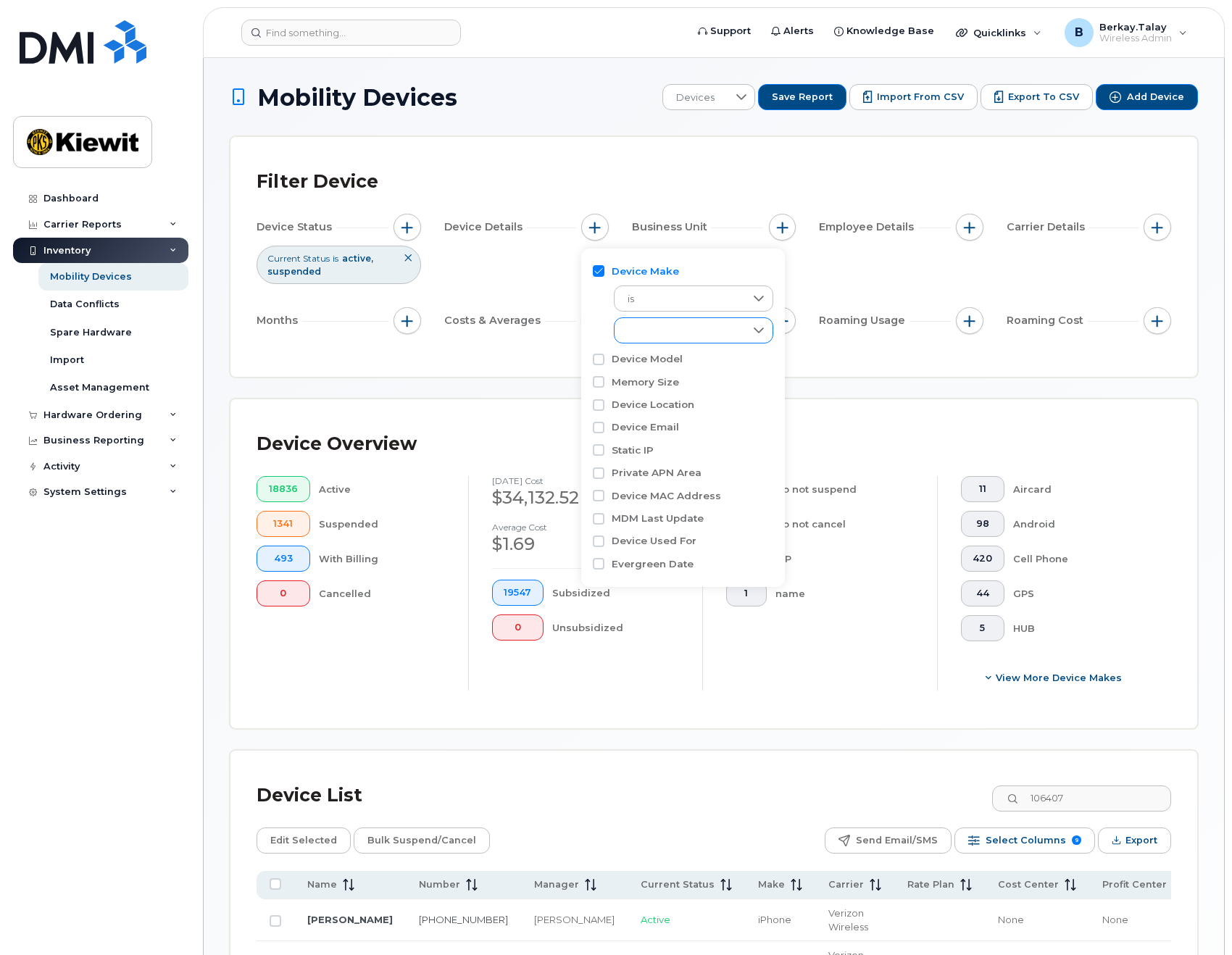
click at [643, 338] on div "empty" at bounding box center [679, 330] width 130 height 25
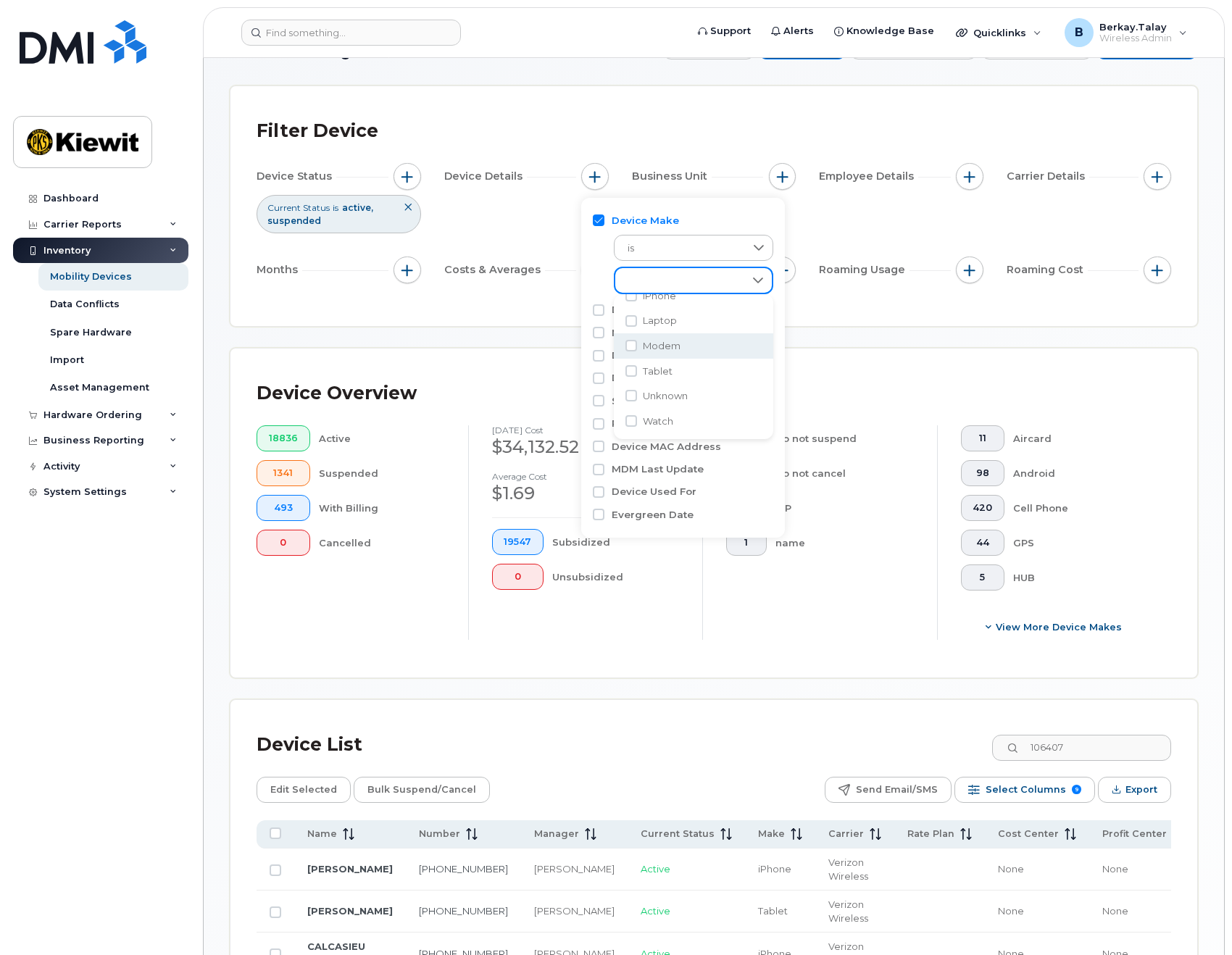
scroll to position [72, 0]
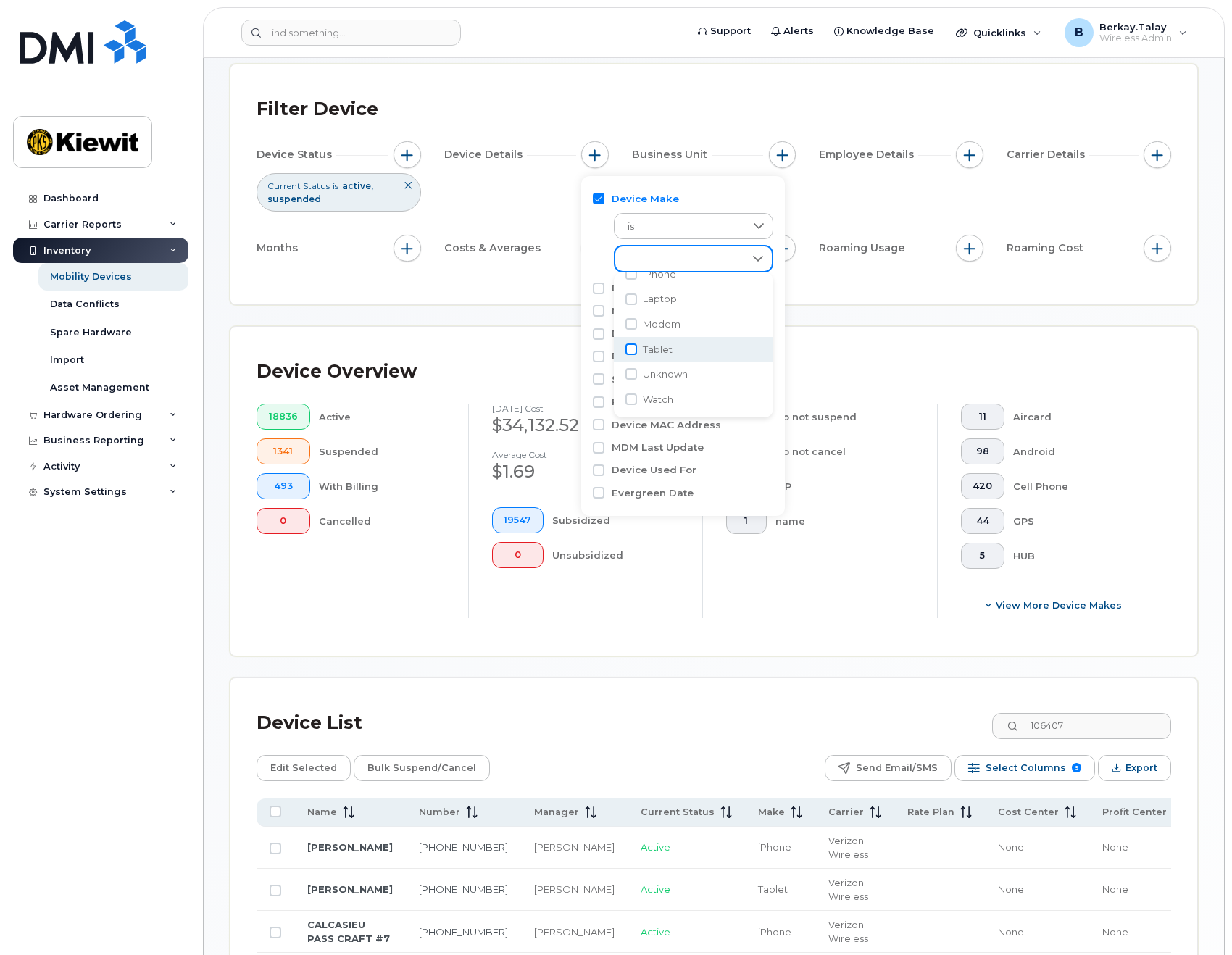
click at [629, 348] on input "Tablet" at bounding box center [631, 349] width 11 height 11
checkbox input "true"
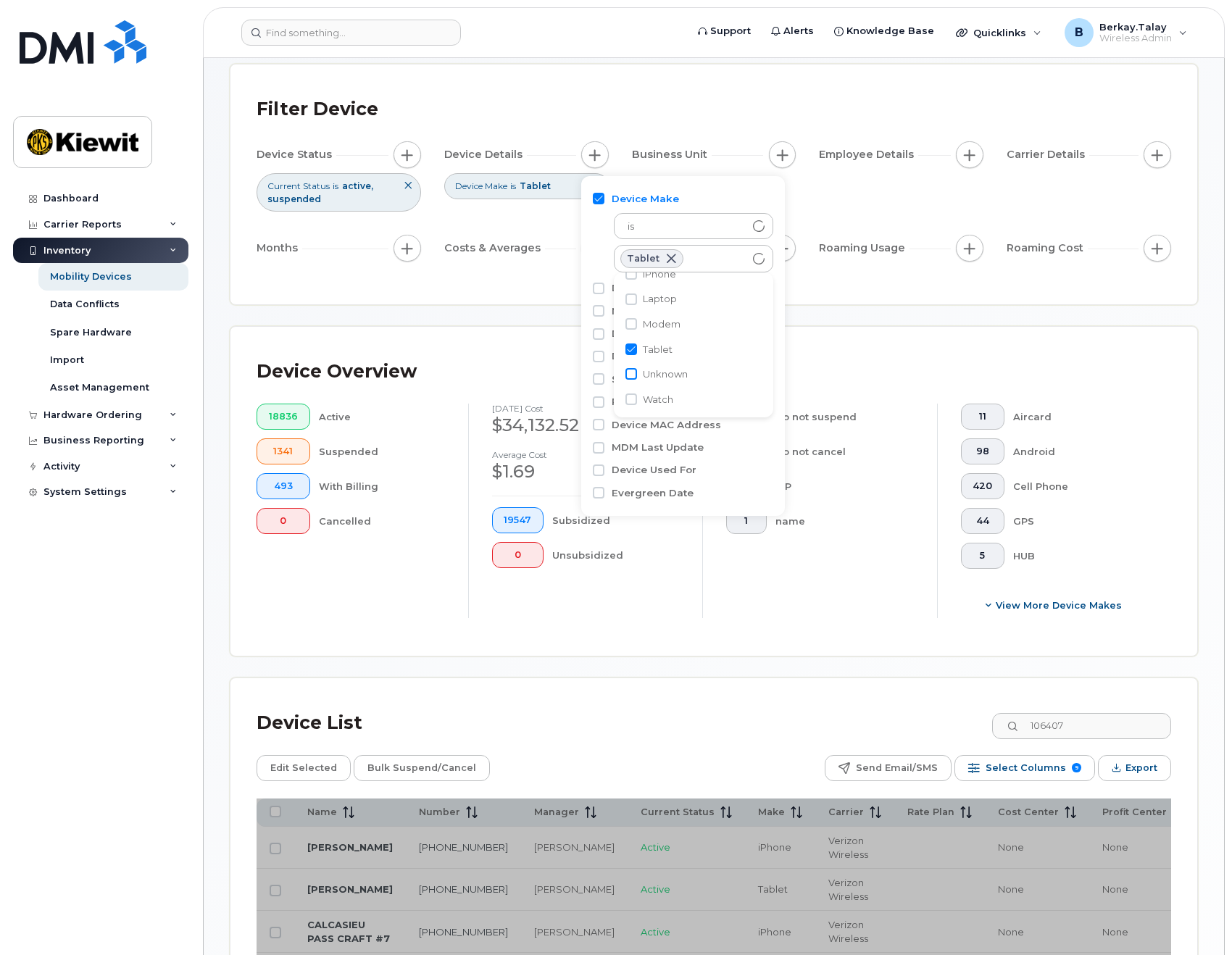
click at [633, 373] on input "Unknown" at bounding box center [631, 373] width 11 height 11
checkbox input "true"
click at [859, 287] on div "Filter Device Device Status Current Status is active suspended Device Details D…" at bounding box center [714, 184] width 967 height 240
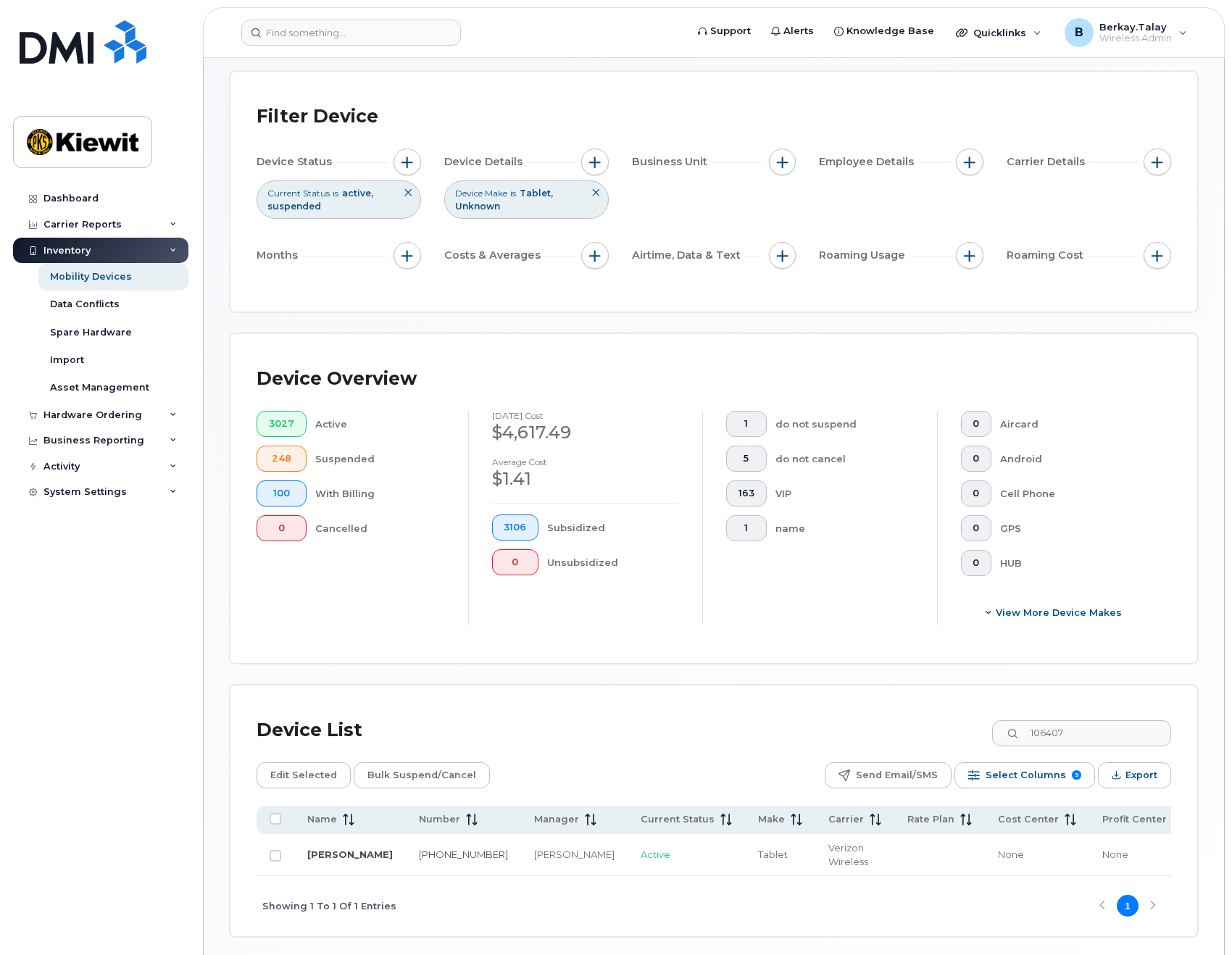
scroll to position [124, 0]
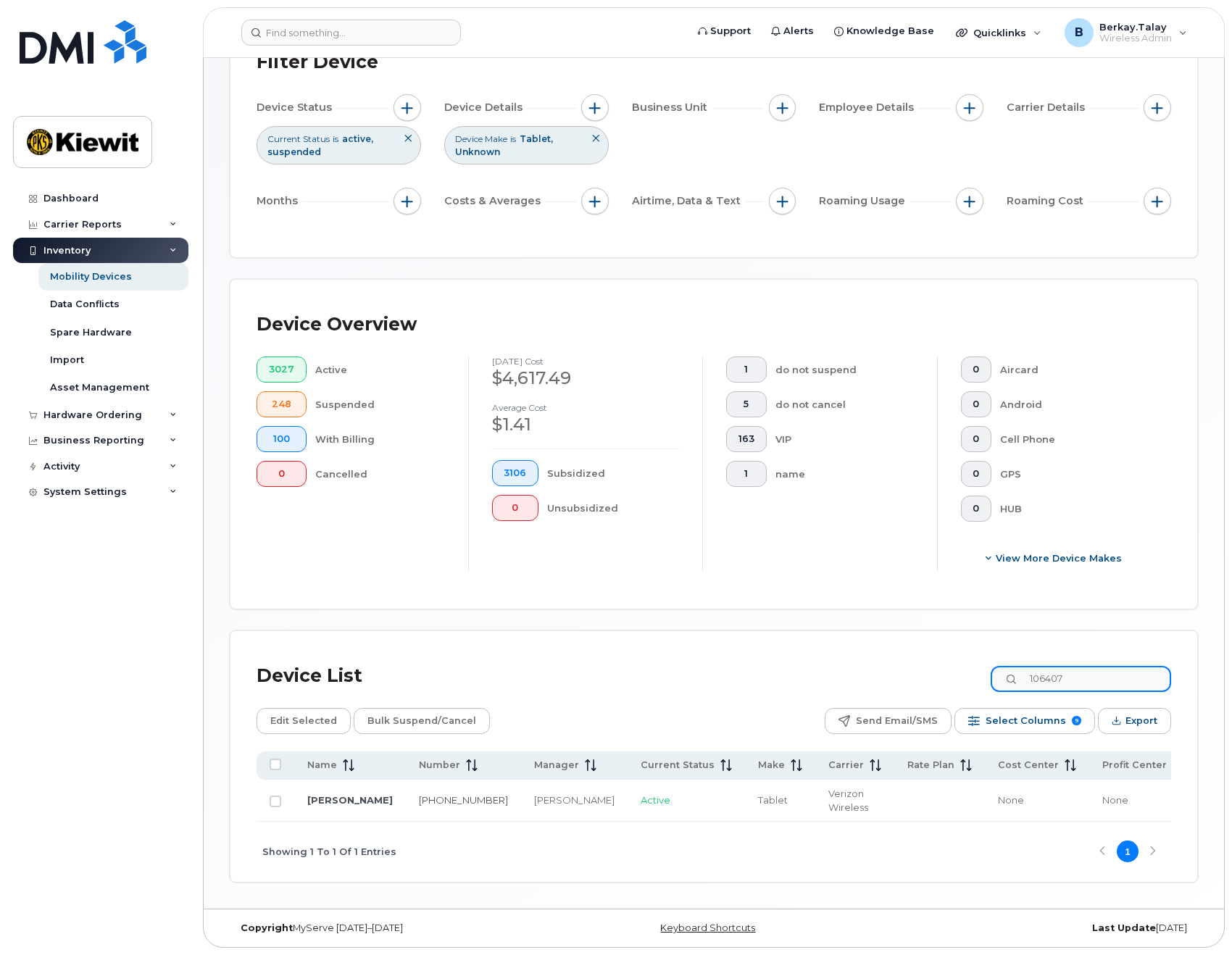
drag, startPoint x: 1048, startPoint y: 678, endPoint x: 958, endPoint y: 685, distance: 90.3
click at [958, 685] on div "Device List 106407" at bounding box center [713, 676] width 915 height 38
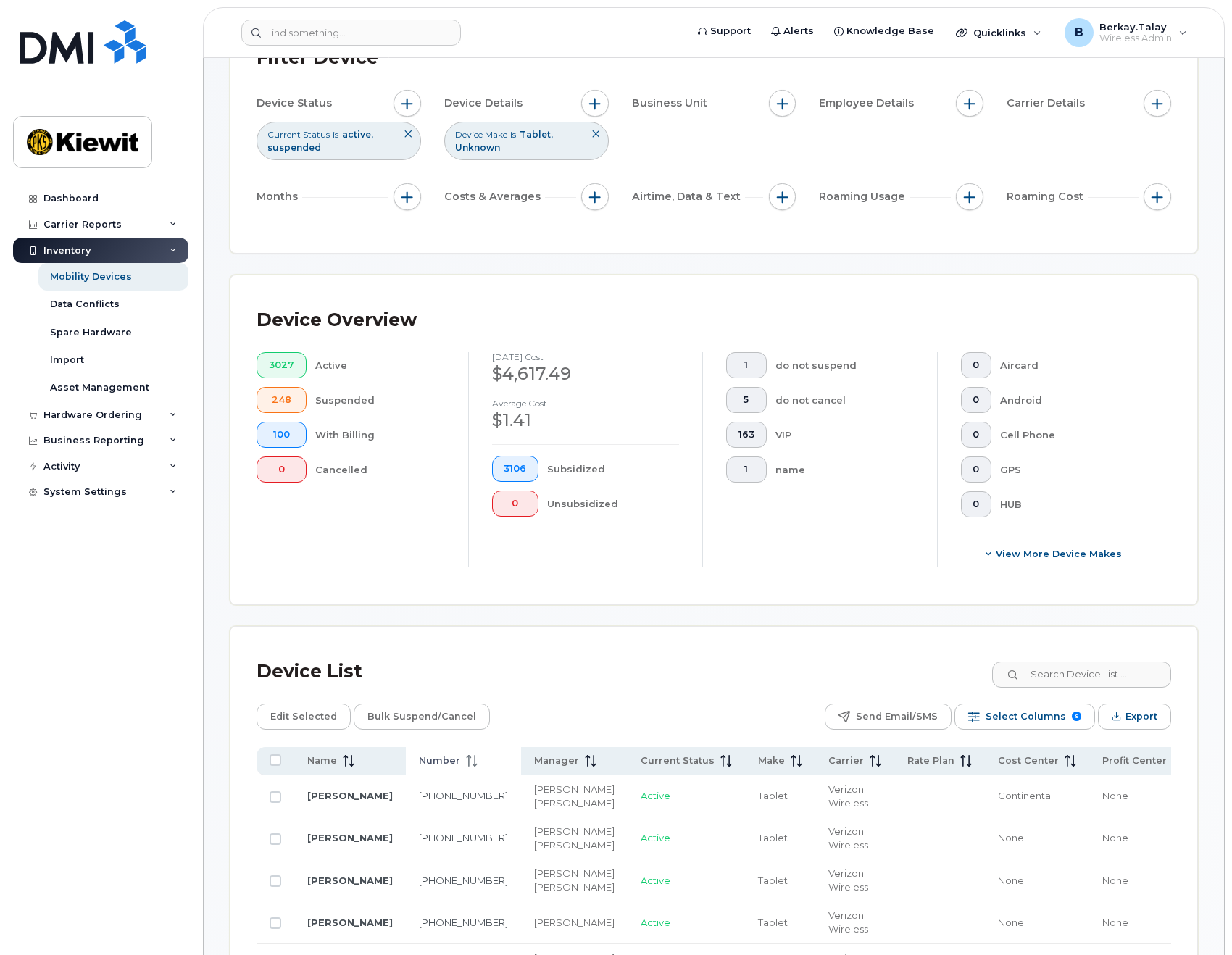
click at [419, 759] on span "Number" at bounding box center [439, 761] width 41 height 13
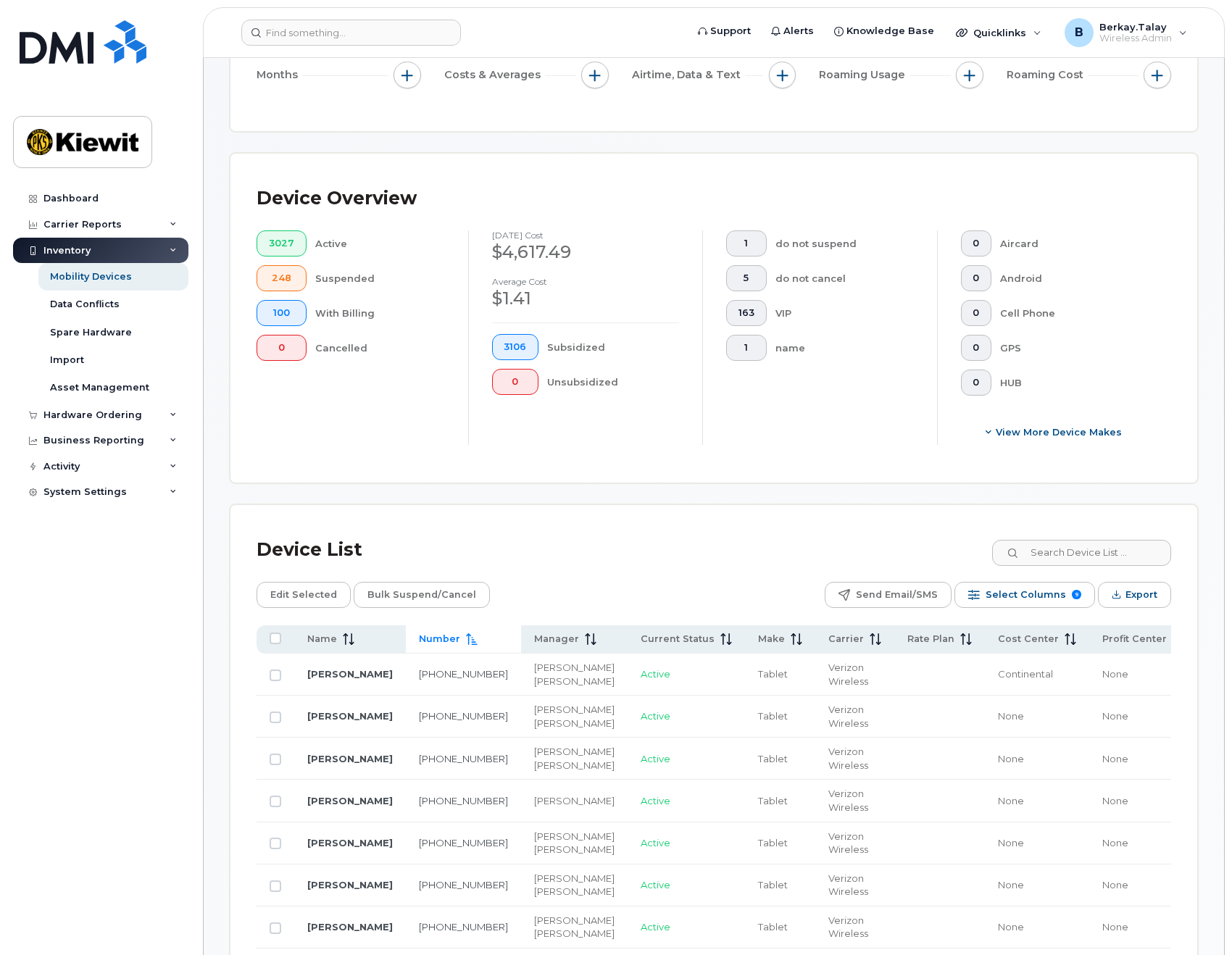
scroll to position [269, 0]
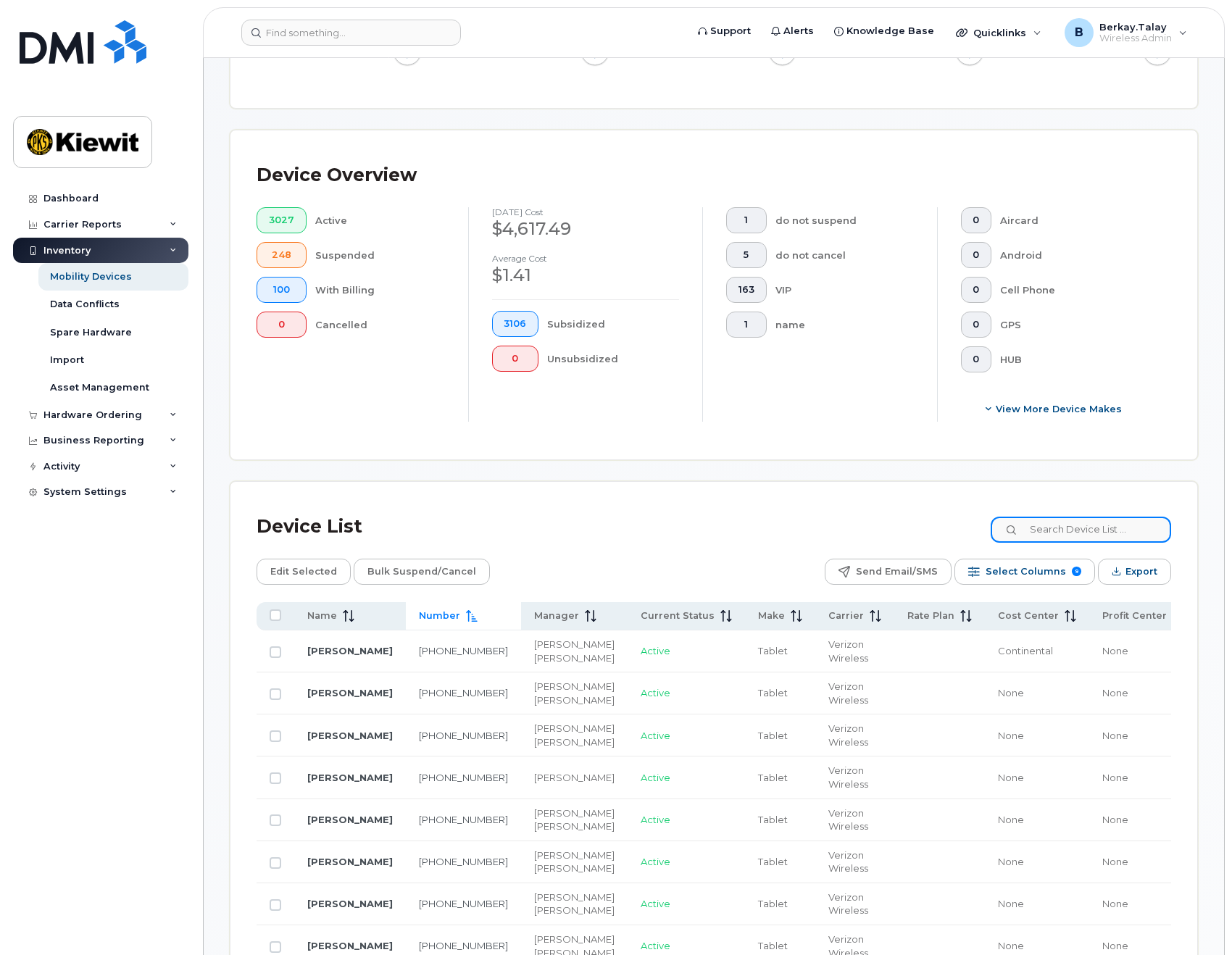
click at [1068, 534] on input at bounding box center [1081, 529] width 181 height 26
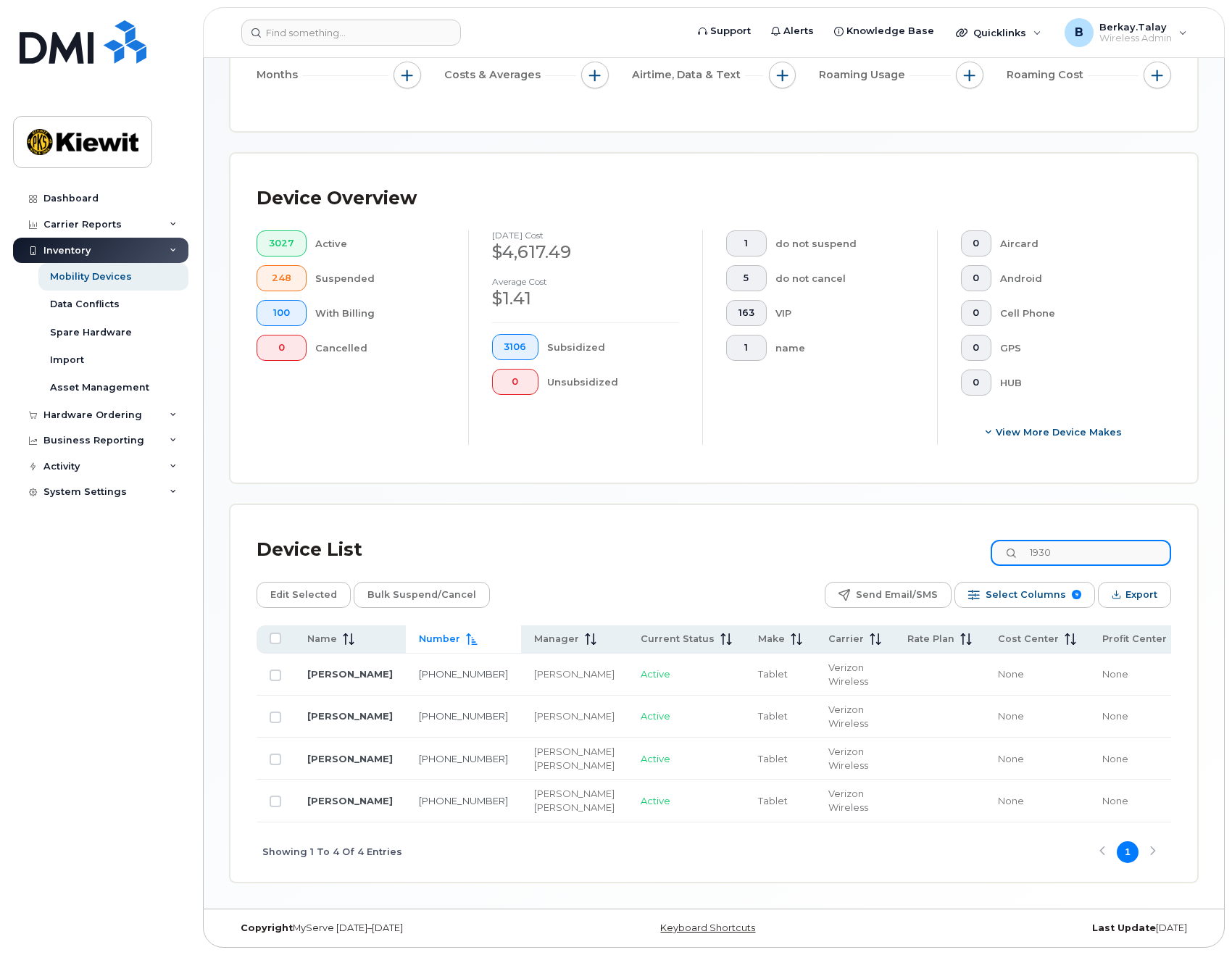
drag, startPoint x: 1097, startPoint y: 522, endPoint x: 970, endPoint y: 522, distance: 127.0
click at [970, 531] on div "Device List 1930" at bounding box center [713, 549] width 915 height 38
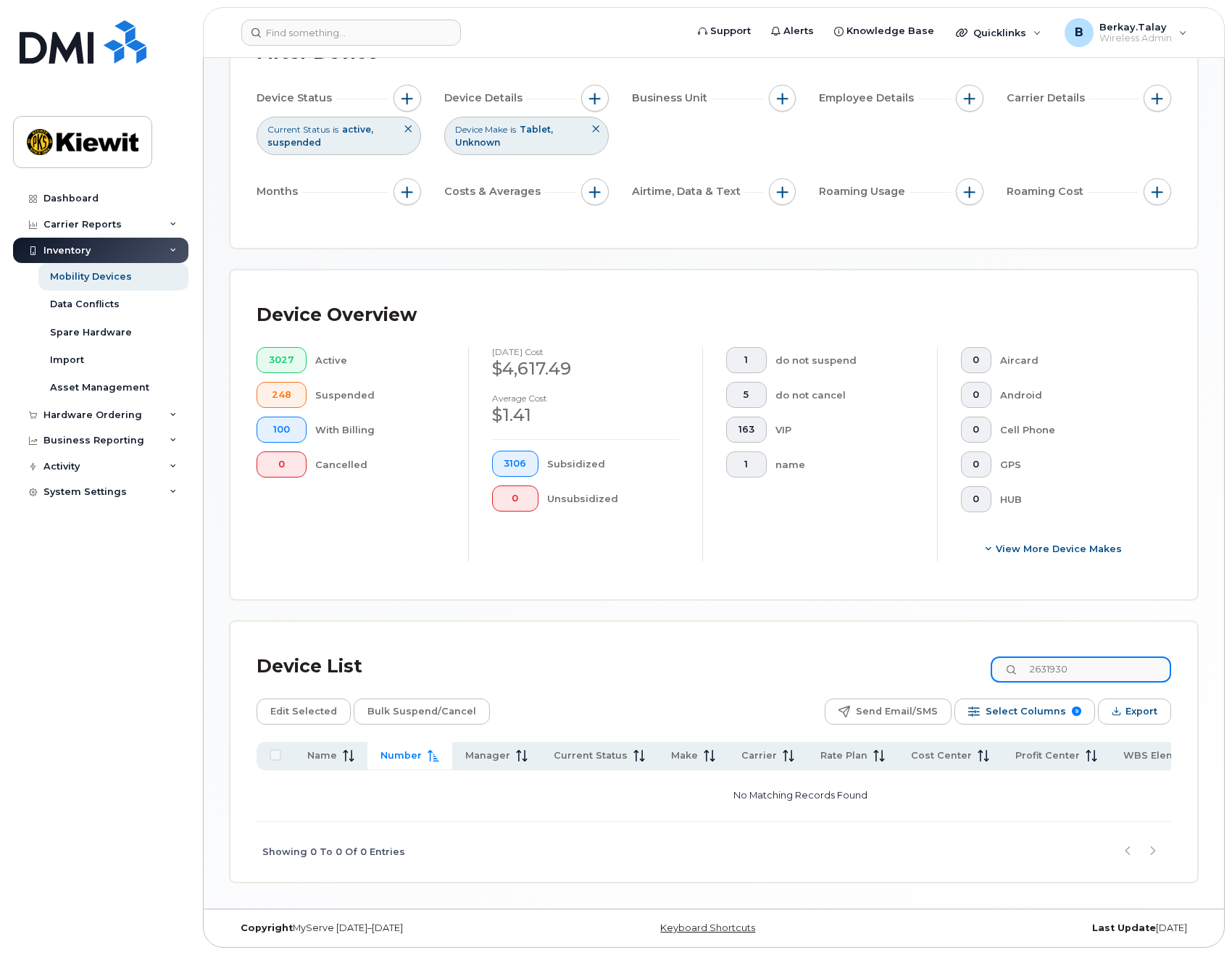
scroll to position [0, 0]
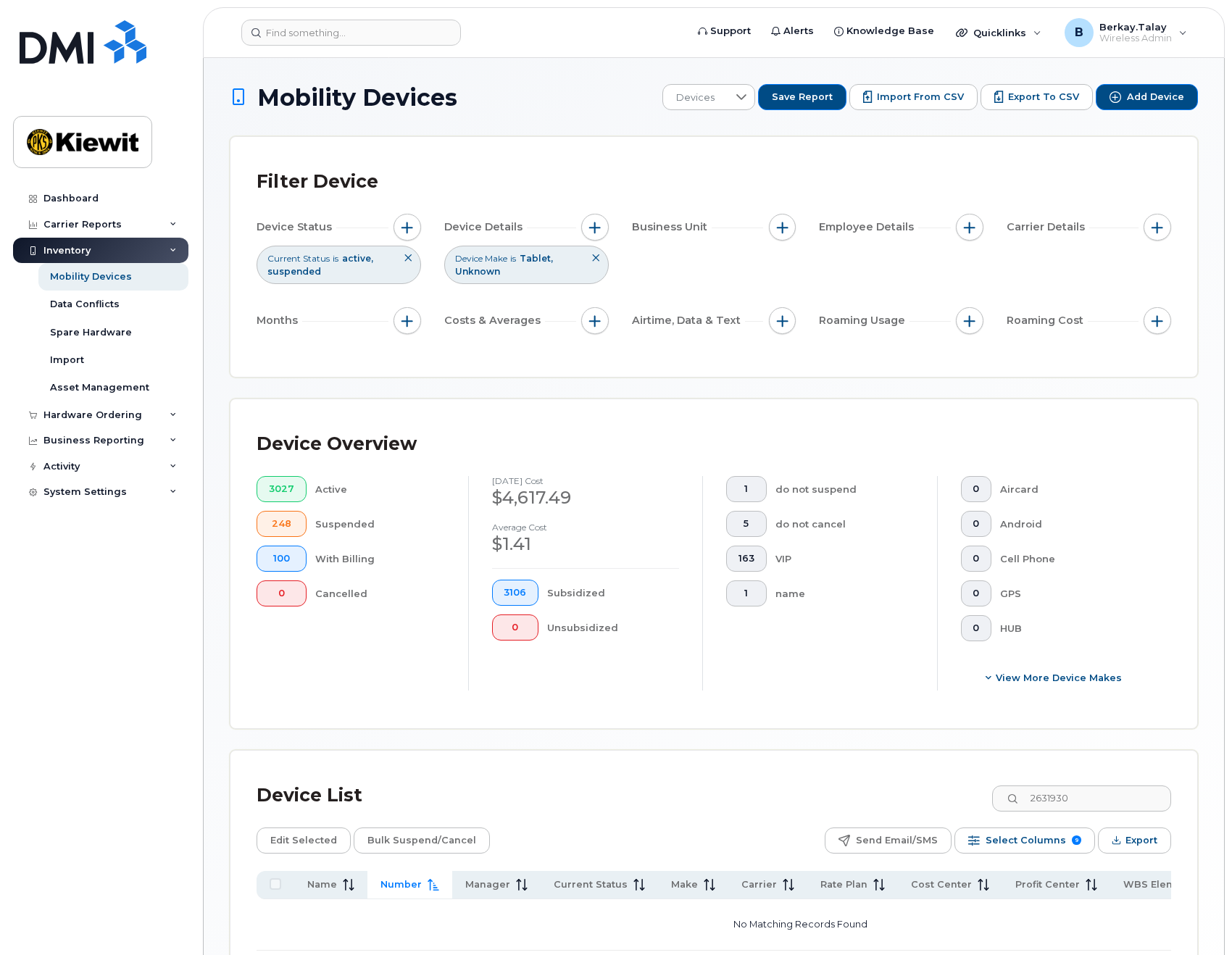
click at [600, 259] on button at bounding box center [595, 259] width 25 height 24
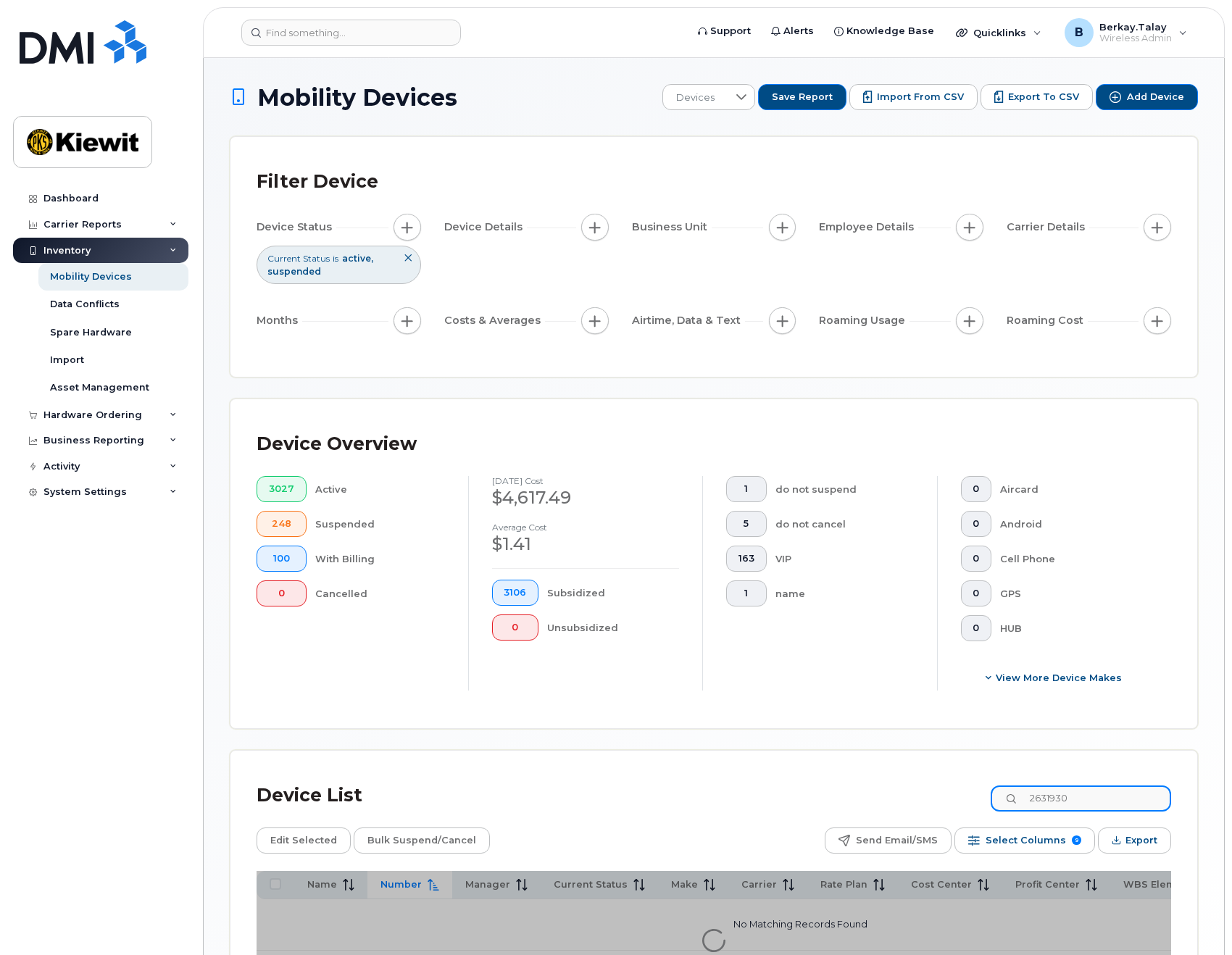
click at [1103, 800] on input "2631930" at bounding box center [1081, 798] width 181 height 26
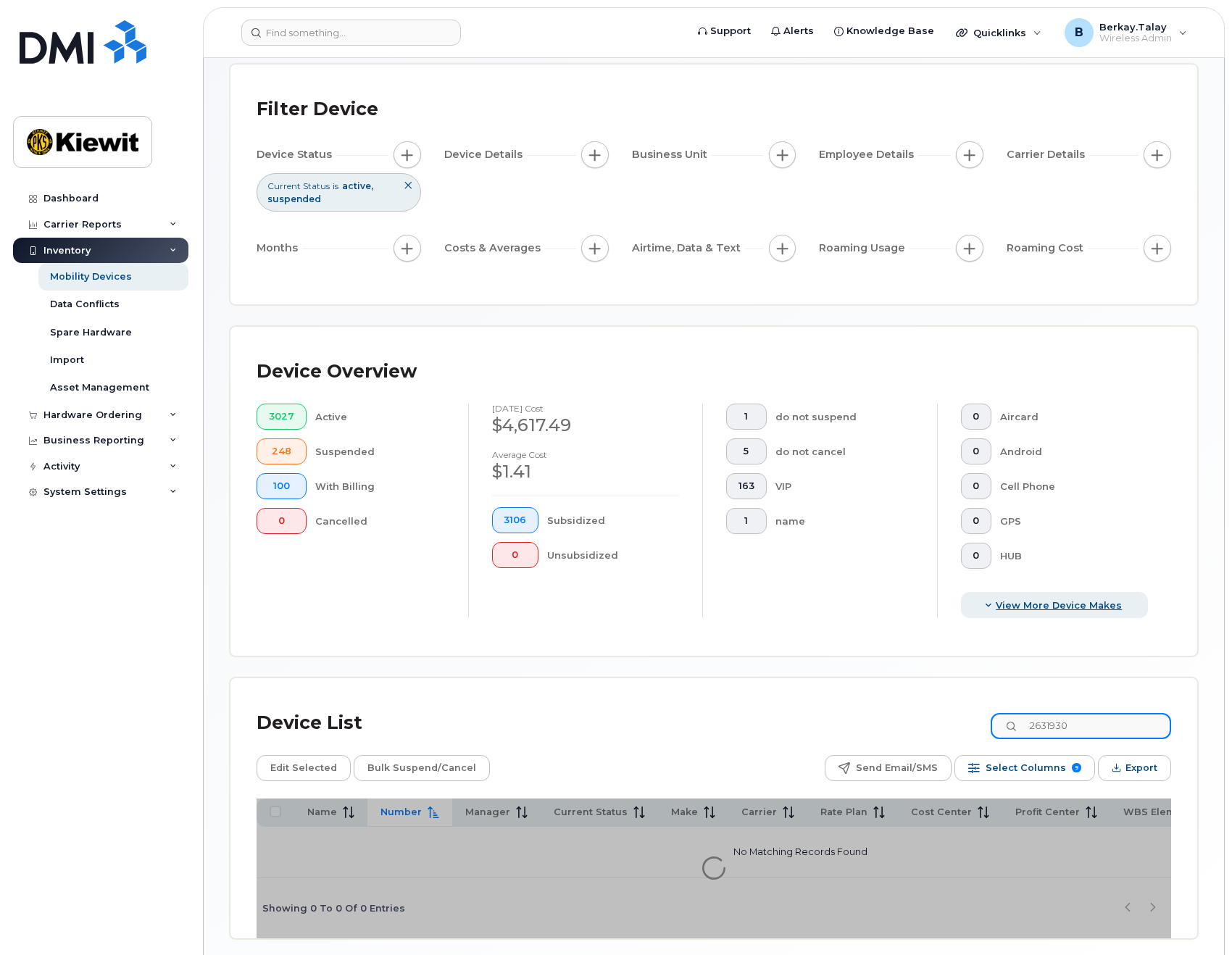
scroll to position [133, 0]
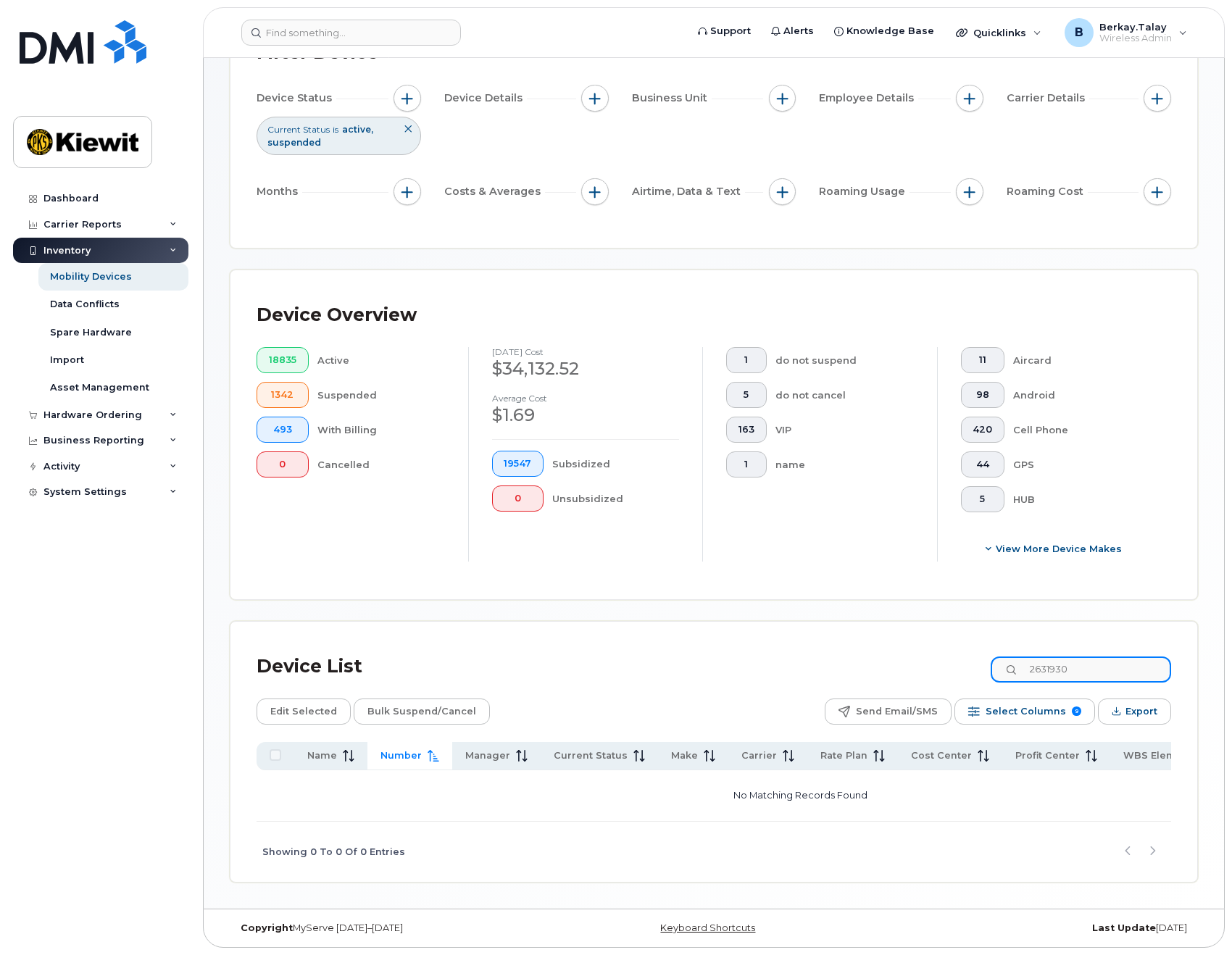
click at [1066, 665] on input "2631930" at bounding box center [1081, 670] width 181 height 26
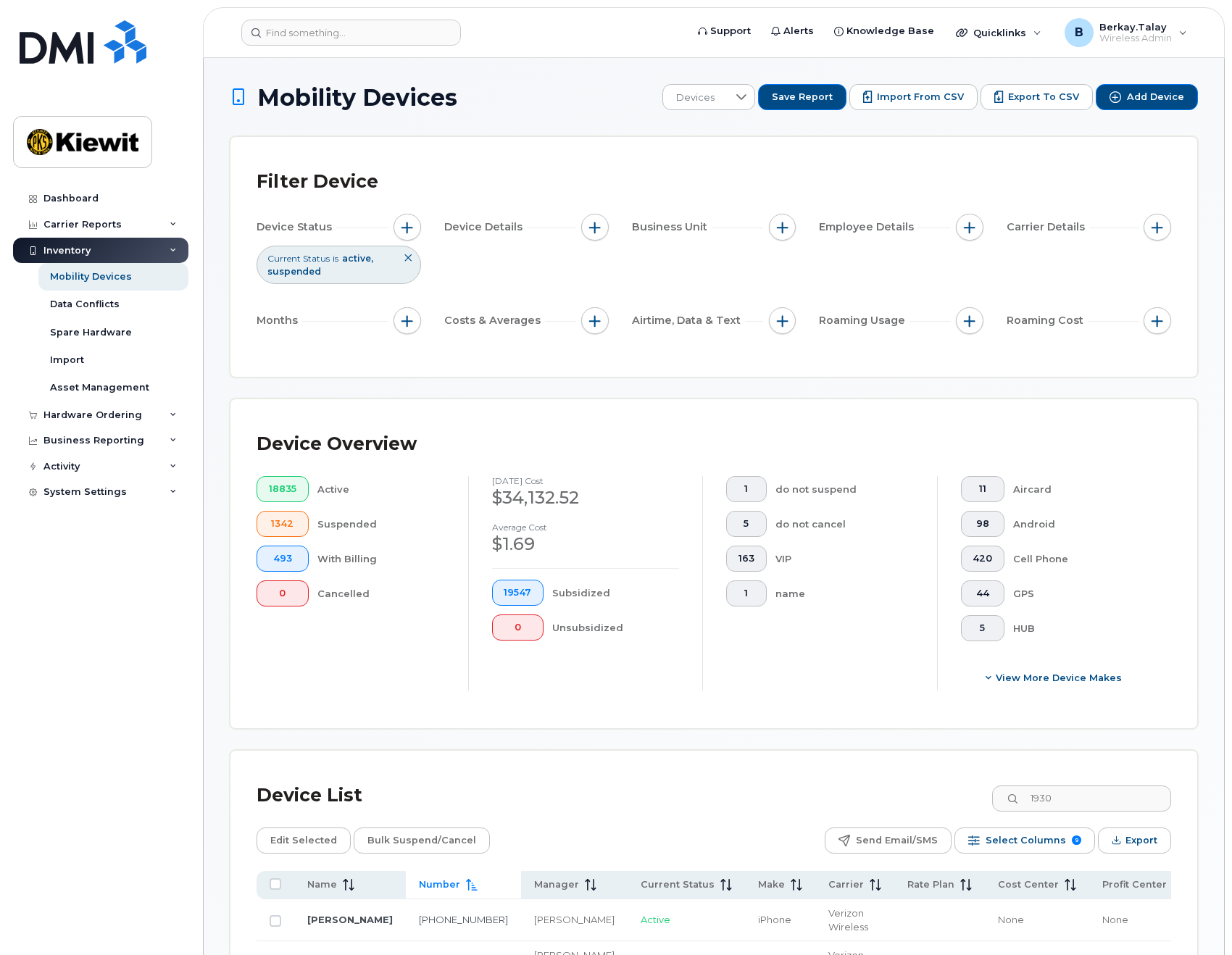
click at [407, 257] on icon at bounding box center [408, 258] width 9 height 9
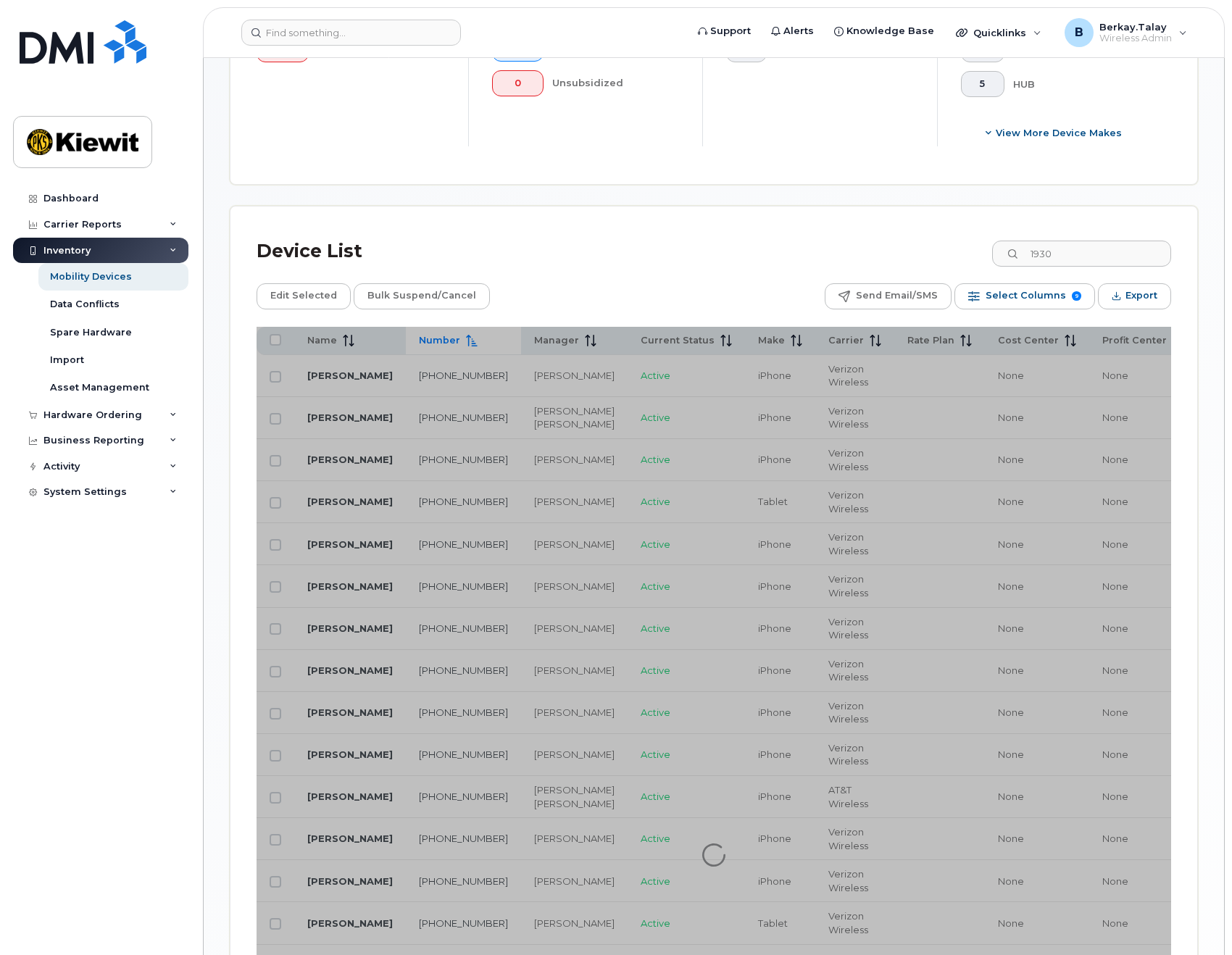
scroll to position [508, 0]
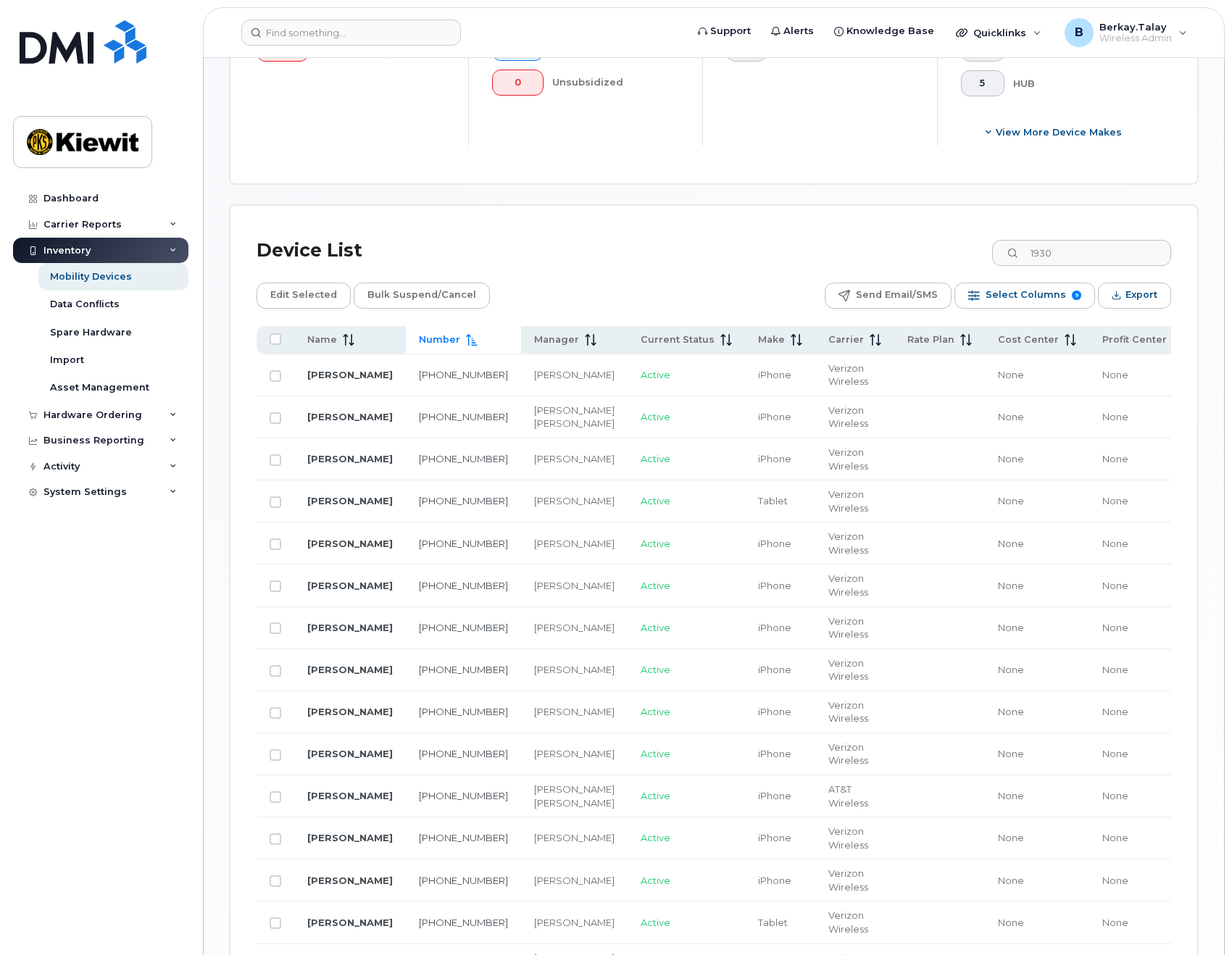
click at [436, 343] on span "Number" at bounding box center [439, 340] width 41 height 13
click at [440, 340] on span "Number" at bounding box center [439, 340] width 41 height 13
click at [448, 338] on span "Number" at bounding box center [439, 340] width 41 height 13
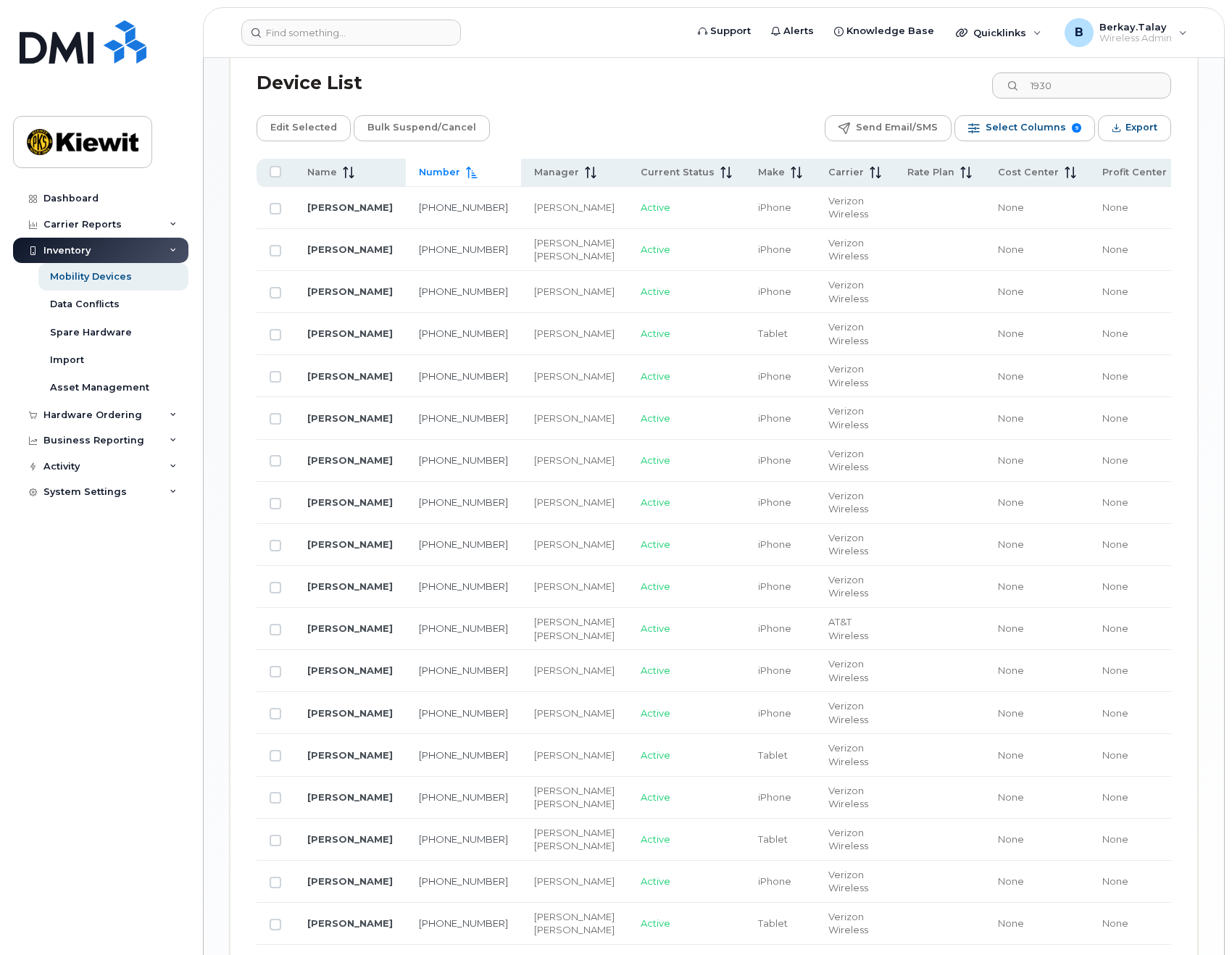
scroll to position [435, 0]
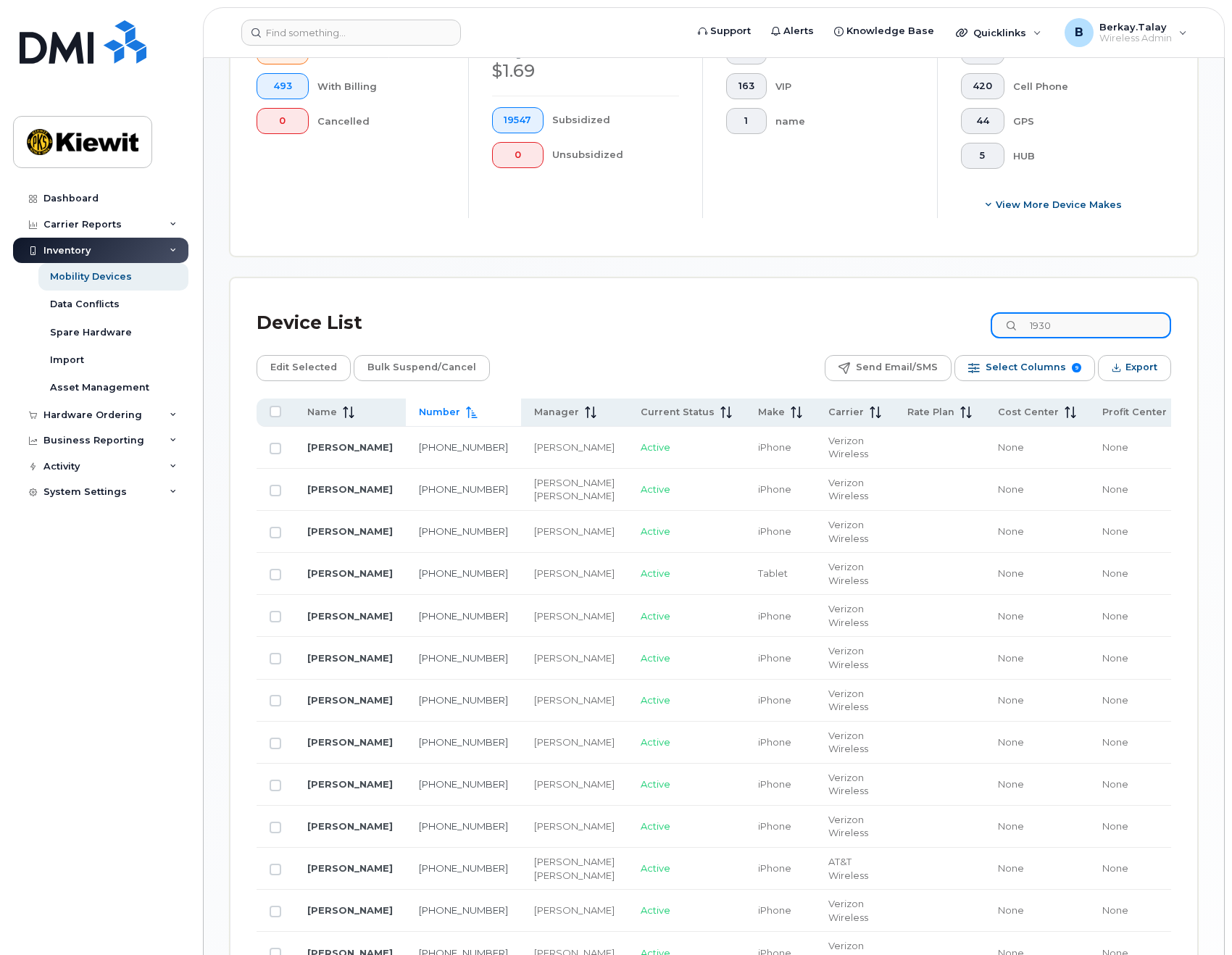
drag, startPoint x: 1087, startPoint y: 327, endPoint x: 937, endPoint y: 337, distance: 150.3
click at [937, 337] on div "Device List 1930" at bounding box center [713, 323] width 915 height 38
type input "0895"
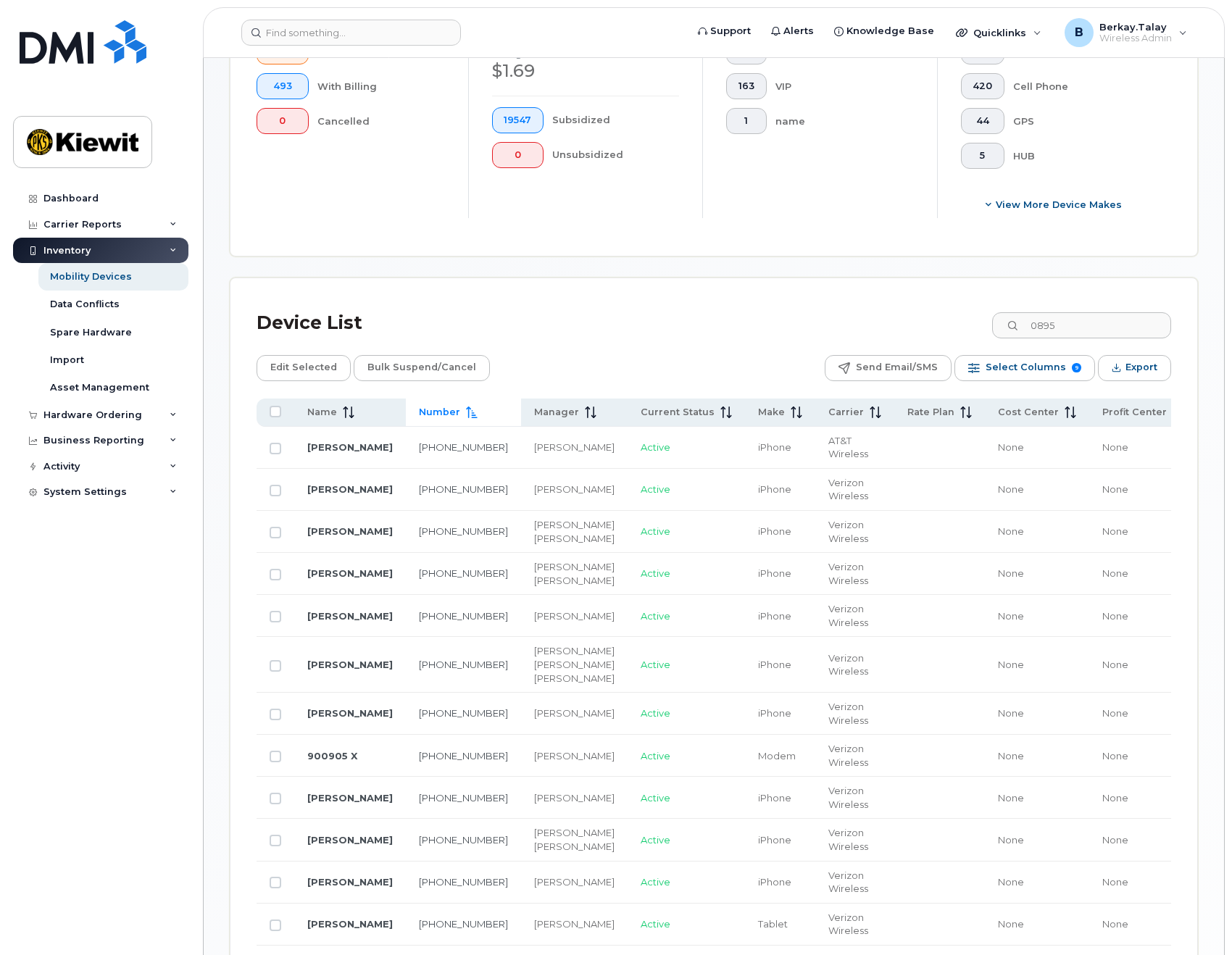
click at [428, 416] on span "Number" at bounding box center [439, 412] width 41 height 13
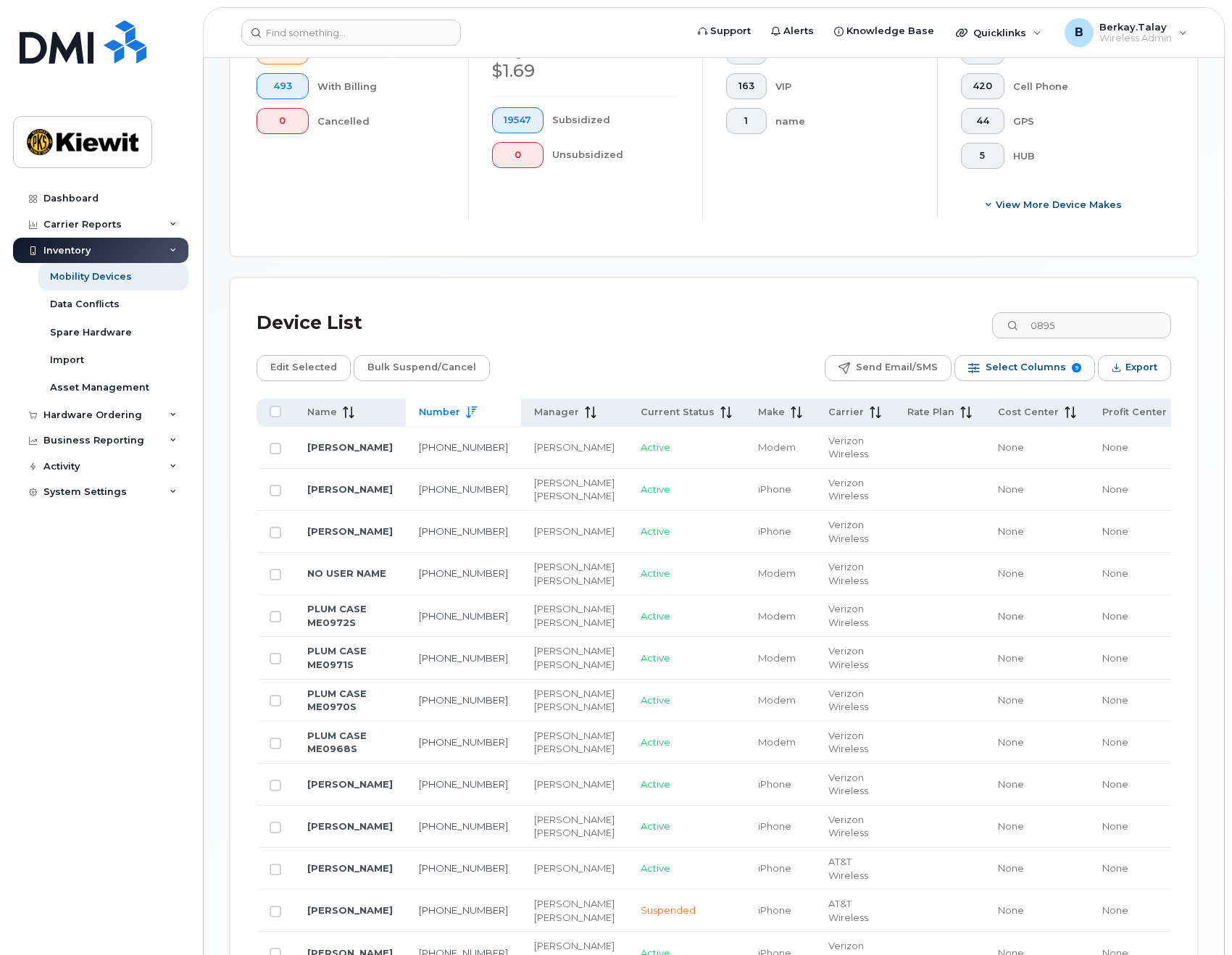
click at [428, 416] on span "Number" at bounding box center [439, 412] width 41 height 13
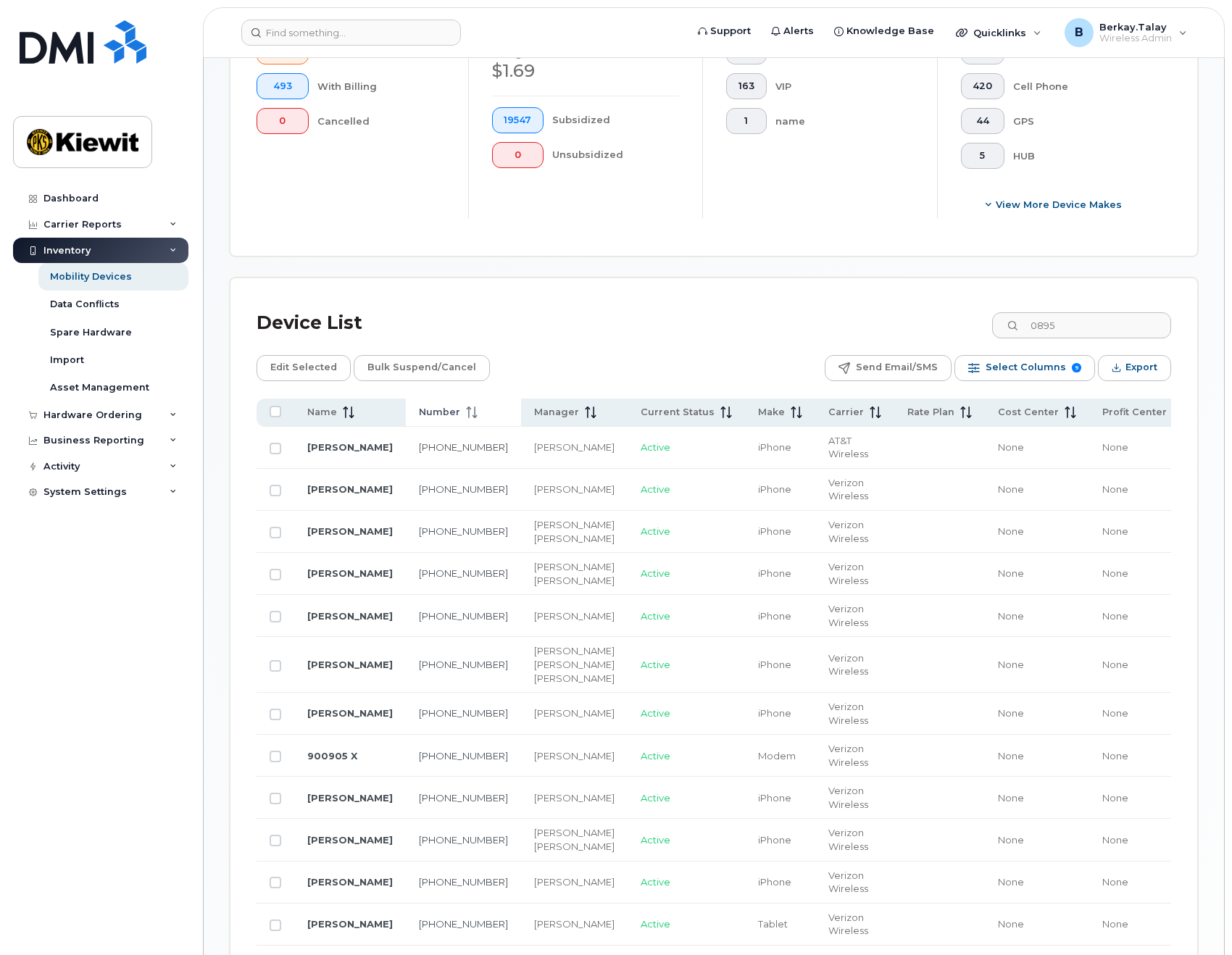
click at [428, 416] on span "Number" at bounding box center [439, 412] width 41 height 13
click at [275, 493] on input "Row Unselected" at bounding box center [275, 491] width 11 height 11
checkbox input "true"
click at [299, 366] on span "Edit Selected" at bounding box center [304, 367] width 67 height 22
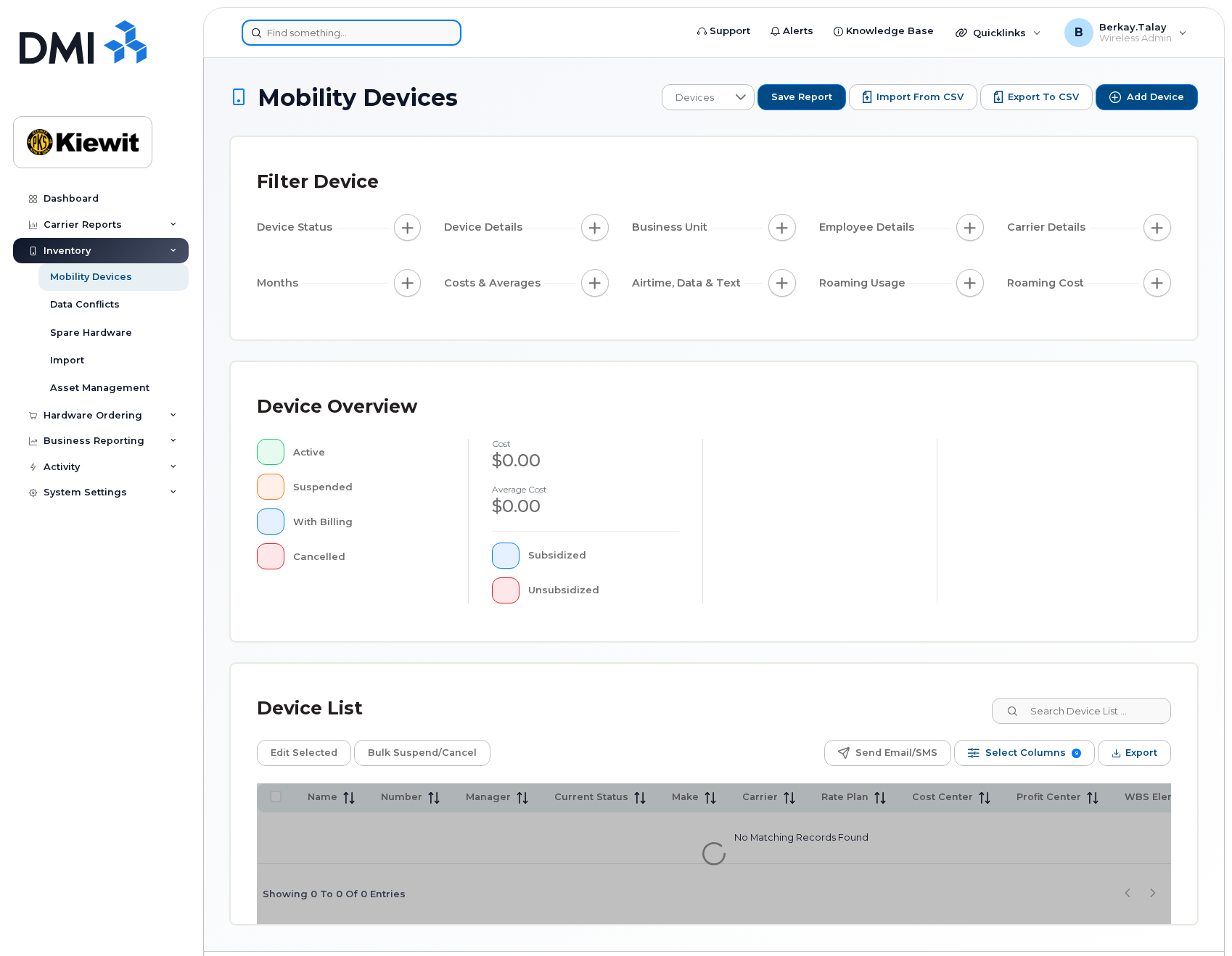
click at [352, 39] on input at bounding box center [351, 32] width 220 height 26
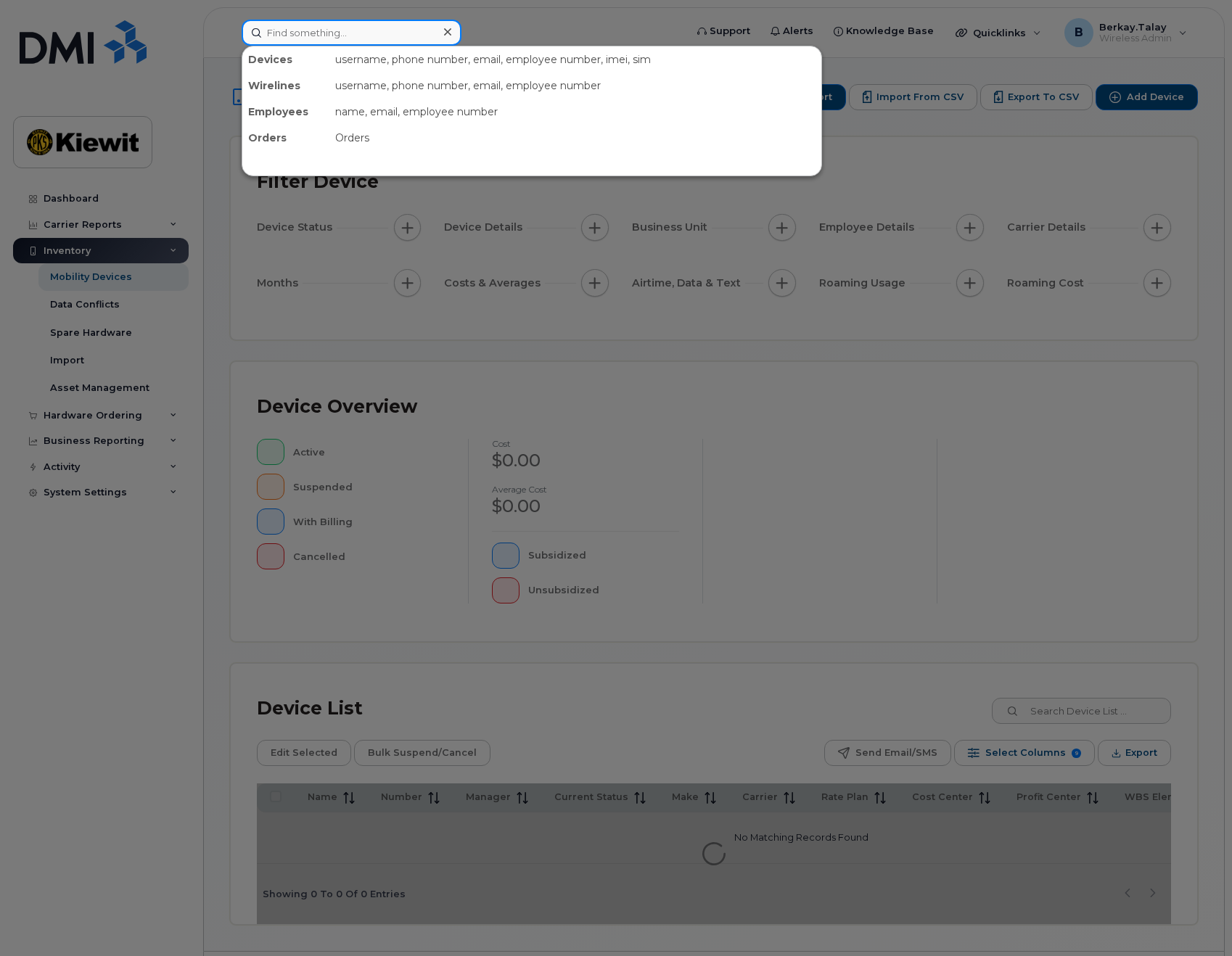
paste input "[PHONE_NUMBER]"
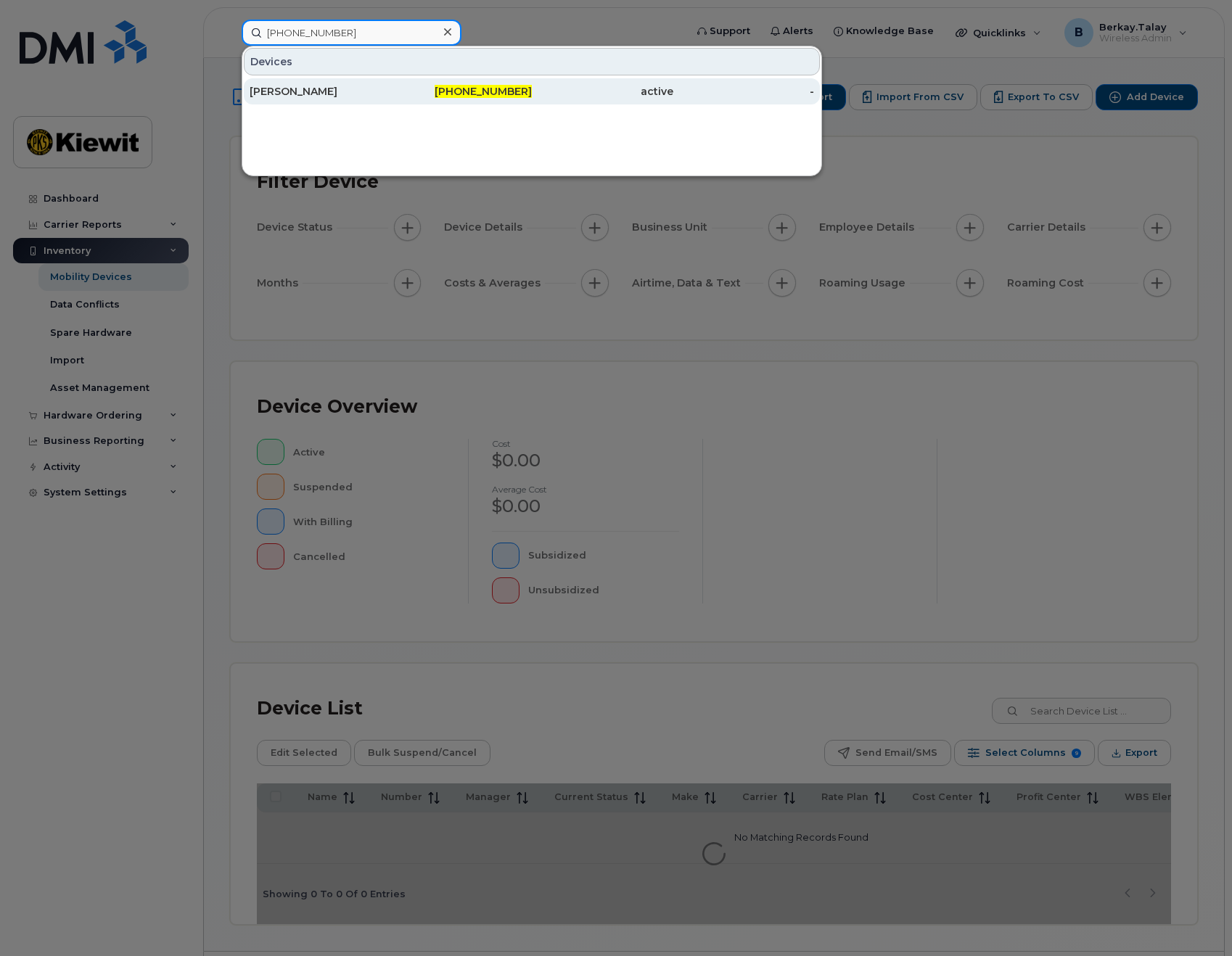
type input "225-615-6690"
click at [301, 101] on div "JOSE RODRIGUEZ" at bounding box center [320, 91] width 142 height 26
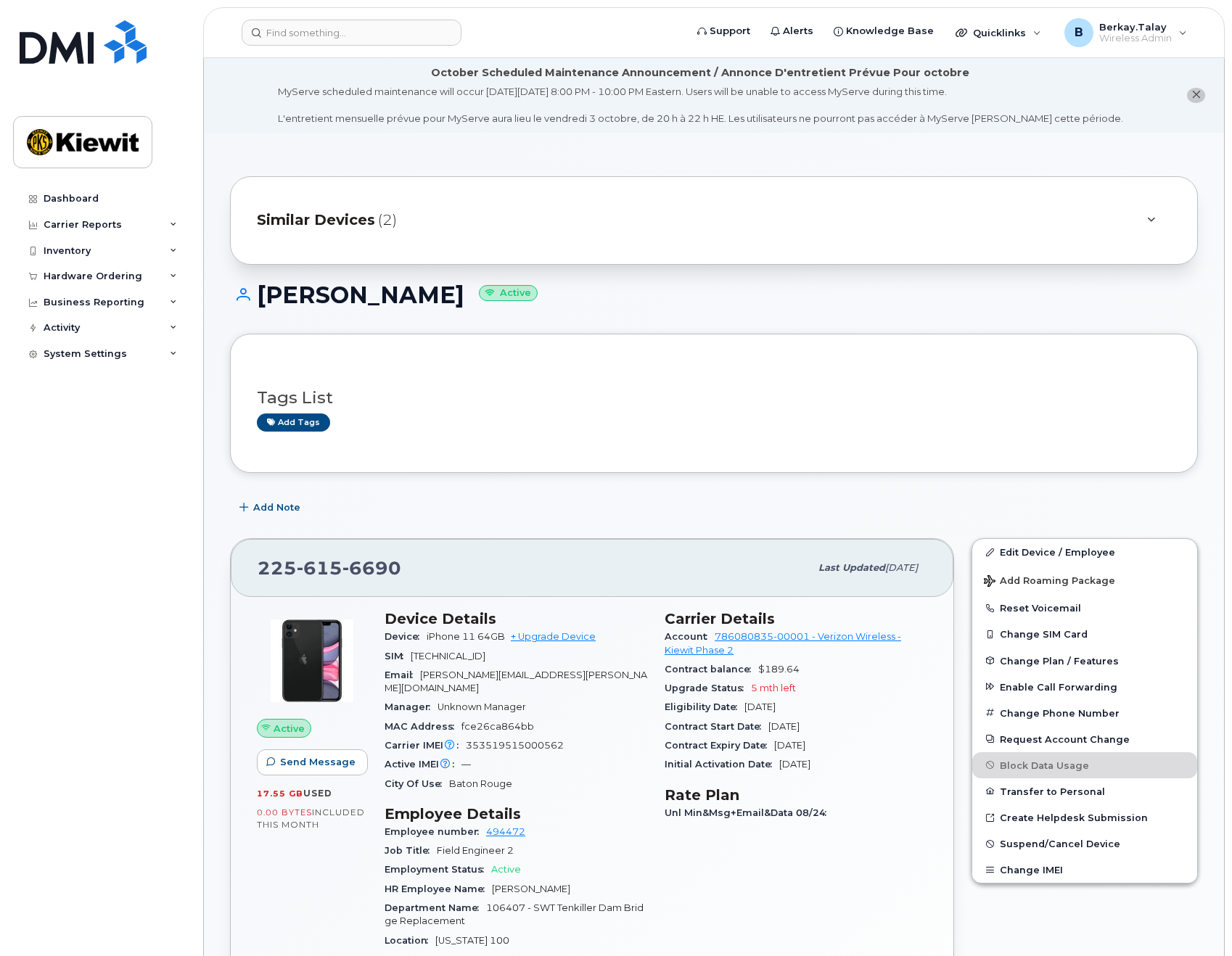
scroll to position [290, 0]
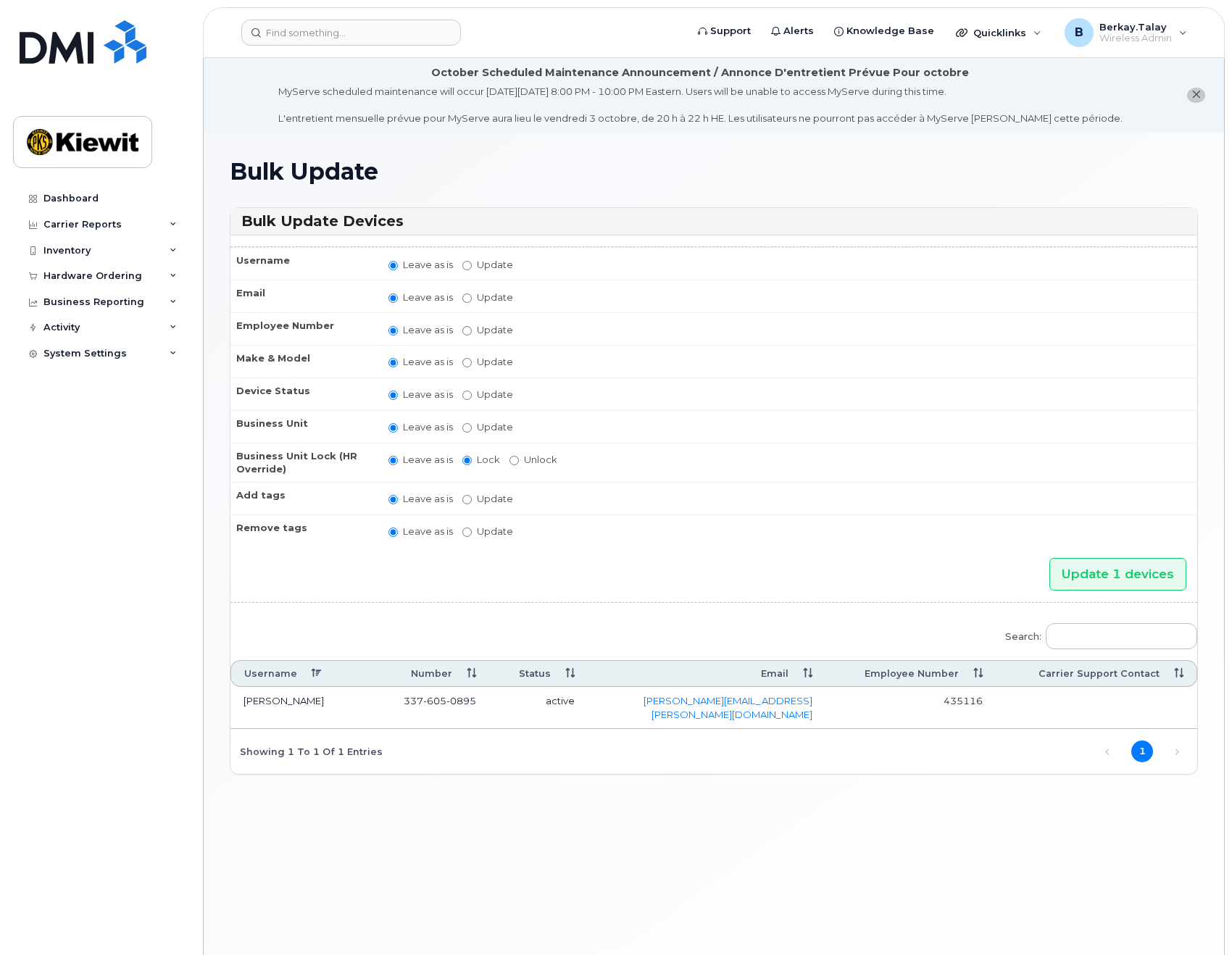
click at [279, 700] on td "[PERSON_NAME]" at bounding box center [299, 708] width 137 height 42
click at [1144, 572] on input "Update 1 devices" at bounding box center [1118, 574] width 137 height 33
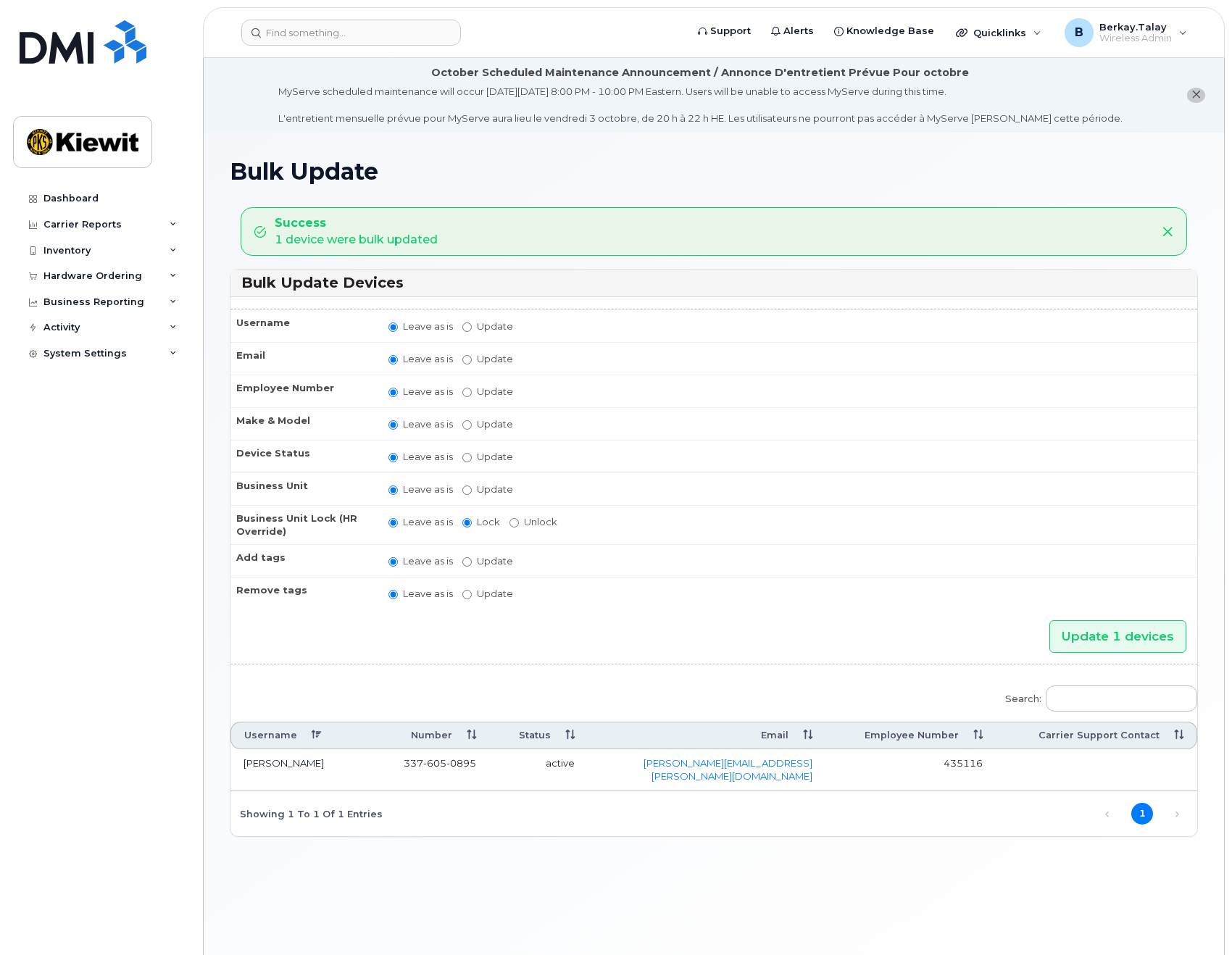
drag, startPoint x: 325, startPoint y: 769, endPoint x: 267, endPoint y: 763, distance: 58.3
click at [267, 763] on td "[PERSON_NAME]" at bounding box center [299, 770] width 137 height 42
